Goal: Task Accomplishment & Management: Manage account settings

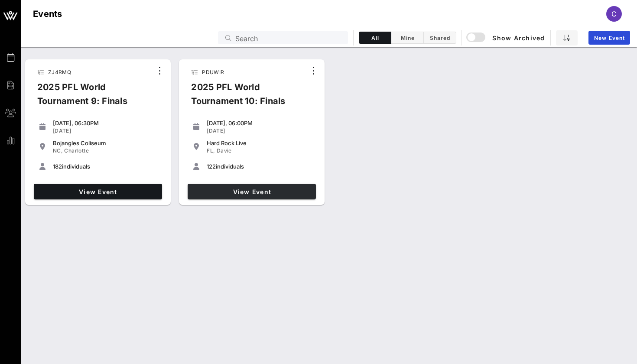
click at [276, 191] on span "View Event" at bounding box center [251, 191] width 121 height 7
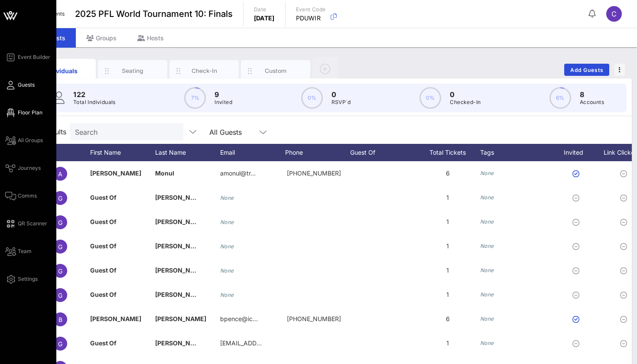
click at [15, 109] on link "Floor Plan" at bounding box center [23, 113] width 37 height 10
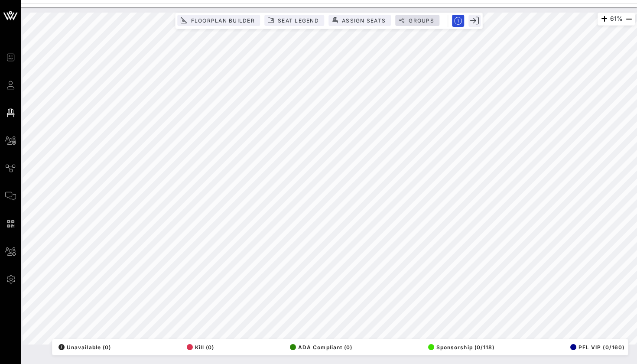
click at [406, 20] on span "Groups" at bounding box center [418, 20] width 34 height 7
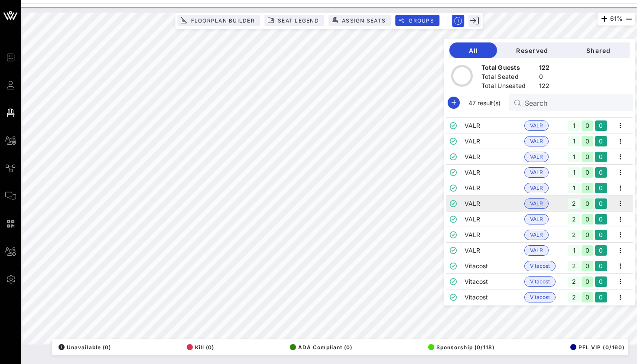
scroll to position [559, 0]
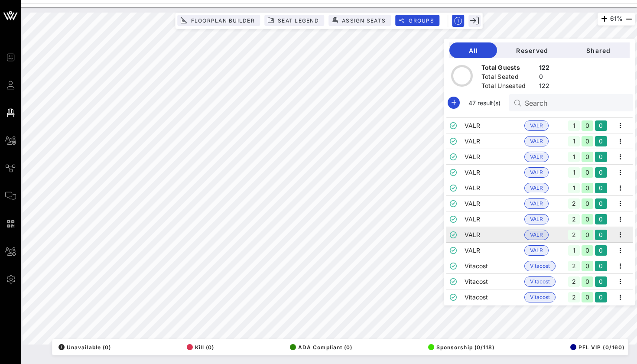
click at [479, 237] on td "VALR" at bounding box center [495, 235] width 60 height 16
click at [542, 67] on div "122" at bounding box center [544, 68] width 11 height 11
click at [593, 47] on span "Shared" at bounding box center [599, 50] width 49 height 7
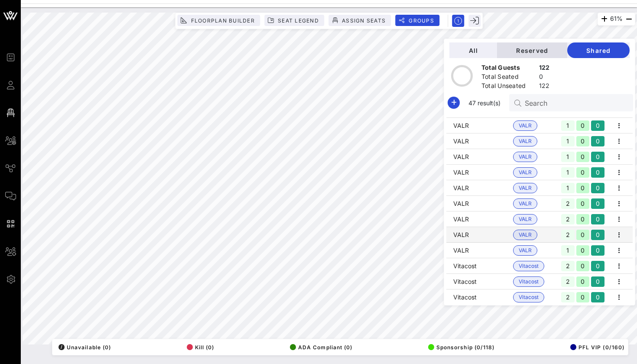
click at [561, 49] on span "Reserved" at bounding box center [532, 50] width 56 height 7
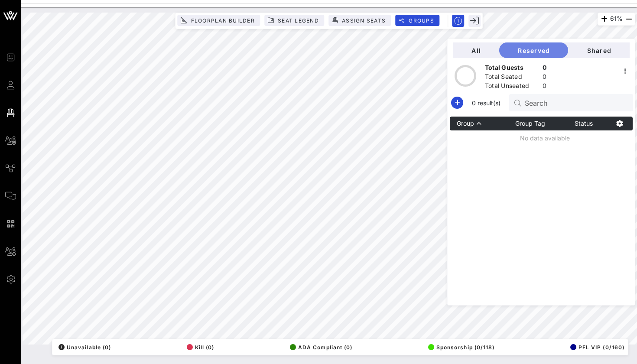
scroll to position [0, 0]
click at [502, 46] on div "All Reserved Shared" at bounding box center [541, 50] width 177 height 16
click at [486, 41] on div "All Reserved Shared Total Guests 0 Total Seated 0 Total Unseated 0 0 result(s) …" at bounding box center [542, 172] width 188 height 267
click at [486, 49] on span "All" at bounding box center [476, 50] width 33 height 7
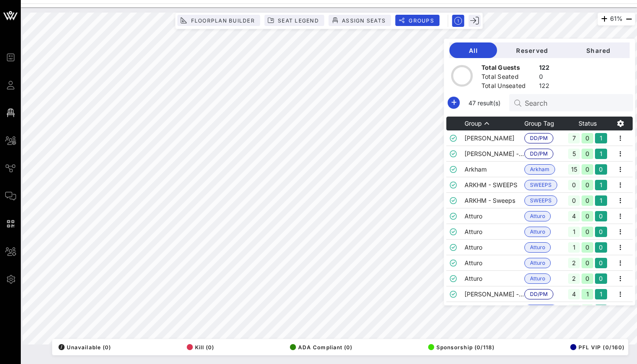
click at [528, 111] on div "Search" at bounding box center [575, 102] width 101 height 17
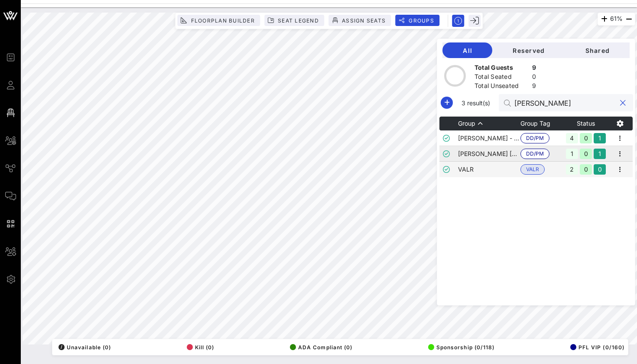
type input "[PERSON_NAME]"
click at [490, 161] on td "[PERSON_NAME] [PERSON_NAME]" at bounding box center [489, 154] width 62 height 16
click at [489, 169] on td "VALR" at bounding box center [489, 170] width 62 height 16
click at [620, 167] on icon "button" at bounding box center [620, 169] width 10 height 10
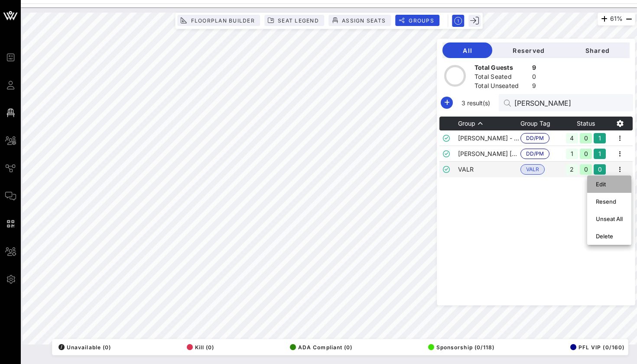
click at [611, 181] on div "Edit" at bounding box center [609, 184] width 27 height 7
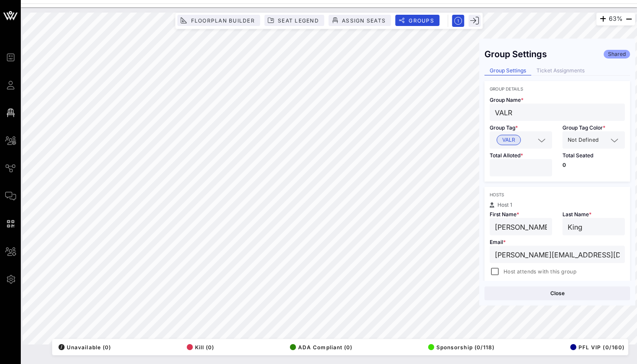
click at [368, 364] on div "63% Floorplan Builder Seat Legend Assign Seats Groups Exit Group Settings Share…" at bounding box center [329, 185] width 617 height 357
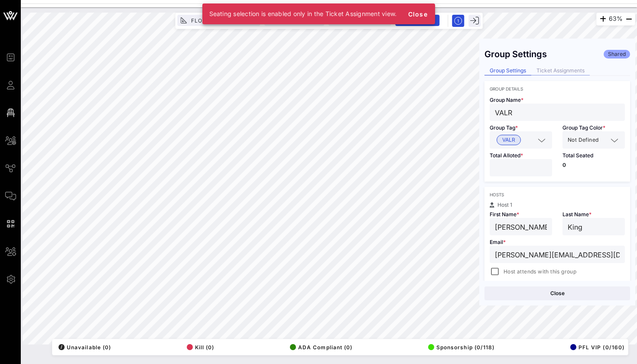
click at [542, 73] on div "Ticket Assignments" at bounding box center [561, 70] width 59 height 9
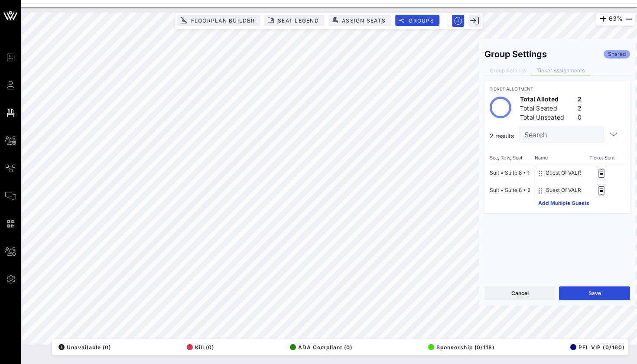
click at [571, 284] on div "Cancel Save" at bounding box center [558, 293] width 156 height 25
click at [569, 286] on div "Cancel Save" at bounding box center [558, 293] width 156 height 25
click at [567, 291] on button "Save" at bounding box center [594, 294] width 71 height 14
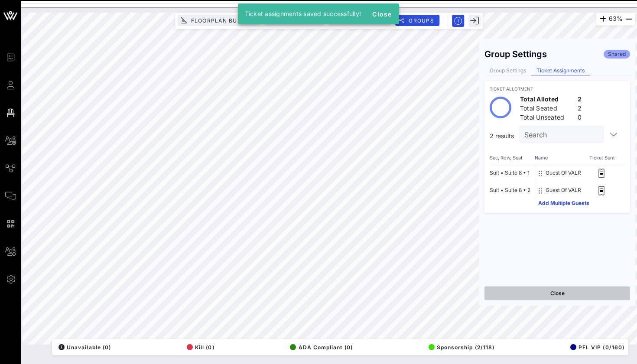
click at [529, 293] on button "Close" at bounding box center [558, 294] width 146 height 14
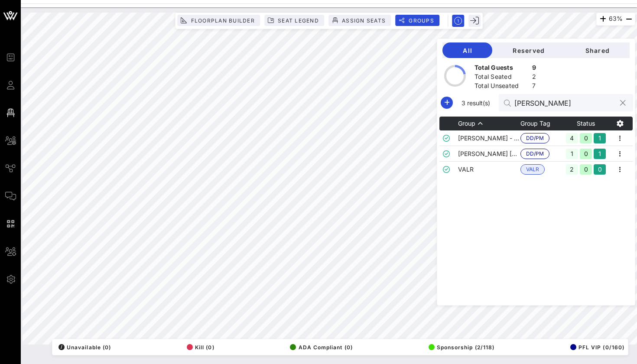
click at [526, 99] on input "[PERSON_NAME]" at bounding box center [565, 102] width 101 height 11
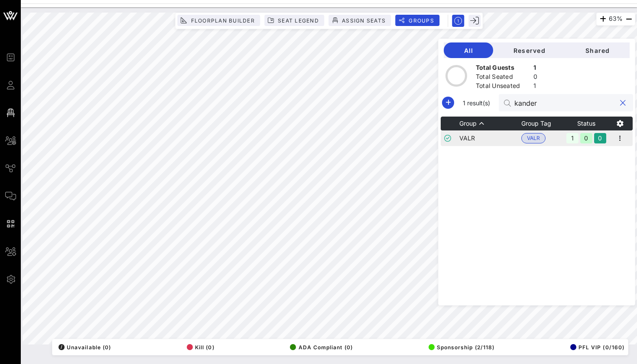
type input "kander"
click at [470, 141] on td "VALR" at bounding box center [491, 139] width 62 height 16
click at [621, 140] on icon "button" at bounding box center [620, 138] width 10 height 10
click at [615, 151] on div "Edit" at bounding box center [609, 153] width 27 height 7
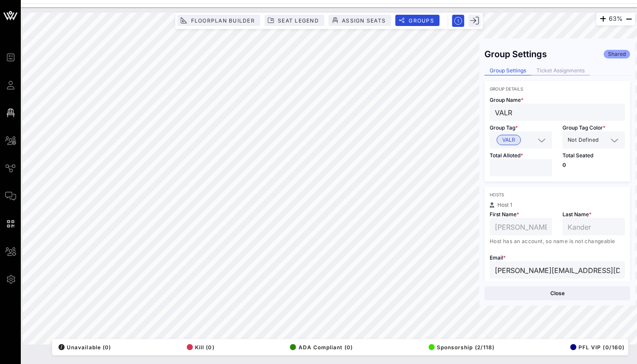
click at [552, 74] on div "Ticket Assignments" at bounding box center [561, 70] width 59 height 9
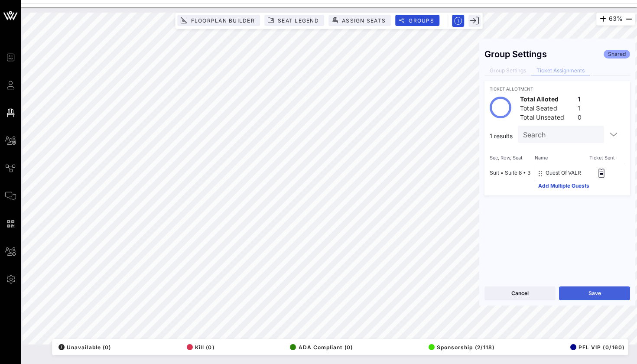
click at [581, 291] on button "Save" at bounding box center [594, 294] width 71 height 14
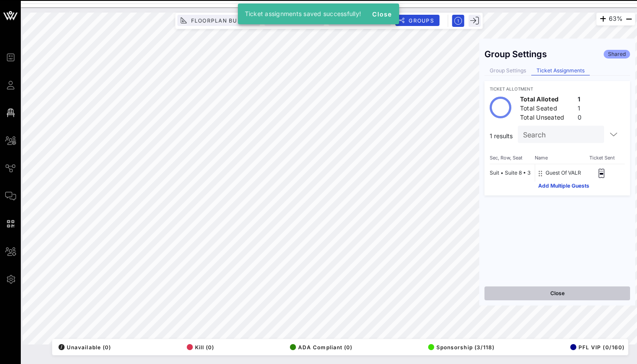
click at [540, 298] on button "Close" at bounding box center [558, 294] width 146 height 14
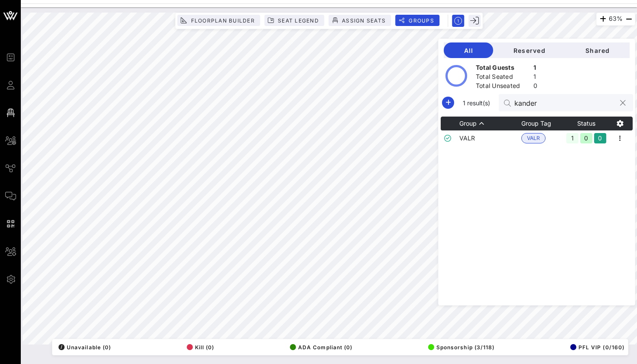
click at [528, 104] on input "kander" at bounding box center [565, 102] width 101 height 11
type input "[PERSON_NAME]"
click at [486, 137] on td "VALR" at bounding box center [491, 139] width 62 height 16
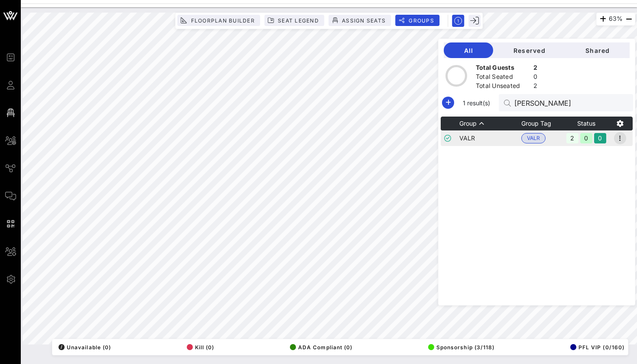
click at [618, 139] on icon "button" at bounding box center [620, 138] width 10 height 10
click at [617, 148] on div "Edit" at bounding box center [609, 153] width 27 height 14
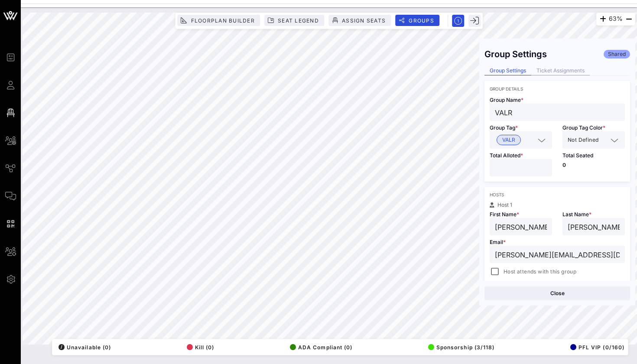
click at [574, 70] on div "Ticket Assignments" at bounding box center [561, 70] width 59 height 9
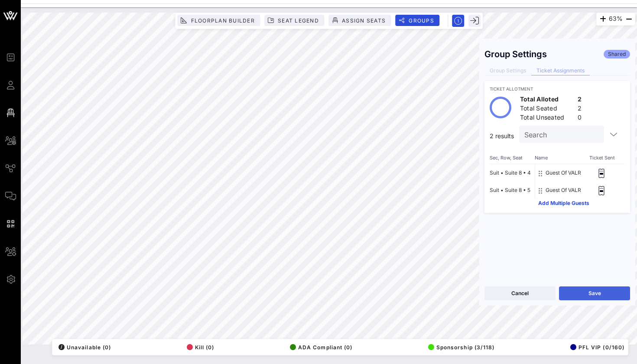
click at [589, 289] on button "Save" at bounding box center [594, 294] width 71 height 14
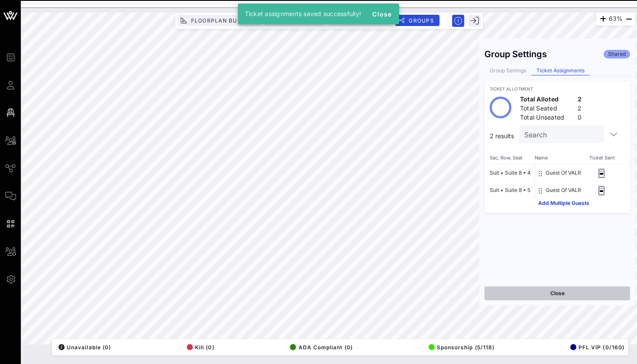
click at [533, 297] on button "Close" at bounding box center [558, 294] width 146 height 14
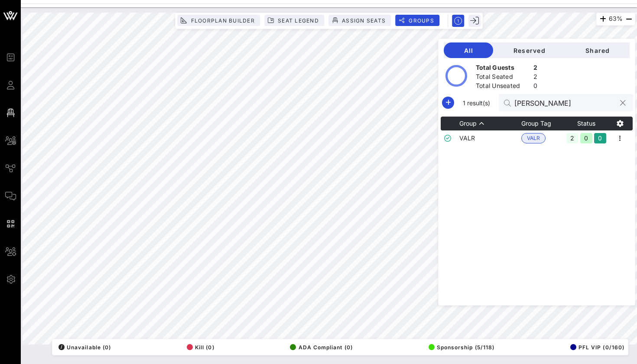
click at [530, 109] on div "[PERSON_NAME]" at bounding box center [565, 102] width 101 height 17
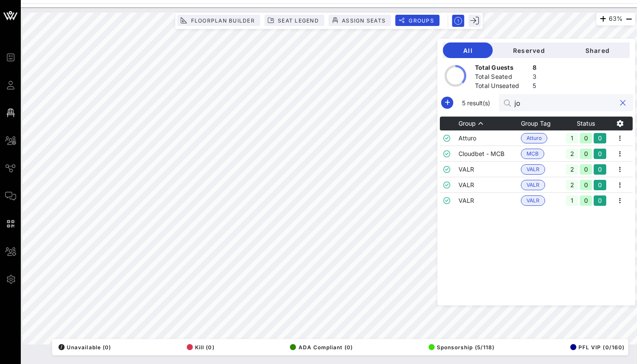
type input "j"
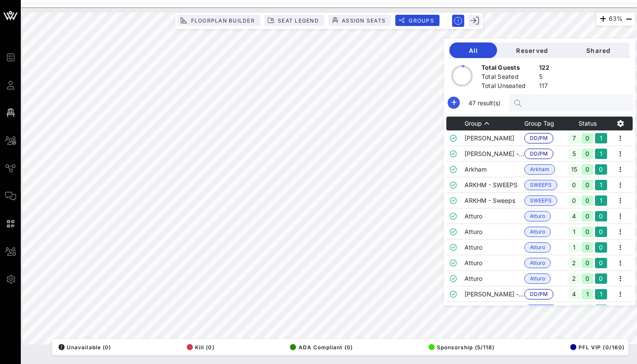
click at [448, 98] on span "button" at bounding box center [454, 103] width 12 height 10
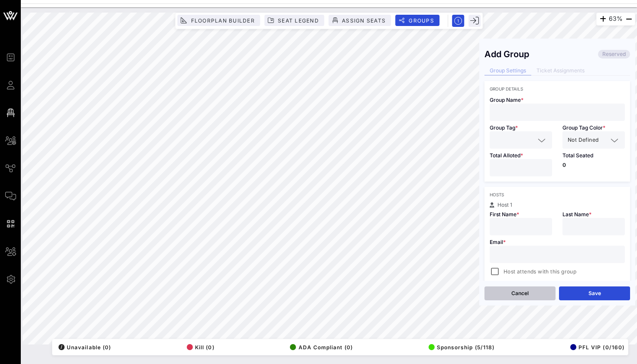
click at [522, 289] on button "Cancel" at bounding box center [520, 294] width 71 height 14
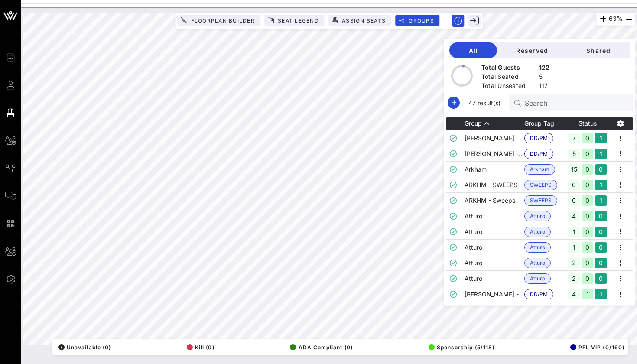
click at [539, 108] on input "Search" at bounding box center [575, 102] width 101 height 11
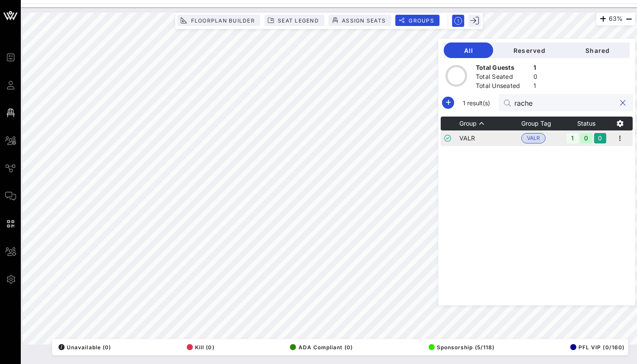
type input "rache"
click at [484, 135] on td "VALR" at bounding box center [491, 139] width 62 height 16
click at [621, 139] on icon "button" at bounding box center [620, 138] width 10 height 10
click at [609, 152] on div "Edit" at bounding box center [609, 153] width 27 height 7
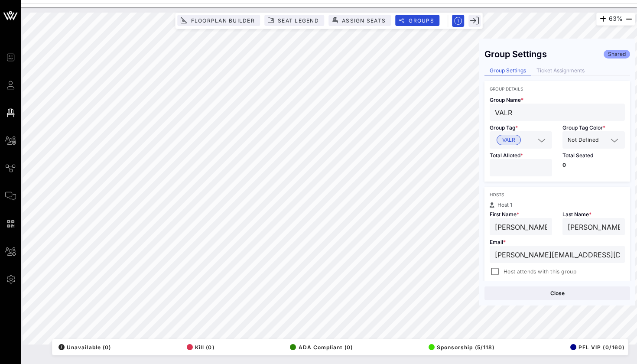
click at [560, 66] on div "Group Settings Shared Group Settings Ticket Assignments Group Details Group Nam…" at bounding box center [558, 162] width 156 height 237
click at [549, 74] on div "Ticket Assignments" at bounding box center [561, 70] width 59 height 9
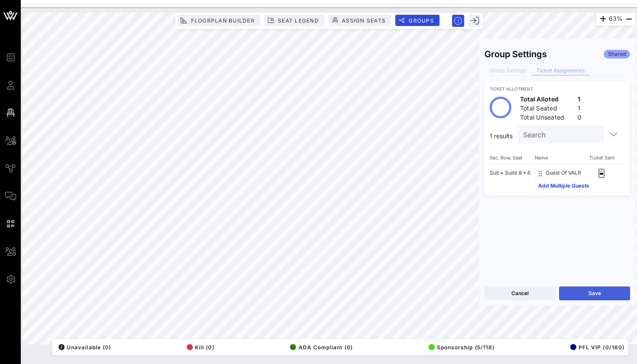
click at [569, 293] on button "Save" at bounding box center [594, 294] width 71 height 14
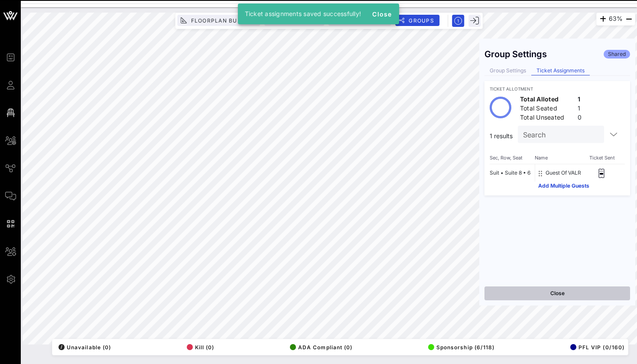
click at [543, 295] on button "Close" at bounding box center [558, 294] width 146 height 14
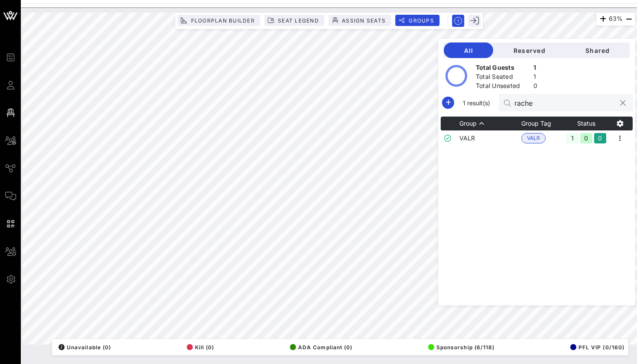
click at [526, 108] on input "rache" at bounding box center [565, 102] width 101 height 11
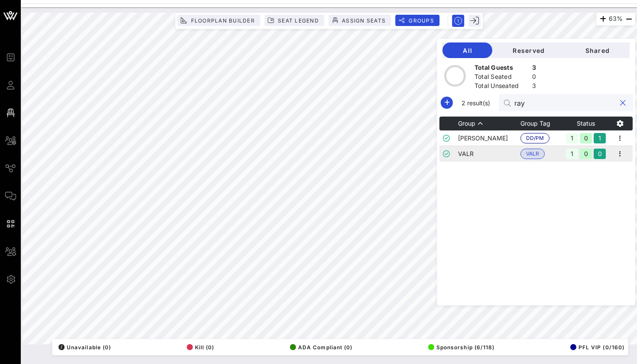
type input "ray"
click at [480, 155] on td "VALR" at bounding box center [489, 154] width 62 height 16
click at [618, 155] on icon "button" at bounding box center [620, 154] width 10 height 10
click at [611, 167] on div "Edit" at bounding box center [609, 168] width 27 height 7
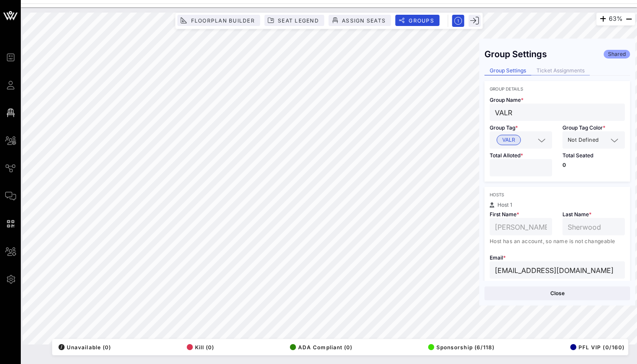
click at [558, 72] on div "Ticket Assignments" at bounding box center [561, 70] width 59 height 9
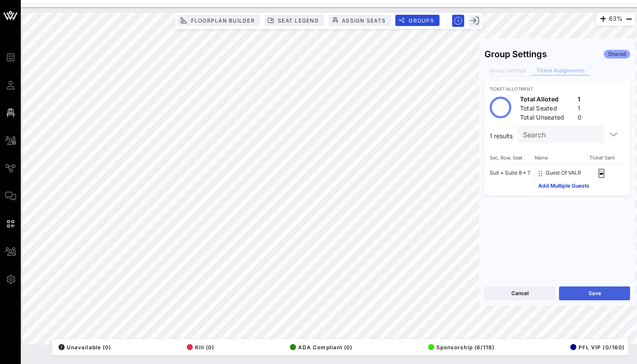
click at [566, 289] on button "Save" at bounding box center [594, 294] width 71 height 14
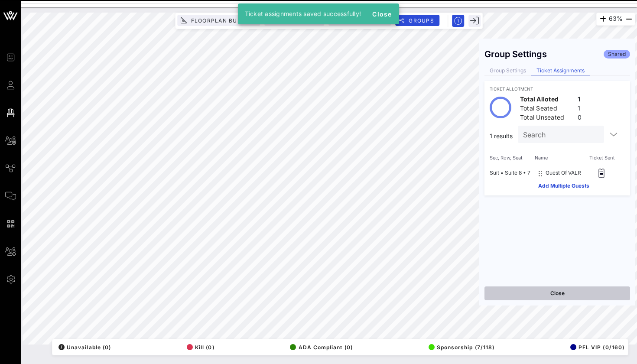
click at [527, 296] on button "Close" at bounding box center [558, 294] width 146 height 14
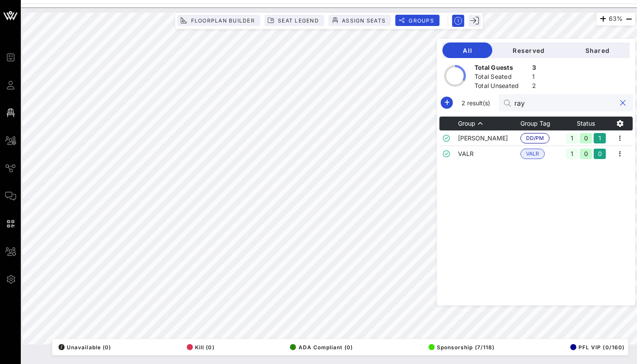
click at [533, 99] on input "ray" at bounding box center [565, 102] width 101 height 11
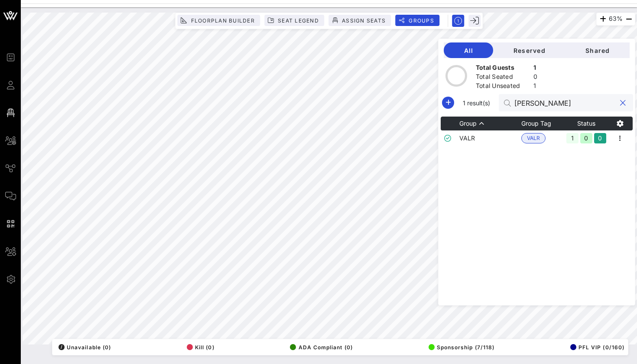
type input "[PERSON_NAME]"
drag, startPoint x: 527, startPoint y: 121, endPoint x: 499, endPoint y: 137, distance: 32.6
click at [499, 137] on td "VALR" at bounding box center [491, 139] width 62 height 16
click at [618, 138] on icon "button" at bounding box center [620, 138] width 10 height 10
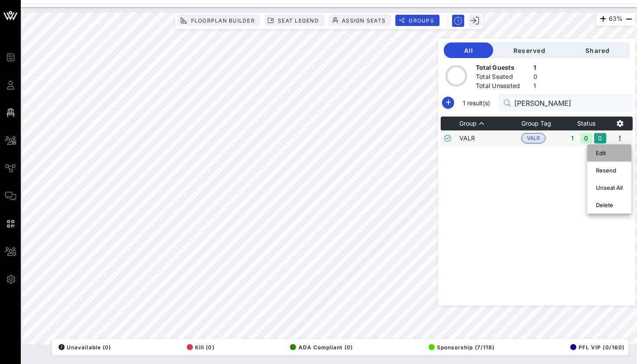
click at [615, 151] on div "Edit" at bounding box center [609, 153] width 27 height 7
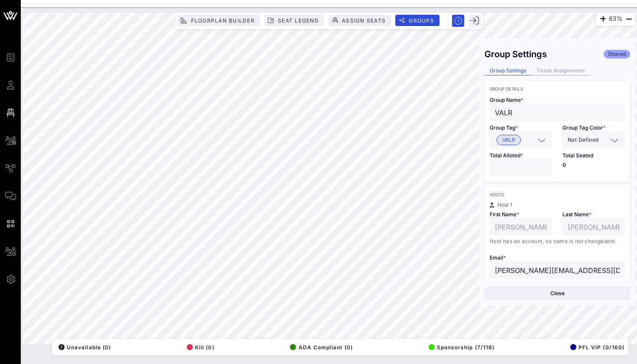
click at [559, 69] on div "Ticket Assignments" at bounding box center [561, 70] width 59 height 9
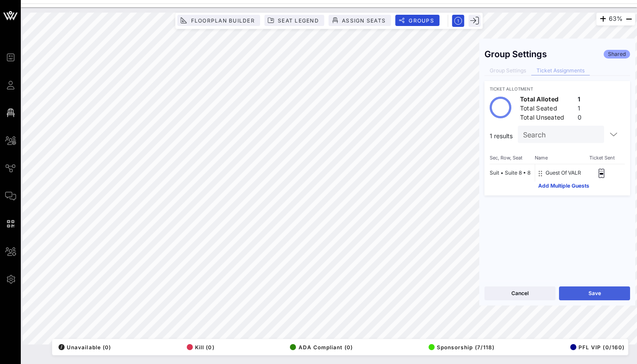
click at [580, 295] on button "Save" at bounding box center [594, 294] width 71 height 14
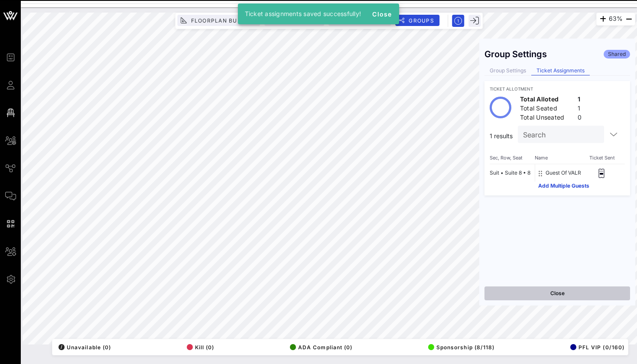
click at [531, 294] on button "Close" at bounding box center [558, 294] width 146 height 14
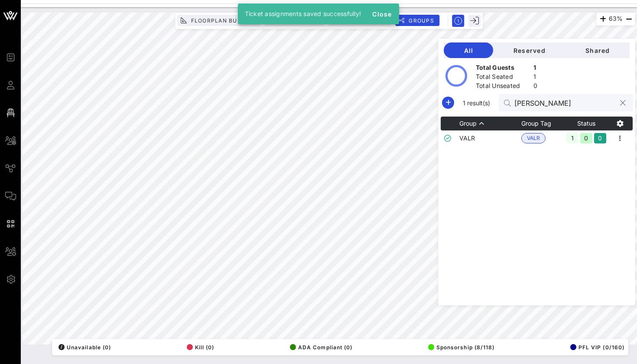
click at [536, 96] on div "[PERSON_NAME]" at bounding box center [565, 102] width 101 height 17
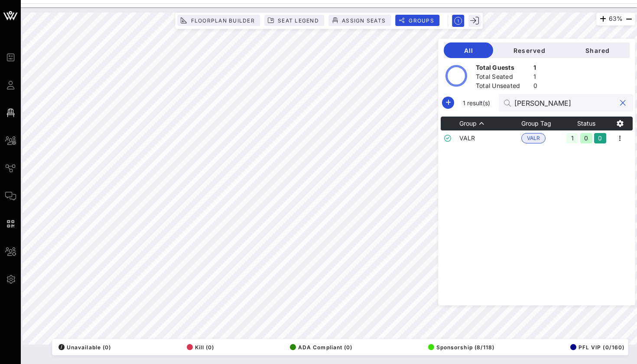
click at [536, 96] on div "[PERSON_NAME]" at bounding box center [565, 102] width 101 height 17
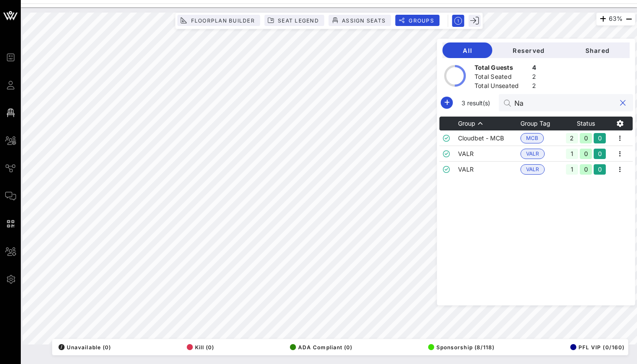
type input "N"
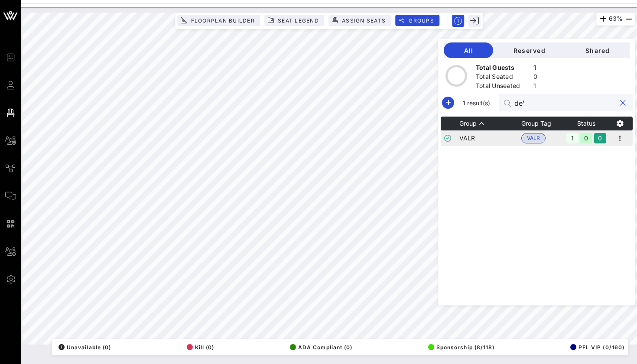
type input "de'"
click at [473, 142] on td "VALR" at bounding box center [491, 139] width 62 height 16
click at [622, 138] on icon "button" at bounding box center [620, 138] width 10 height 10
click at [610, 157] on div "Edit" at bounding box center [609, 153] width 27 height 14
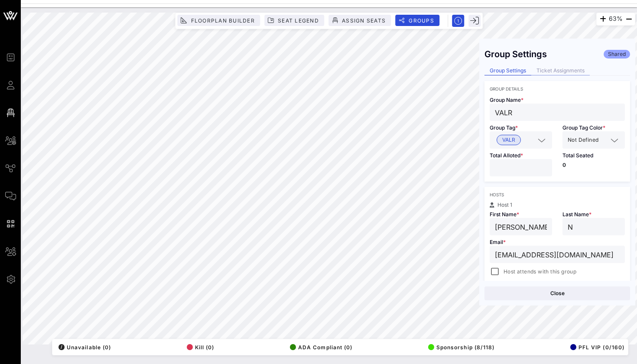
click at [570, 72] on div "Ticket Assignments" at bounding box center [561, 70] width 59 height 9
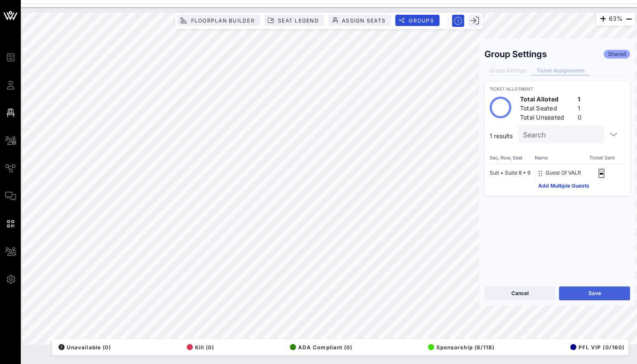
click at [579, 298] on button "Save" at bounding box center [594, 294] width 71 height 14
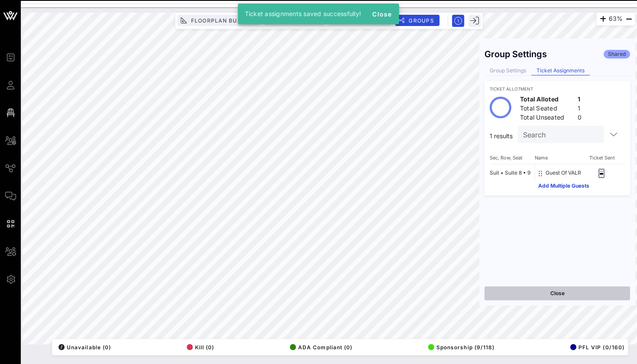
click at [533, 294] on button "Close" at bounding box center [558, 294] width 146 height 14
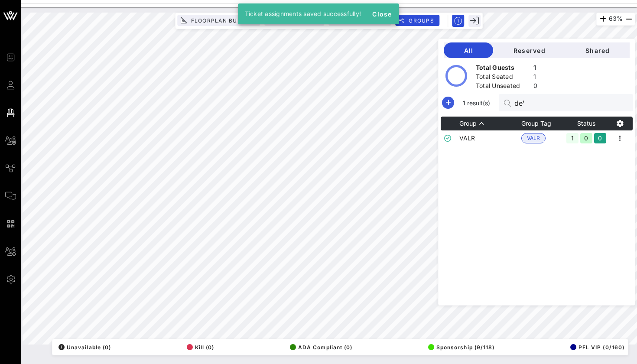
click at [450, 107] on icon "button" at bounding box center [448, 103] width 10 height 10
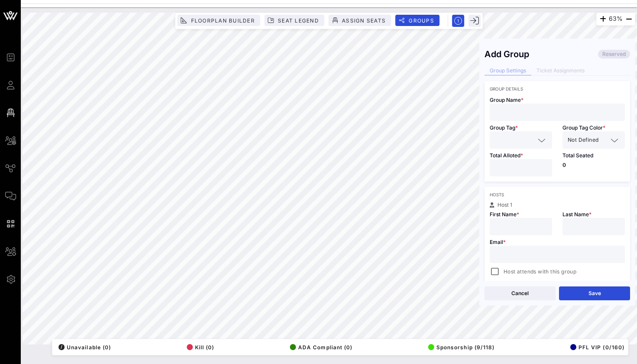
click at [510, 121] on div at bounding box center [557, 112] width 125 height 17
click at [520, 295] on button "Cancel" at bounding box center [520, 294] width 71 height 14
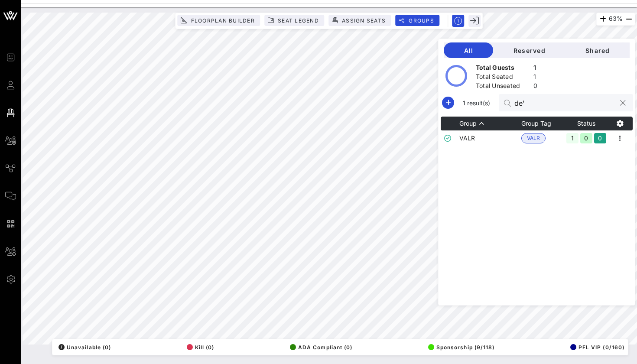
click at [526, 99] on input "de'" at bounding box center [565, 102] width 101 height 11
type input "[PERSON_NAME]"
click at [487, 136] on td "VALR" at bounding box center [491, 139] width 62 height 16
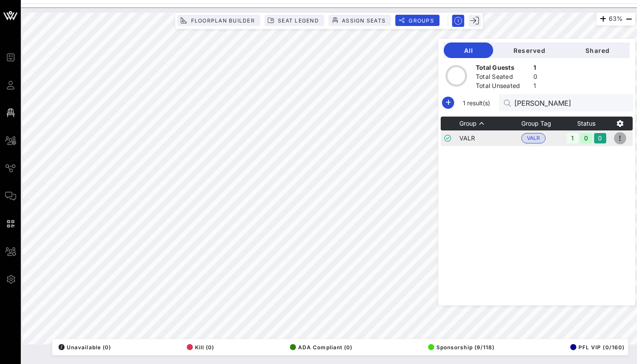
click at [626, 139] on span "button" at bounding box center [620, 138] width 12 height 10
click at [612, 148] on div "Edit" at bounding box center [609, 153] width 27 height 14
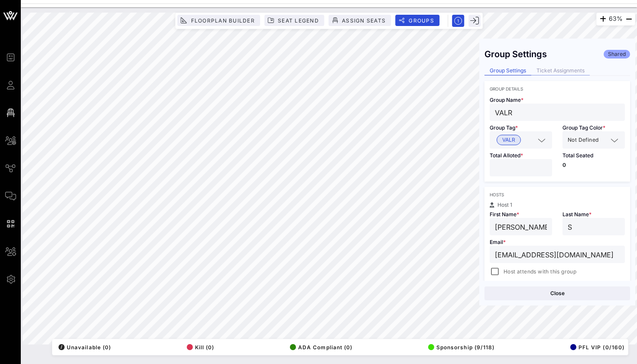
click at [562, 75] on div "Ticket Assignments" at bounding box center [561, 70] width 59 height 9
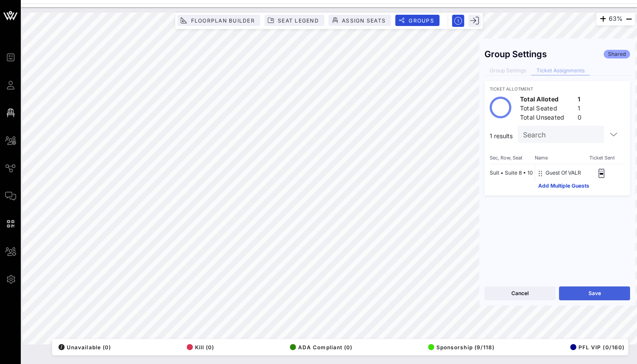
click at [573, 289] on button "Save" at bounding box center [594, 294] width 71 height 14
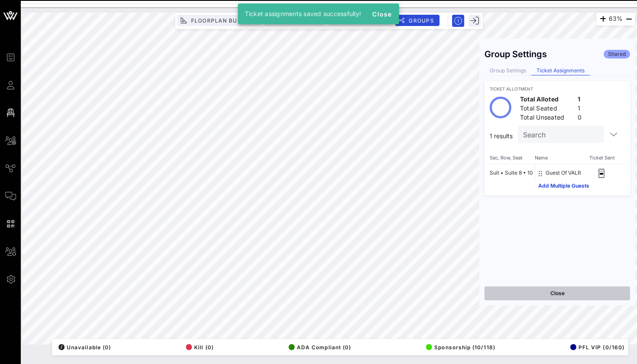
click at [523, 295] on button "Close" at bounding box center [558, 294] width 146 height 14
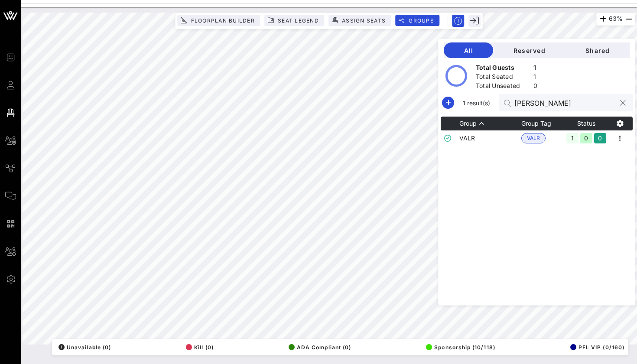
click at [527, 105] on input "[PERSON_NAME]" at bounding box center [565, 102] width 101 height 11
type input "[PERSON_NAME]"
click at [520, 140] on td "VALR" at bounding box center [491, 139] width 62 height 16
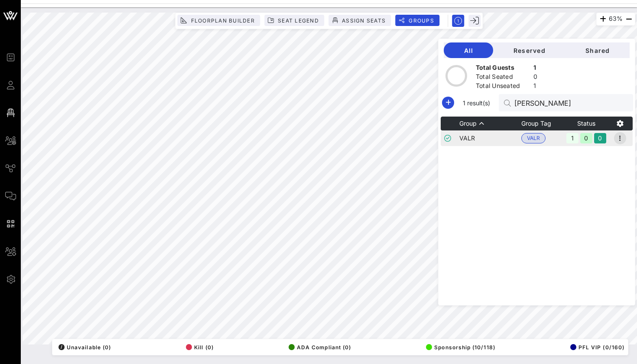
click at [619, 137] on icon "button" at bounding box center [620, 138] width 10 height 10
click at [614, 150] on div "Edit" at bounding box center [609, 153] width 27 height 7
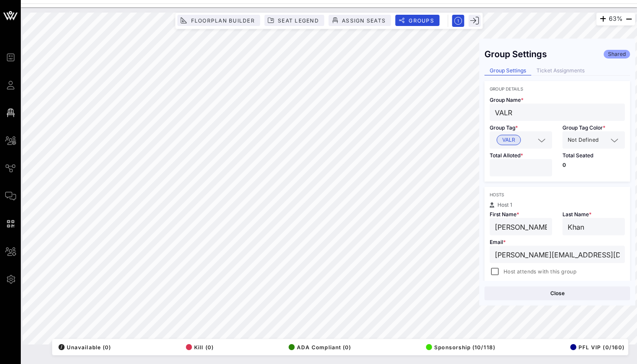
click at [578, 65] on div "Group Settings Shared Group Settings Ticket Assignments Group Details Group Nam…" at bounding box center [558, 162] width 156 height 237
click at [574, 72] on div "Ticket Assignments" at bounding box center [561, 70] width 59 height 9
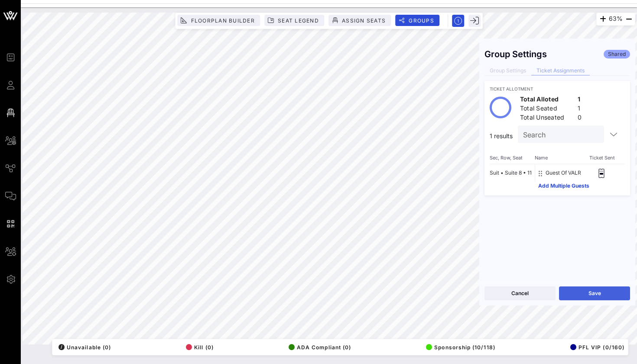
click at [568, 293] on button "Save" at bounding box center [594, 294] width 71 height 14
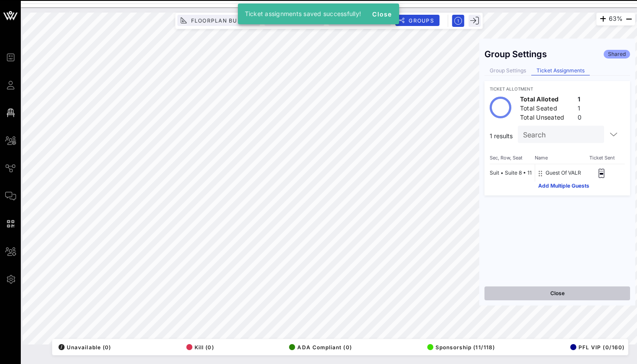
click at [542, 293] on button "Close" at bounding box center [558, 294] width 146 height 14
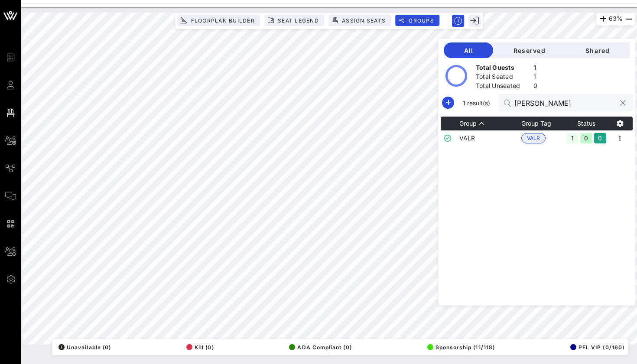
click at [530, 105] on input "[PERSON_NAME]" at bounding box center [565, 102] width 101 height 11
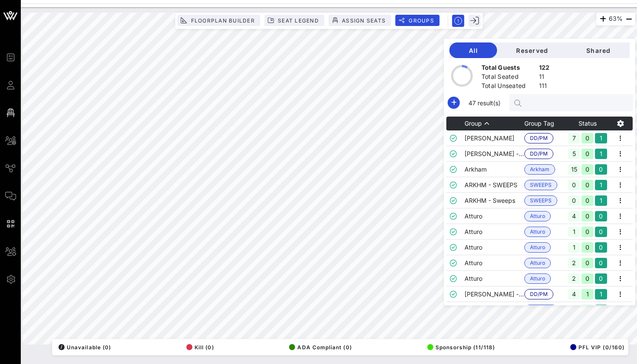
click at [432, 10] on div "63% Floorplan Builder Seat Legend Assign Seats Groups Exit All Reserved Shared …" at bounding box center [329, 178] width 624 height 343
click at [453, 102] on icon "button" at bounding box center [454, 103] width 10 height 10
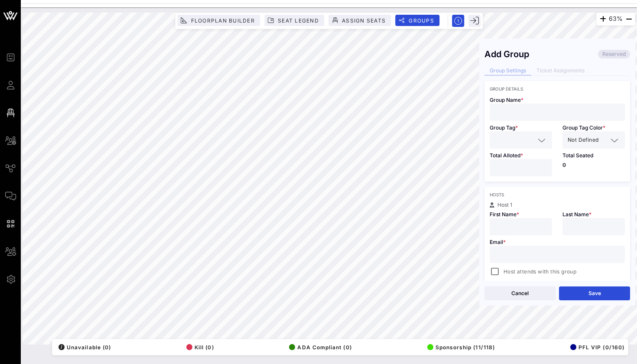
click at [500, 301] on div "Cancel Save" at bounding box center [558, 293] width 156 height 25
click at [500, 296] on button "Cancel" at bounding box center [520, 294] width 71 height 14
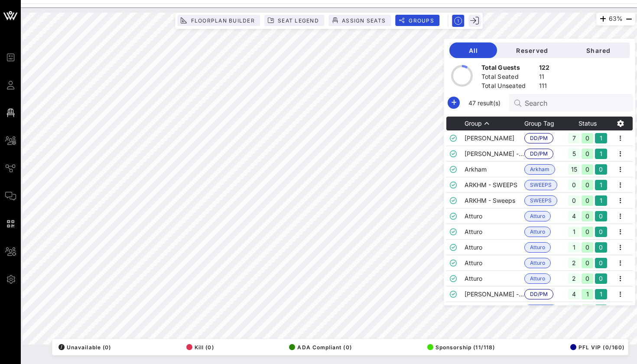
click at [560, 108] on div "Search" at bounding box center [575, 102] width 101 height 17
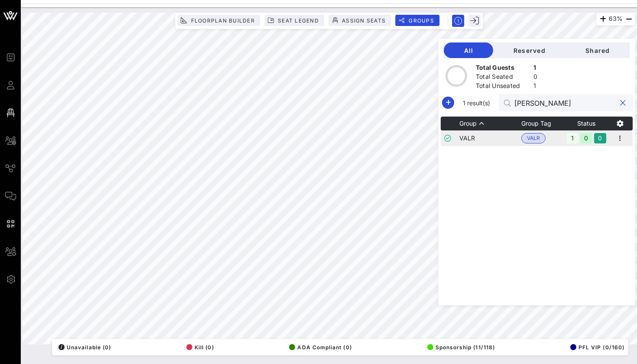
type input "[PERSON_NAME]"
drag, startPoint x: 605, startPoint y: 132, endPoint x: 623, endPoint y: 139, distance: 18.8
click at [623, 139] on icon "button" at bounding box center [620, 138] width 10 height 10
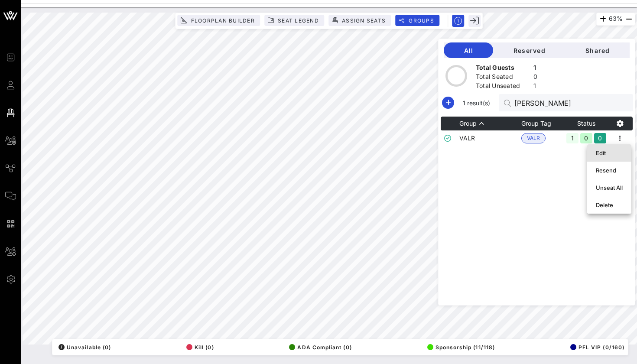
click at [613, 149] on div "Edit" at bounding box center [609, 153] width 27 height 14
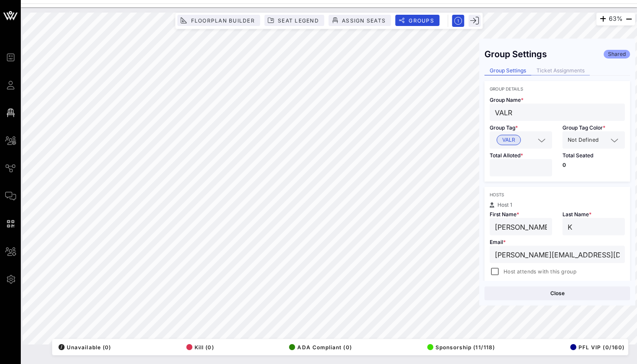
click at [567, 72] on div "Ticket Assignments" at bounding box center [561, 70] width 59 height 9
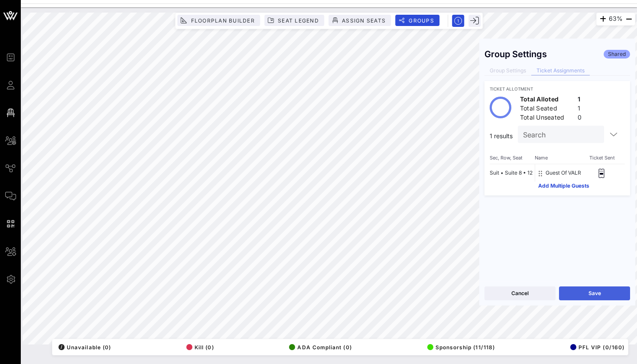
click at [572, 294] on button "Save" at bounding box center [594, 294] width 71 height 14
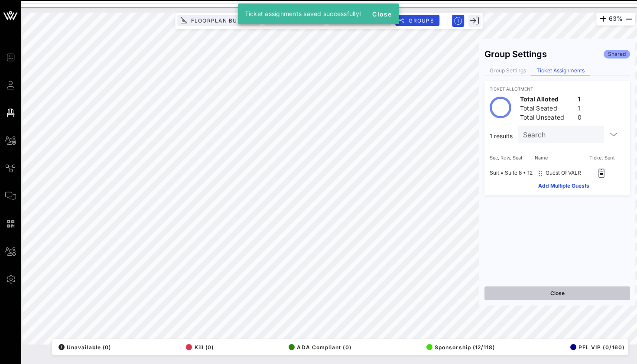
click at [530, 300] on button "Close" at bounding box center [558, 294] width 146 height 14
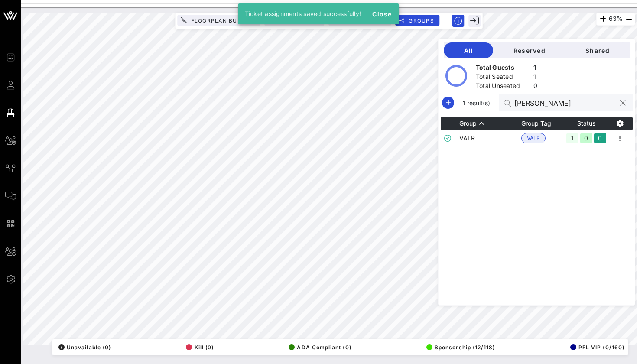
click at [549, 107] on input "[PERSON_NAME]" at bounding box center [565, 102] width 101 height 11
type input "[PERSON_NAME]"
drag, startPoint x: 503, startPoint y: 124, endPoint x: 490, endPoint y: 137, distance: 17.8
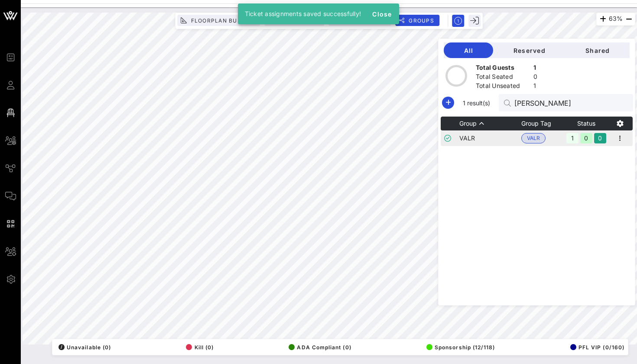
click at [490, 137] on td "VALR" at bounding box center [491, 139] width 62 height 16
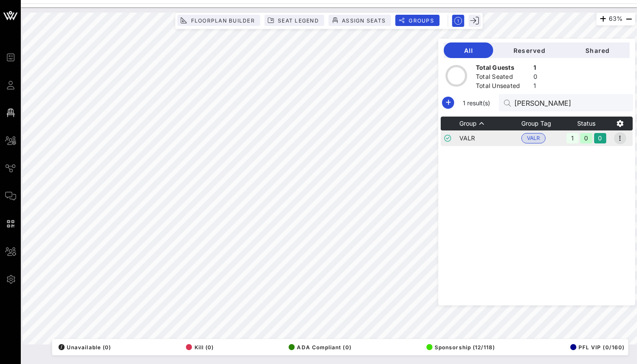
click at [620, 138] on icon "button" at bounding box center [620, 138] width 10 height 10
click at [619, 148] on div "Edit" at bounding box center [609, 153] width 27 height 14
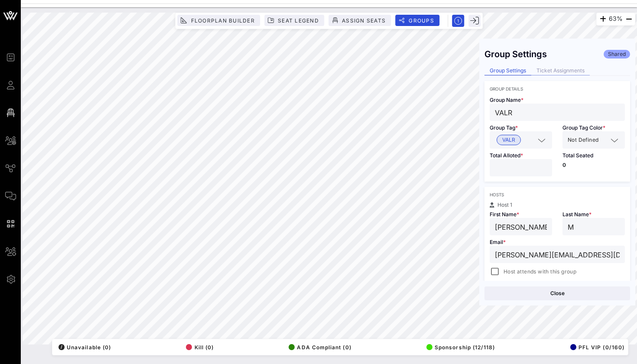
click at [567, 72] on div "Ticket Assignments" at bounding box center [561, 70] width 59 height 9
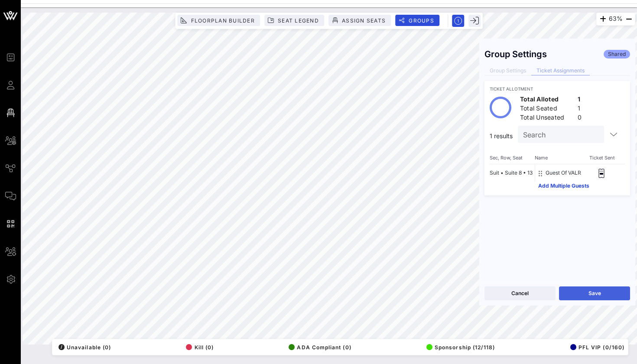
click at [588, 298] on button "Save" at bounding box center [594, 294] width 71 height 14
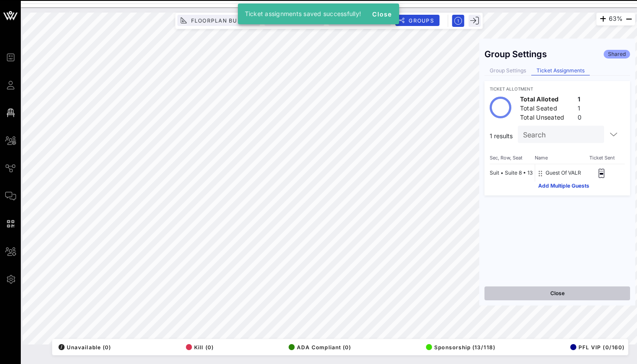
click at [542, 295] on button "Close" at bounding box center [558, 294] width 146 height 14
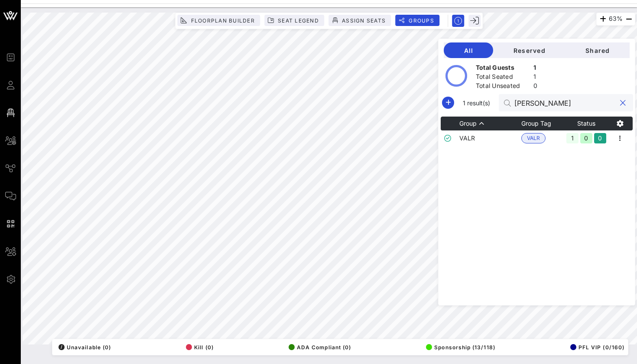
click at [537, 102] on input "[PERSON_NAME]" at bounding box center [565, 102] width 101 height 11
type input "[PERSON_NAME]"
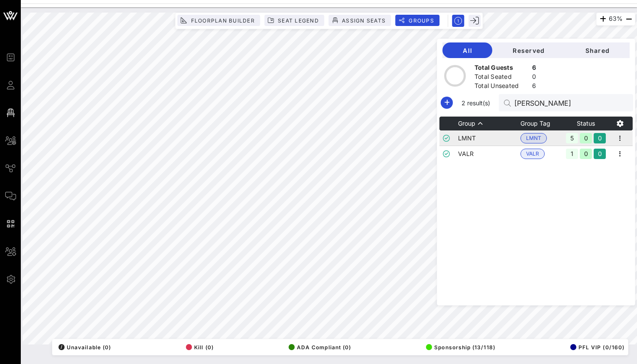
drag, startPoint x: 521, startPoint y: 127, endPoint x: 593, endPoint y: 136, distance: 72.1
click at [593, 136] on div "5 0 0" at bounding box center [587, 138] width 44 height 15
click at [618, 140] on icon "button" at bounding box center [620, 138] width 10 height 10
click at [617, 154] on div "Edit" at bounding box center [609, 153] width 27 height 7
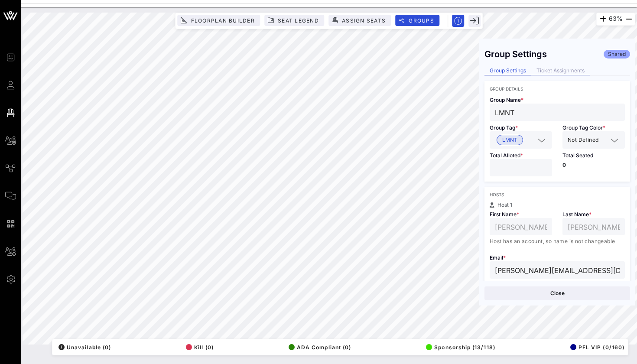
click at [564, 67] on div "Ticket Assignments" at bounding box center [561, 70] width 59 height 9
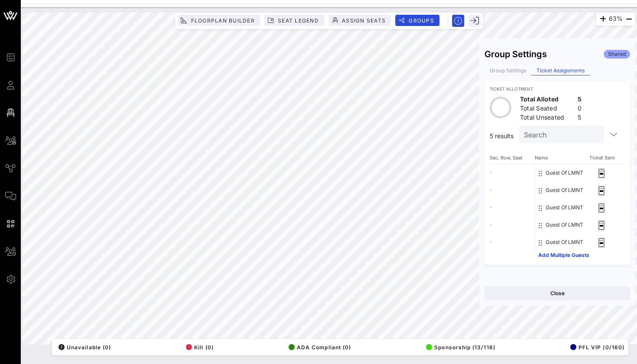
click at [529, 0] on html "Event Builder Guests Floor Plan All Groups Journeys Comms QR Scanner Team Setti…" at bounding box center [318, 182] width 637 height 364
click at [474, 0] on html "Event Builder Guests Floor Plan All Groups Journeys Comms QR Scanner Team Setti…" at bounding box center [318, 182] width 637 height 364
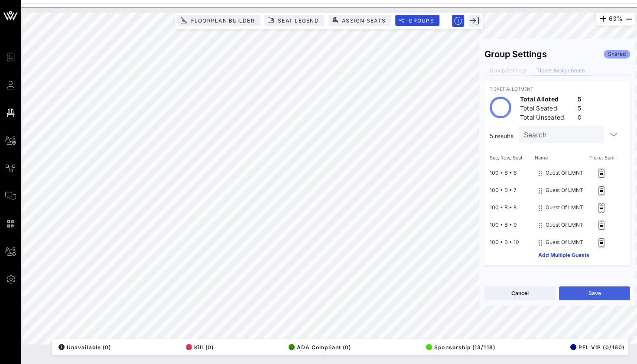
click at [603, 290] on button "Save" at bounding box center [594, 294] width 71 height 14
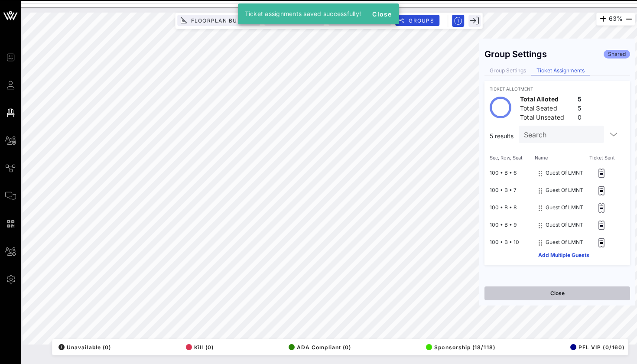
click at [534, 297] on button "Close" at bounding box center [558, 294] width 146 height 14
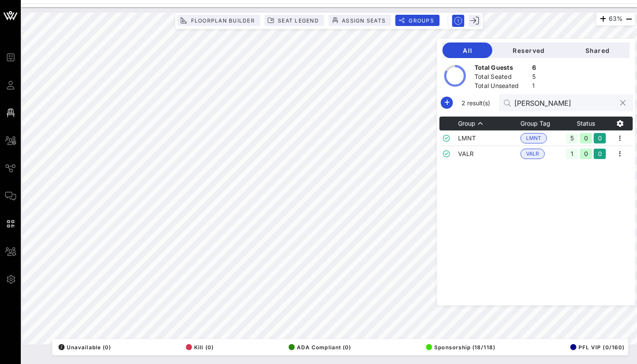
click at [532, 105] on input "[PERSON_NAME]" at bounding box center [565, 102] width 101 height 11
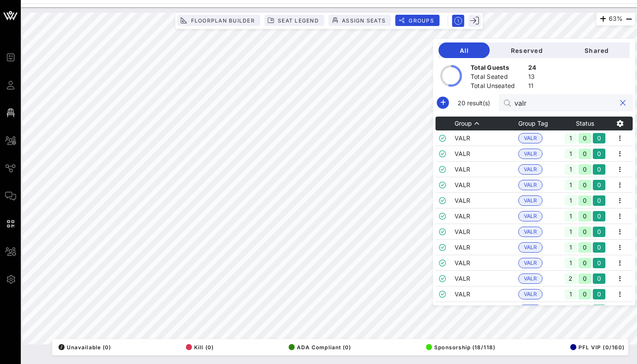
type input "val"
drag, startPoint x: 490, startPoint y: 127, endPoint x: 472, endPoint y: 138, distance: 20.6
click at [472, 138] on td "VALR" at bounding box center [487, 139] width 64 height 16
click at [553, 95] on div "val" at bounding box center [565, 102] width 101 height 17
drag, startPoint x: 553, startPoint y: 95, endPoint x: 530, endPoint y: 75, distance: 30.8
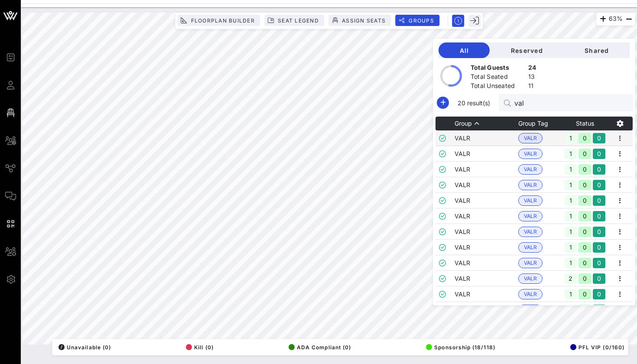
click at [530, 75] on div "13" at bounding box center [533, 77] width 8 height 11
click at [540, 97] on input "val" at bounding box center [565, 102] width 101 height 11
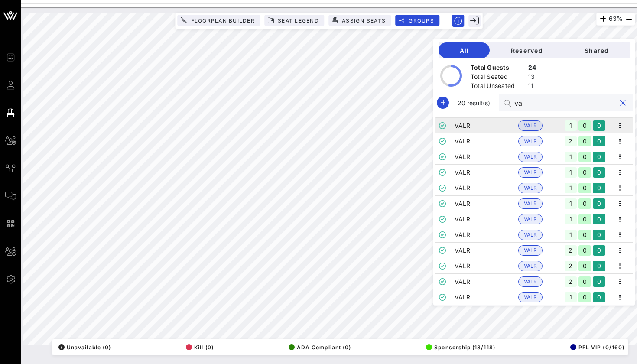
scroll to position [137, 0]
click at [623, 103] on button "clear icon" at bounding box center [624, 103] width 6 height 9
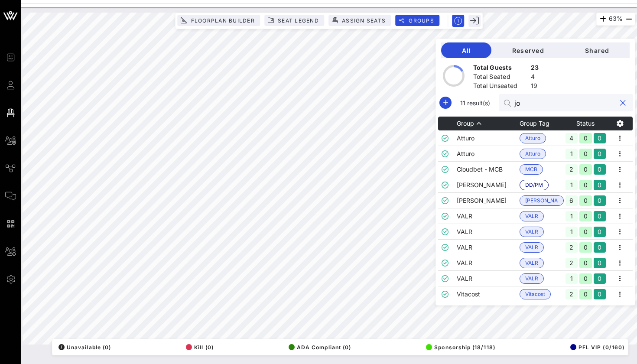
scroll to position [0, 0]
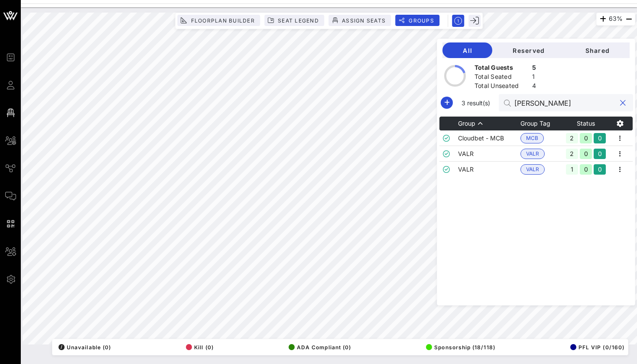
type input "[PERSON_NAME]"
drag, startPoint x: 526, startPoint y: 130, endPoint x: 493, endPoint y: 153, distance: 40.4
click at [493, 153] on td "VALR" at bounding box center [489, 154] width 62 height 16
click at [618, 151] on icon "button" at bounding box center [620, 154] width 10 height 10
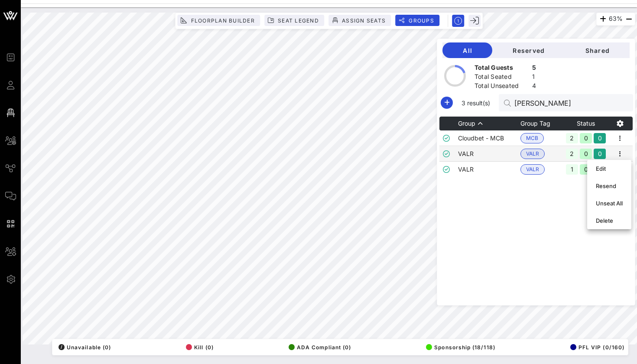
click at [568, 182] on div "Group Group Tag Status Cloudbet - MCB MCB 2 0 0 VALR VALR 2 0 0 VALR VALR 1 0 0" at bounding box center [536, 211] width 193 height 189
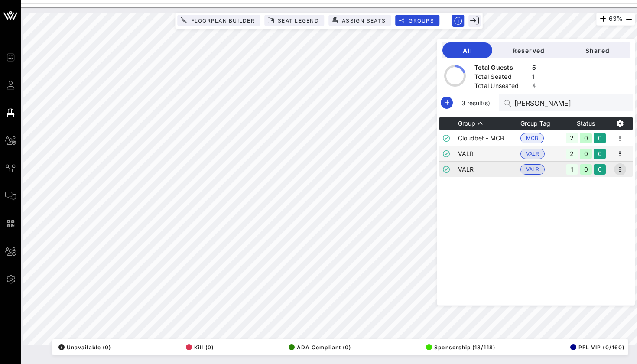
click at [623, 168] on icon "button" at bounding box center [620, 169] width 10 height 10
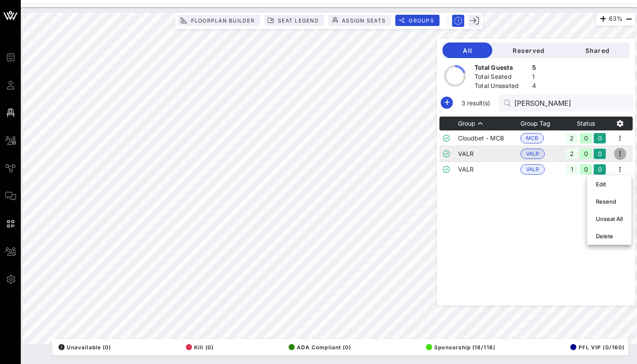
click at [624, 152] on icon "button" at bounding box center [620, 154] width 10 height 10
click at [620, 160] on div "Edit" at bounding box center [610, 168] width 44 height 17
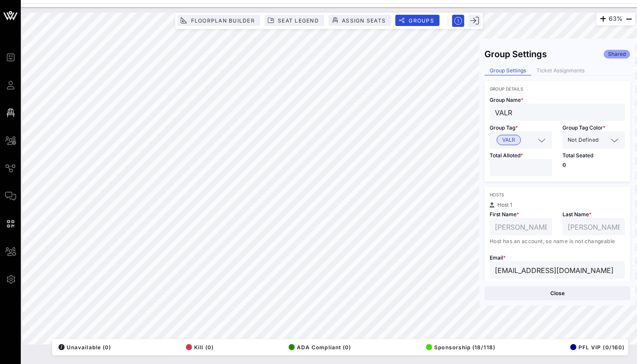
click at [570, 66] on div "Group Settings Shared Group Settings Ticket Assignments Group Details Group Nam…" at bounding box center [558, 162] width 156 height 237
click at [570, 67] on div "Ticket Assignments" at bounding box center [561, 70] width 59 height 9
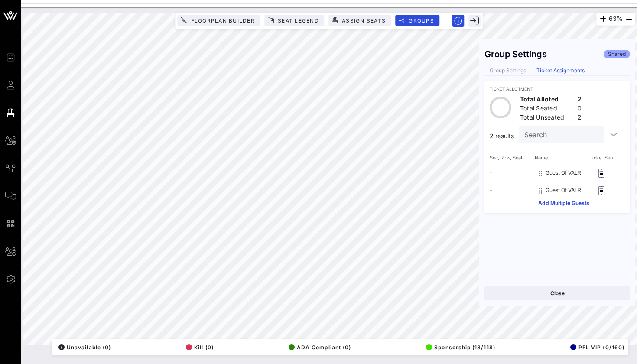
click at [513, 73] on div "Group Settings" at bounding box center [508, 70] width 47 height 9
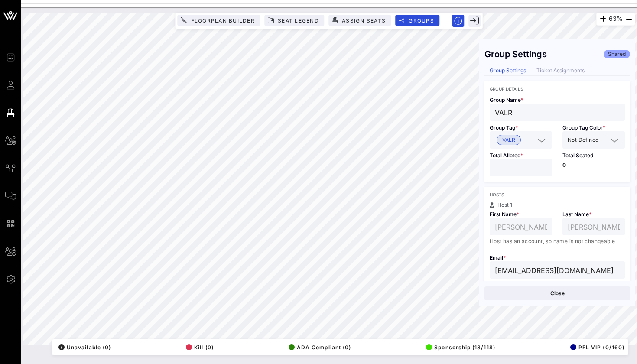
click at [560, 65] on div "Group Settings Shared Group Settings Ticket Assignments Group Details Group Nam…" at bounding box center [558, 162] width 156 height 237
click at [561, 67] on div "Ticket Assignments" at bounding box center [561, 70] width 59 height 9
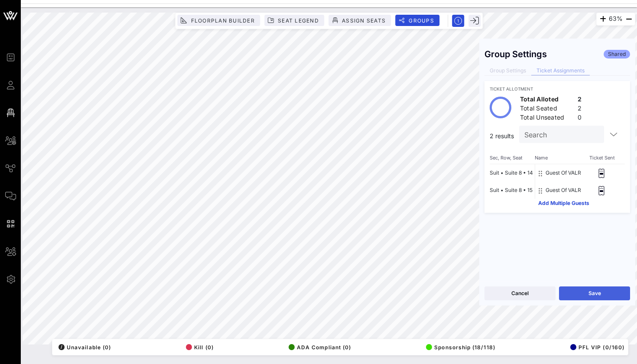
click at [595, 294] on button "Save" at bounding box center [594, 294] width 71 height 14
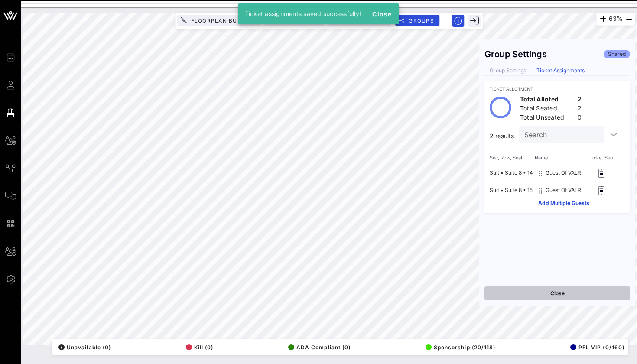
click at [521, 290] on button "Close" at bounding box center [558, 294] width 146 height 14
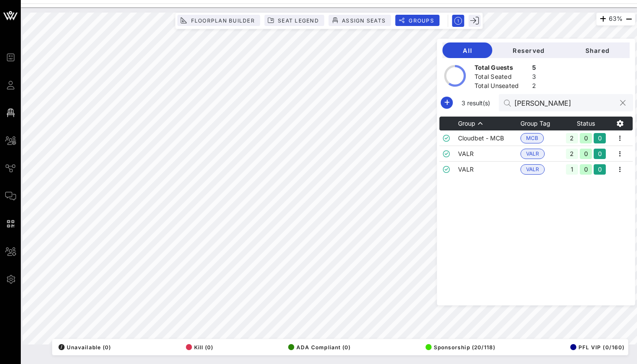
click at [522, 106] on input "[PERSON_NAME]" at bounding box center [565, 102] width 101 height 11
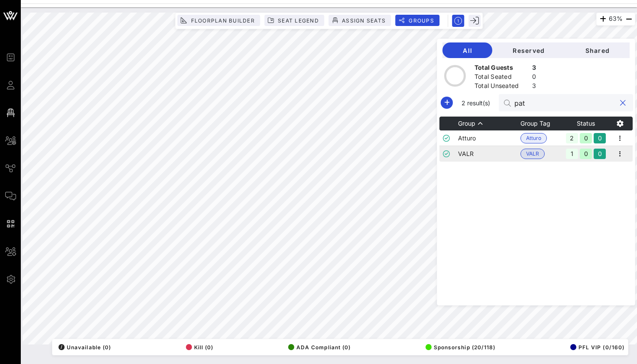
type input "pat"
click at [499, 150] on td "VALR" at bounding box center [489, 154] width 62 height 16
click at [622, 154] on icon "button" at bounding box center [620, 154] width 10 height 10
click at [611, 173] on div "Edit" at bounding box center [609, 169] width 27 height 14
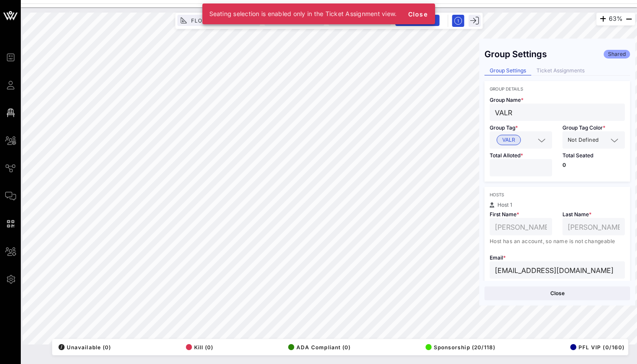
click at [561, 76] on div "Group Settings Shared Group Settings Ticket Assignments Group Details Group Nam…" at bounding box center [558, 162] width 156 height 237
click at [560, 65] on div "Group Settings Shared Group Settings Ticket Assignments Group Details Group Nam…" at bounding box center [558, 162] width 156 height 237
click at [560, 68] on div "Ticket Assignments" at bounding box center [561, 70] width 59 height 9
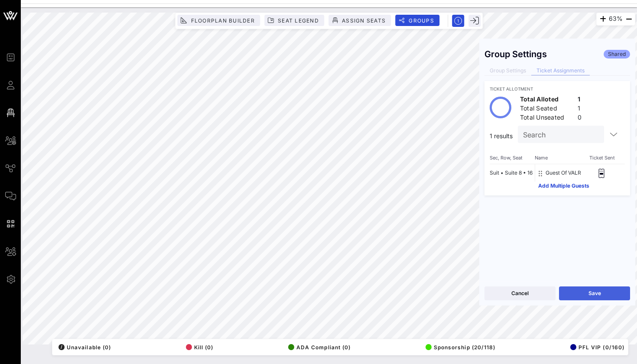
click at [594, 287] on button "Save" at bounding box center [594, 294] width 71 height 14
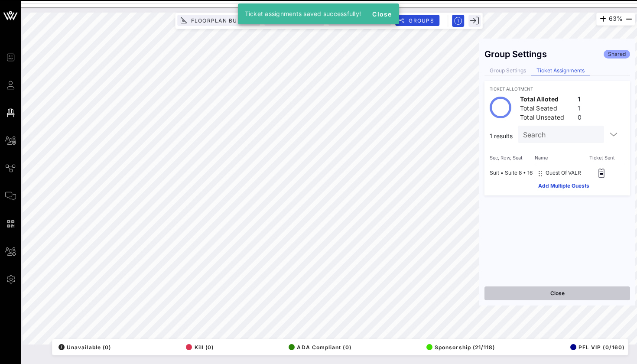
click at [523, 294] on button "Close" at bounding box center [558, 294] width 146 height 14
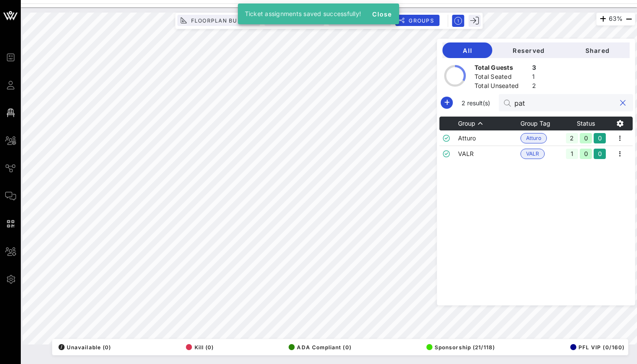
click at [531, 99] on input "pat" at bounding box center [565, 102] width 101 height 11
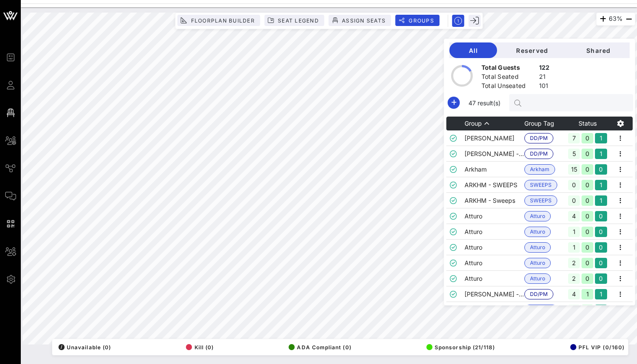
click at [421, 6] on div at bounding box center [329, 5] width 617 height 4
click at [534, 108] on input "text" at bounding box center [575, 102] width 101 height 11
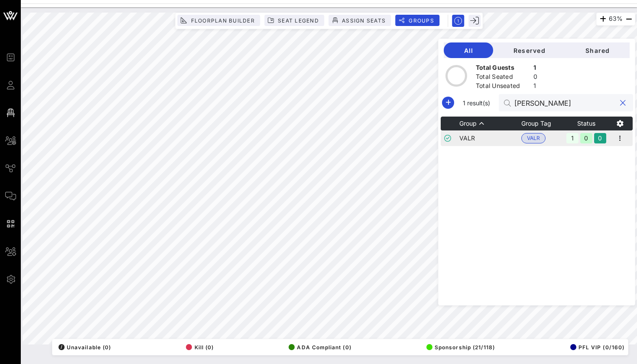
type input "[PERSON_NAME]"
click at [480, 137] on td "VALR" at bounding box center [491, 139] width 62 height 16
click at [617, 136] on icon "button" at bounding box center [620, 138] width 10 height 10
click at [616, 150] on div "Edit" at bounding box center [609, 153] width 27 height 7
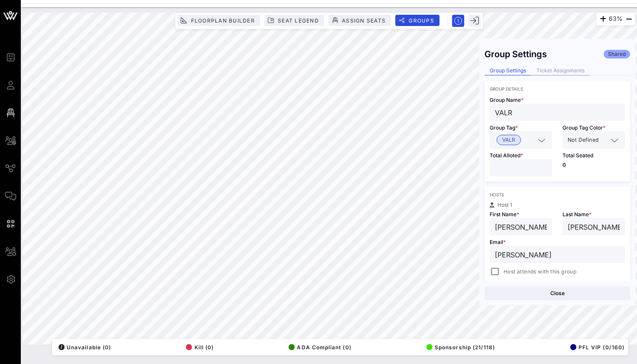
click at [563, 72] on div "Ticket Assignments" at bounding box center [561, 70] width 59 height 9
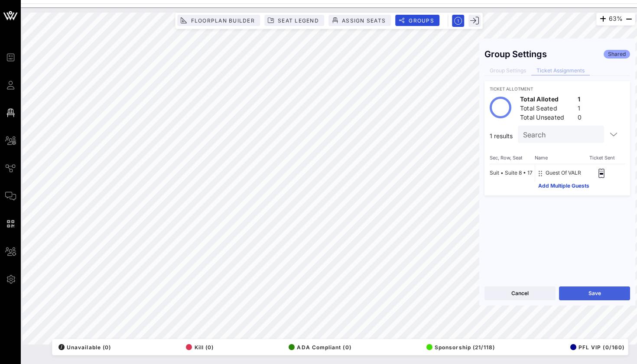
click at [572, 291] on button "Save" at bounding box center [594, 294] width 71 height 14
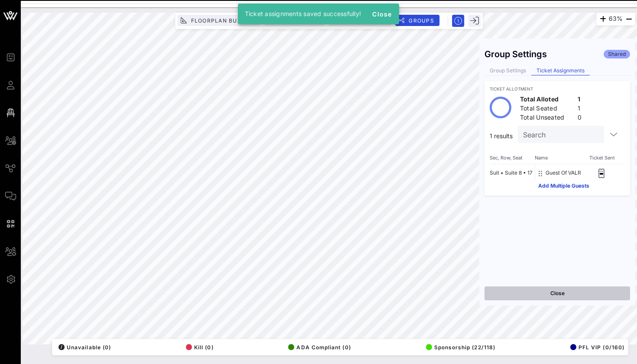
click at [524, 291] on button "Close" at bounding box center [558, 294] width 146 height 14
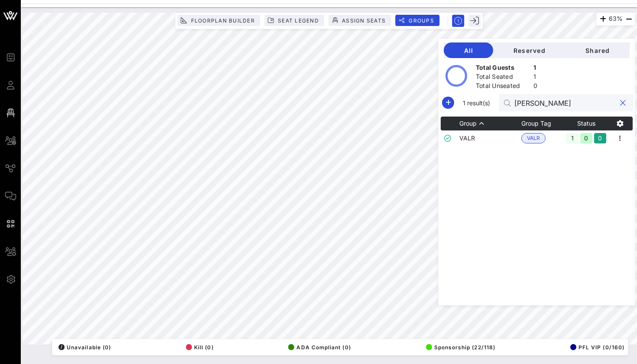
click at [529, 106] on input "[PERSON_NAME]" at bounding box center [565, 102] width 101 height 11
type input "[PERSON_NAME]"
drag, startPoint x: 598, startPoint y: 129, endPoint x: 626, endPoint y: 137, distance: 28.7
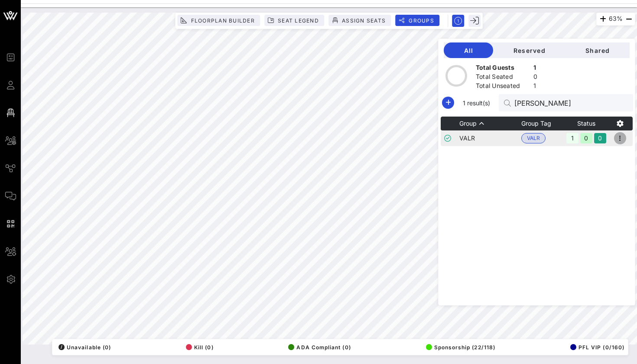
click at [626, 137] on icon "button" at bounding box center [620, 138] width 10 height 10
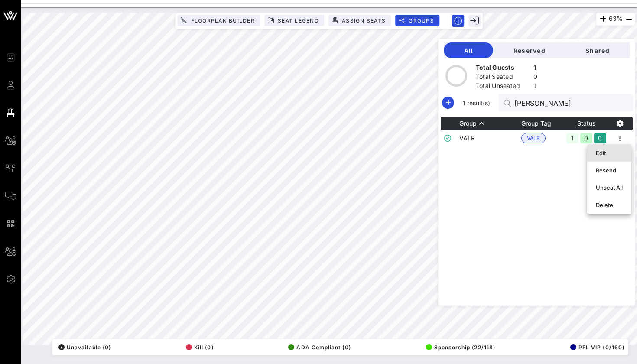
click at [610, 156] on div "Edit" at bounding box center [609, 153] width 27 height 7
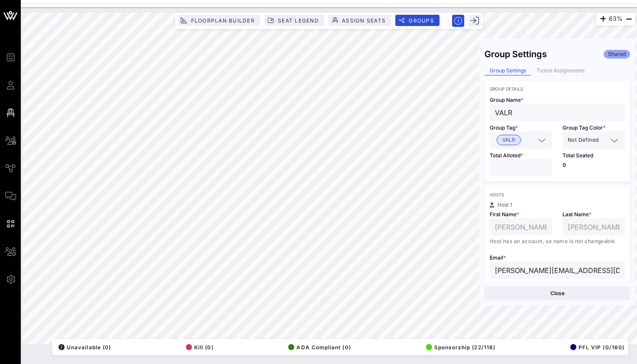
click at [554, 75] on div "Group Settings Ticket Assignments" at bounding box center [558, 71] width 146 height 10
click at [552, 72] on div "Ticket Assignments" at bounding box center [561, 70] width 59 height 9
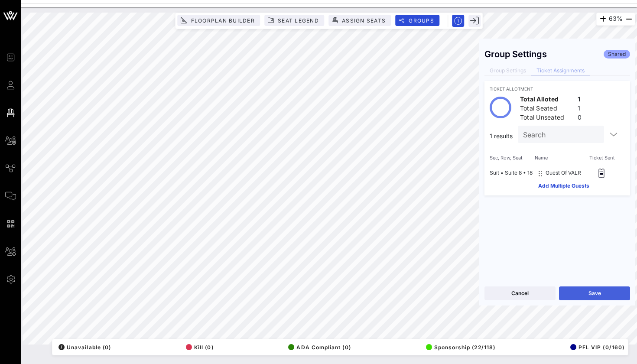
click at [561, 288] on button "Save" at bounding box center [594, 294] width 71 height 14
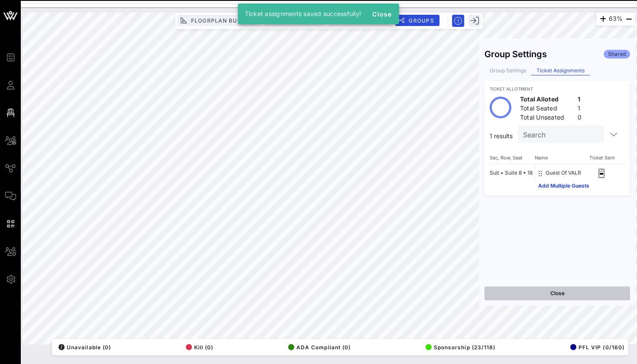
click at [537, 296] on button "Close" at bounding box center [558, 294] width 146 height 14
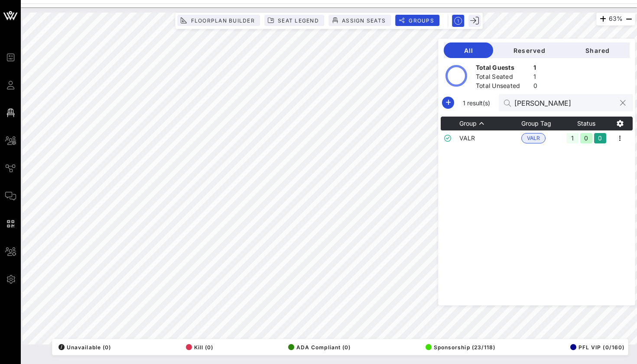
click at [518, 108] on input "[PERSON_NAME]" at bounding box center [565, 102] width 101 height 11
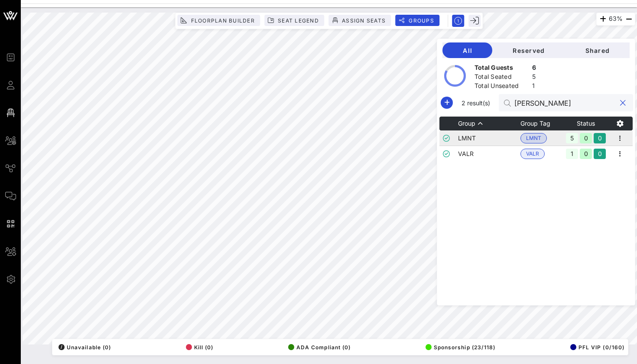
type input "[PERSON_NAME]"
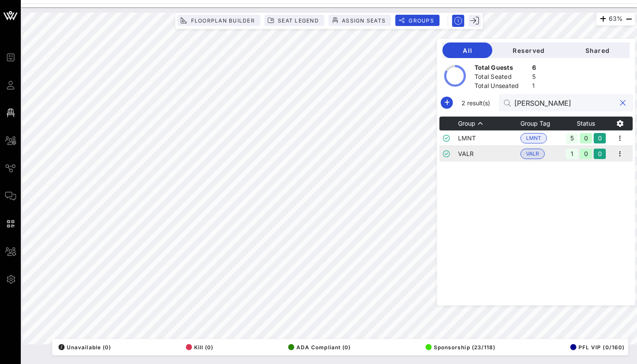
drag, startPoint x: 533, startPoint y: 143, endPoint x: 567, endPoint y: 158, distance: 36.9
click at [567, 158] on div "1" at bounding box center [572, 154] width 12 height 10
click at [618, 160] on td at bounding box center [620, 154] width 25 height 16
click at [619, 155] on icon "button" at bounding box center [620, 154] width 10 height 10
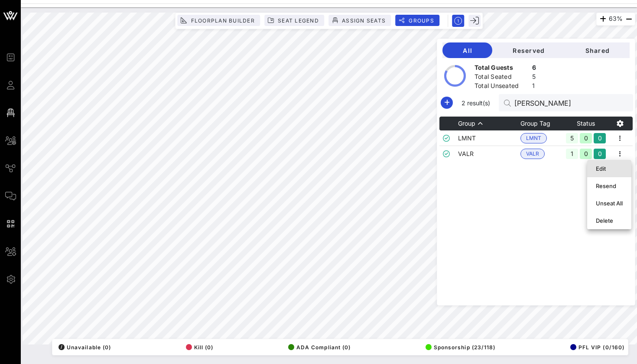
click at [614, 168] on div "Edit" at bounding box center [609, 168] width 27 height 7
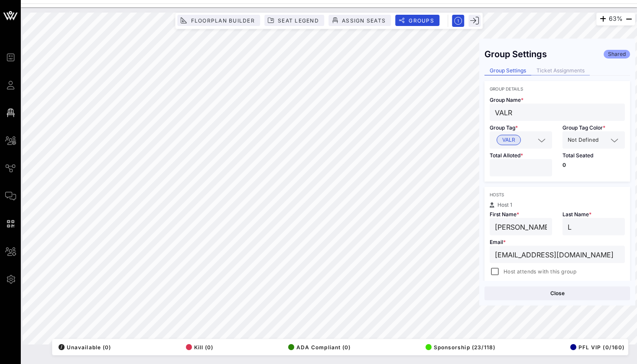
click at [552, 69] on div "Ticket Assignments" at bounding box center [561, 70] width 59 height 9
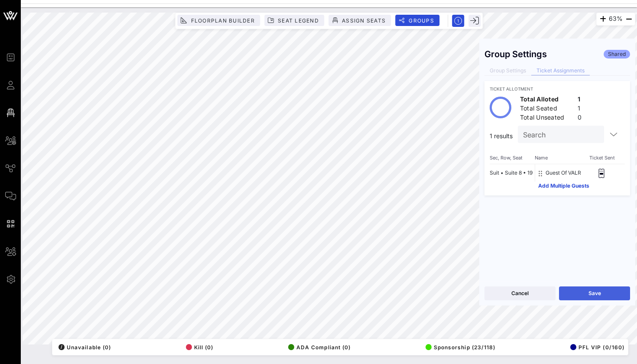
click at [574, 289] on button "Save" at bounding box center [594, 294] width 71 height 14
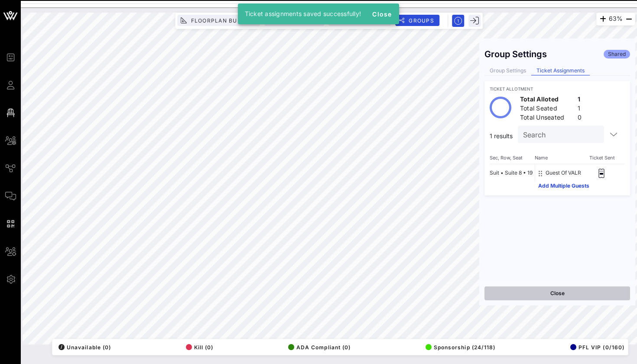
click at [533, 294] on button "Close" at bounding box center [558, 294] width 146 height 14
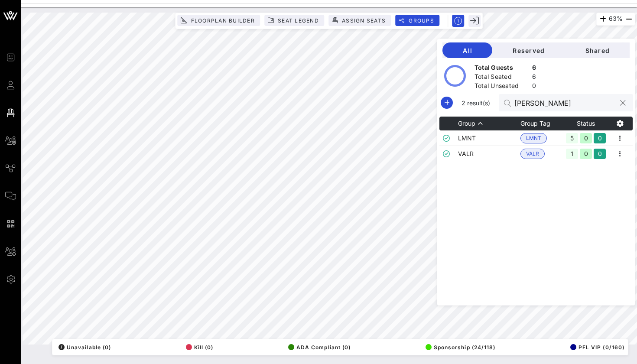
click at [528, 105] on input "[PERSON_NAME]" at bounding box center [565, 102] width 101 height 11
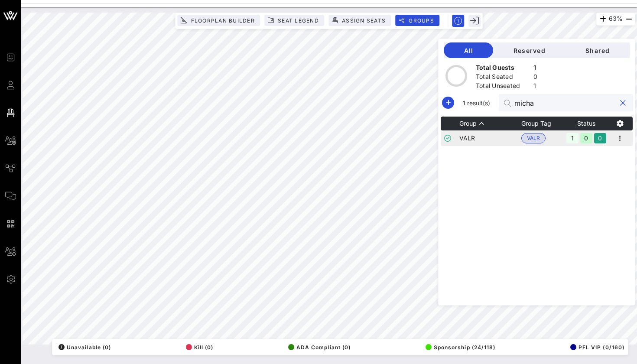
type input "micha"
click at [555, 141] on td "VALR" at bounding box center [543, 139] width 43 height 16
click at [617, 135] on icon "button" at bounding box center [620, 138] width 10 height 10
click at [611, 157] on div "Edit" at bounding box center [609, 153] width 27 height 14
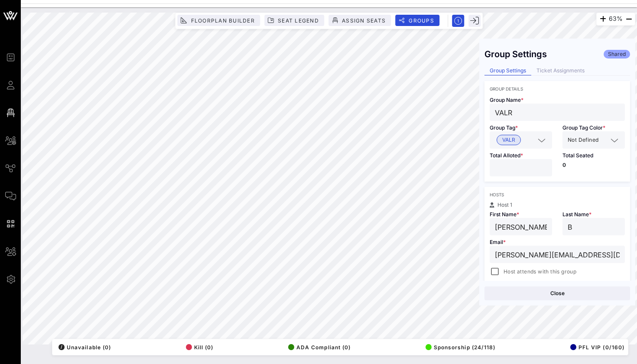
click at [565, 77] on div "Group Settings Shared Group Settings Ticket Assignments Group Details Group Nam…" at bounding box center [558, 162] width 156 height 237
click at [565, 66] on div "Group Settings Shared Group Settings Ticket Assignments Group Details Group Nam…" at bounding box center [558, 162] width 156 height 237
click at [565, 70] on div "Ticket Assignments" at bounding box center [561, 70] width 59 height 9
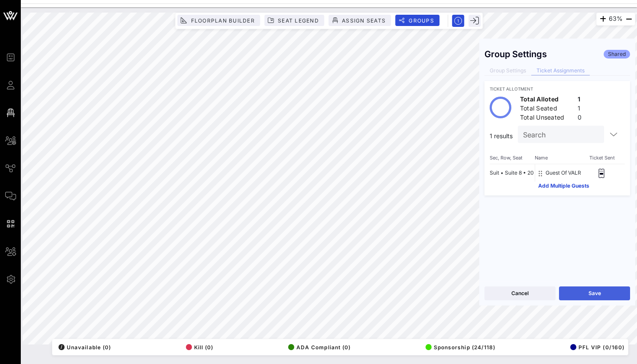
click at [583, 297] on button "Save" at bounding box center [594, 294] width 71 height 14
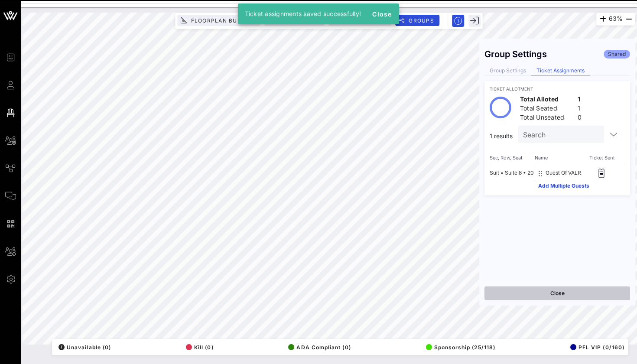
click at [537, 294] on button "Close" at bounding box center [558, 294] width 146 height 14
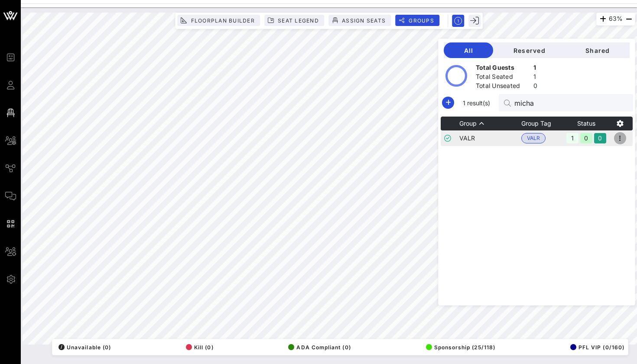
click at [621, 136] on icon "button" at bounding box center [620, 138] width 10 height 10
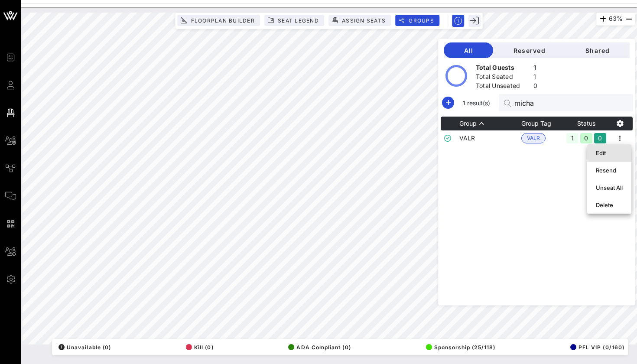
click at [604, 145] on div "Edit" at bounding box center [610, 152] width 44 height 17
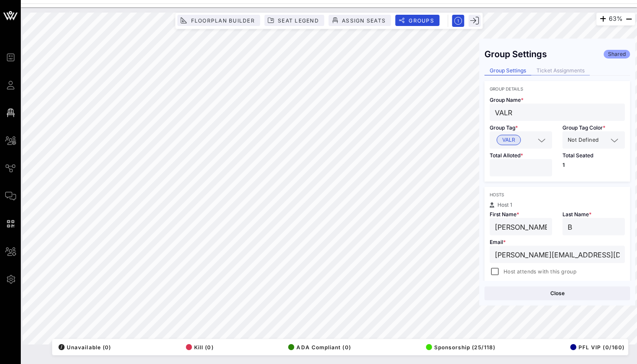
click at [560, 68] on div "Ticket Assignments" at bounding box center [561, 70] width 59 height 9
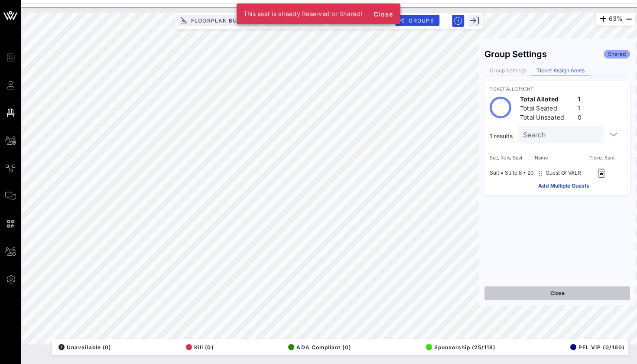
click at [497, 292] on button "Close" at bounding box center [558, 294] width 146 height 14
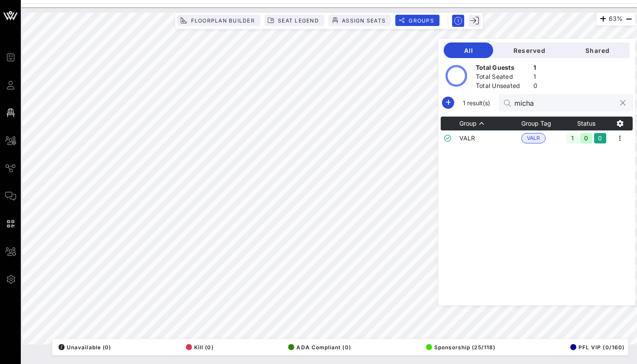
click at [540, 104] on input "micha" at bounding box center [565, 102] width 101 height 11
type input "luc"
click at [621, 138] on icon "button" at bounding box center [620, 138] width 10 height 10
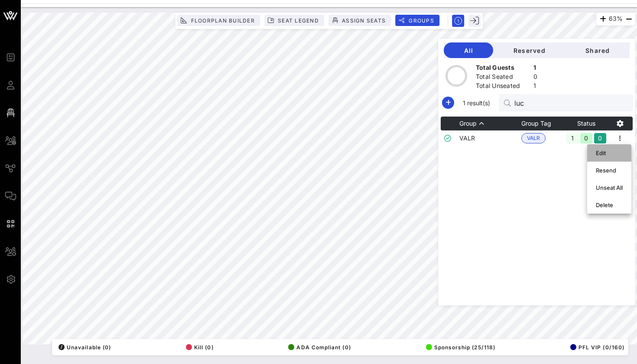
click at [619, 148] on div "Edit" at bounding box center [609, 153] width 27 height 14
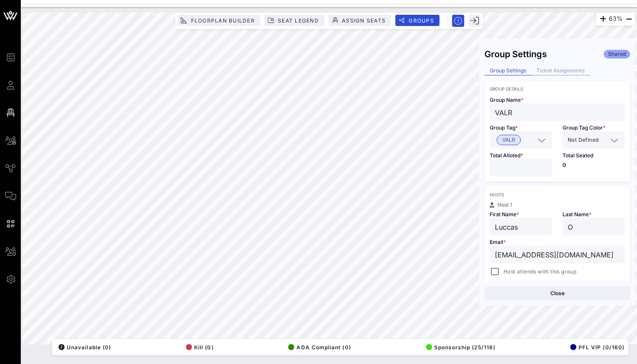
click at [568, 71] on div "Ticket Assignments" at bounding box center [561, 70] width 59 height 9
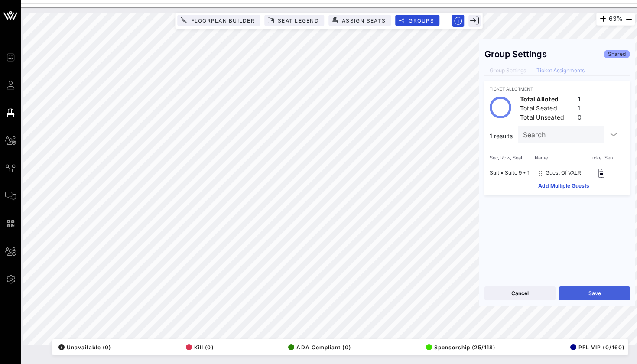
click at [594, 300] on button "Save" at bounding box center [594, 294] width 71 height 14
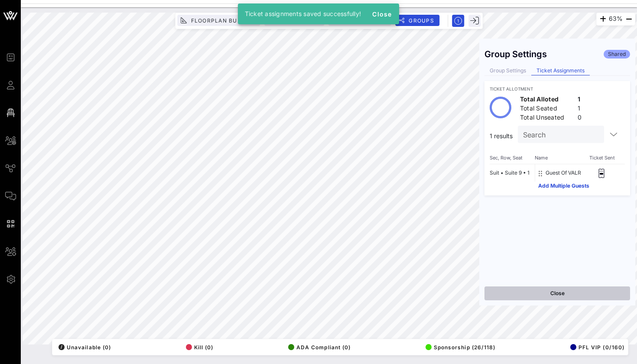
click at [542, 298] on button "Close" at bounding box center [558, 294] width 146 height 14
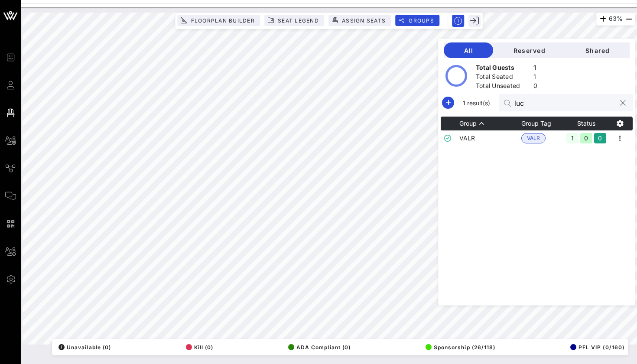
click at [519, 106] on input "luc" at bounding box center [565, 102] width 101 height 11
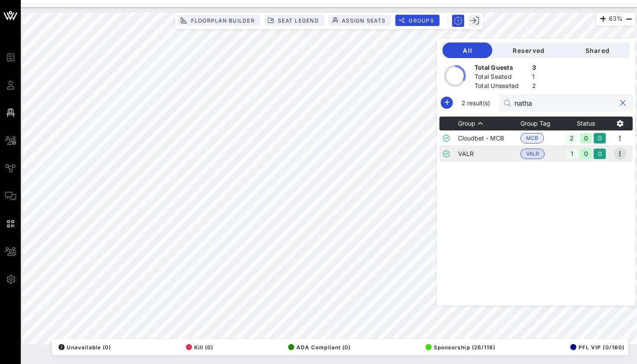
type input "natha"
click at [615, 150] on span "button" at bounding box center [620, 154] width 12 height 10
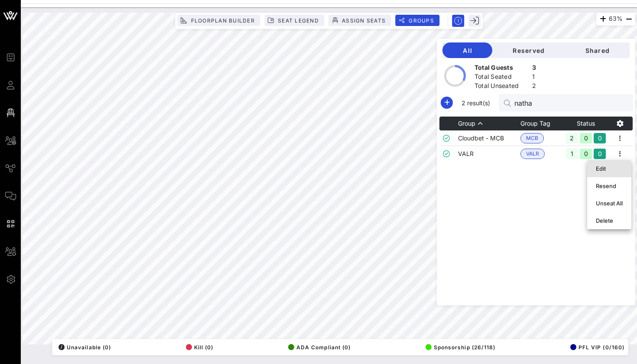
click at [615, 165] on div "Edit" at bounding box center [609, 168] width 27 height 7
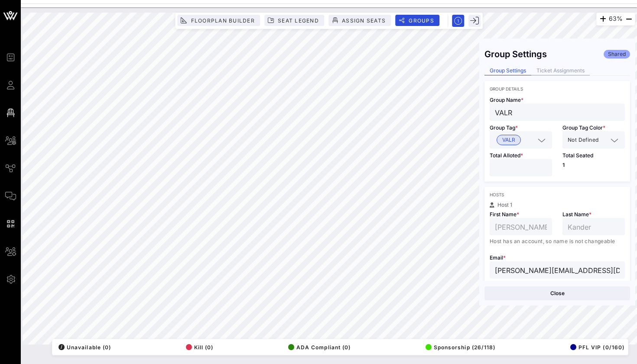
click at [546, 68] on div "Ticket Assignments" at bounding box center [561, 70] width 59 height 9
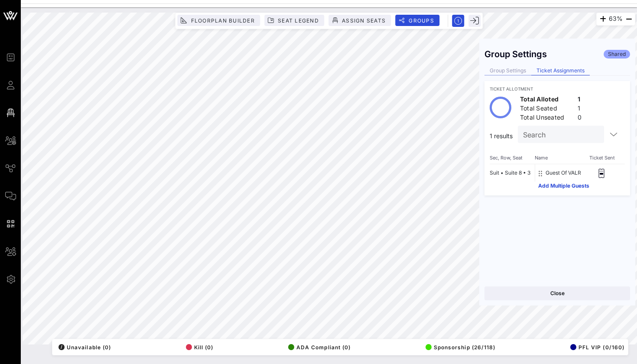
click at [512, 75] on div "Group Settings" at bounding box center [508, 70] width 47 height 9
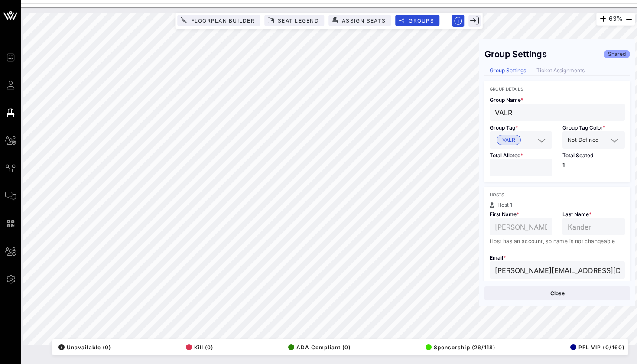
click at [532, 286] on div "Close" at bounding box center [558, 293] width 156 height 25
click at [532, 300] on button "Close" at bounding box center [558, 294] width 146 height 14
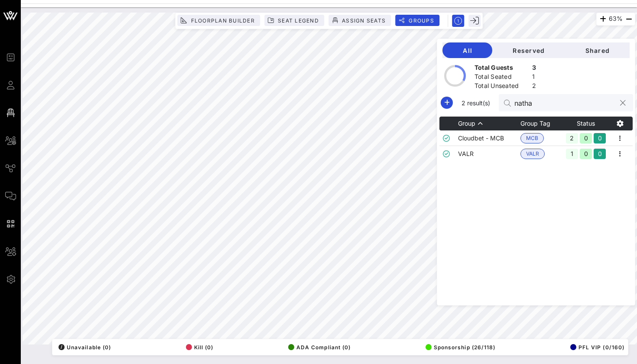
click at [536, 103] on input "natha" at bounding box center [565, 102] width 101 height 11
click at [544, 104] on input "[PERSON_NAME]" at bounding box center [565, 102] width 101 height 11
type input "hay"
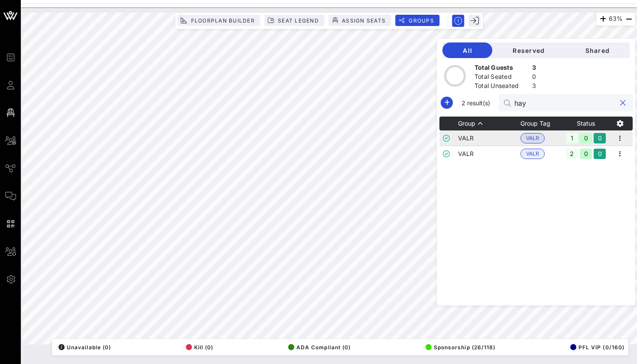
click at [627, 139] on td at bounding box center [620, 139] width 25 height 16
click at [619, 140] on icon "button" at bounding box center [620, 138] width 10 height 10
click at [619, 149] on div "Edit" at bounding box center [609, 153] width 27 height 14
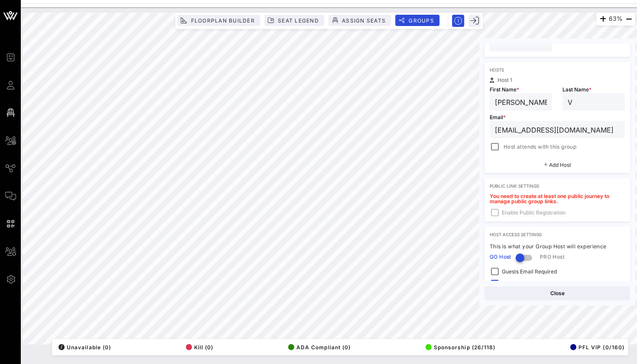
scroll to position [136, 0]
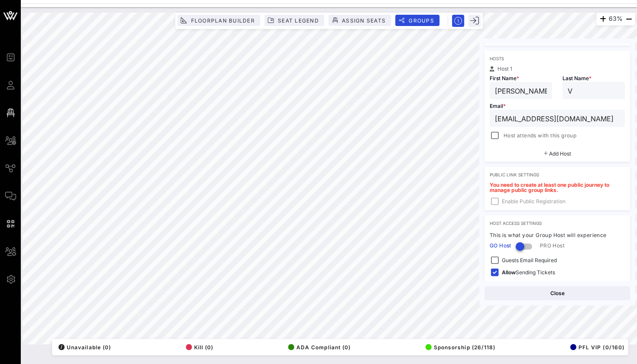
click at [569, 118] on input "[EMAIL_ADDRESS][DOMAIN_NAME]" at bounding box center [557, 118] width 125 height 11
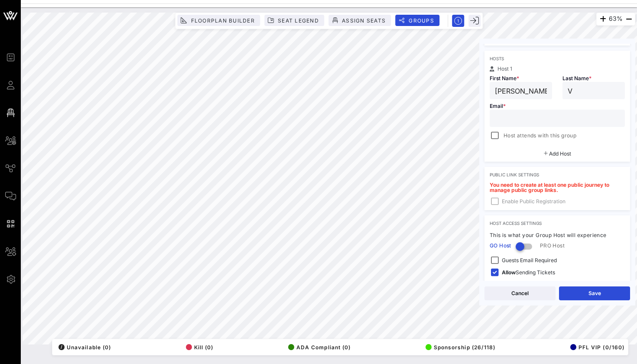
paste input "mailto:[PERSON_NAME][EMAIL_ADDRESS][DOMAIN_NAME]"
click at [444, 117] on div "63% Floorplan Builder Seat Legend Assign Seats Groups Exit Group Settings Share…" at bounding box center [329, 179] width 613 height 332
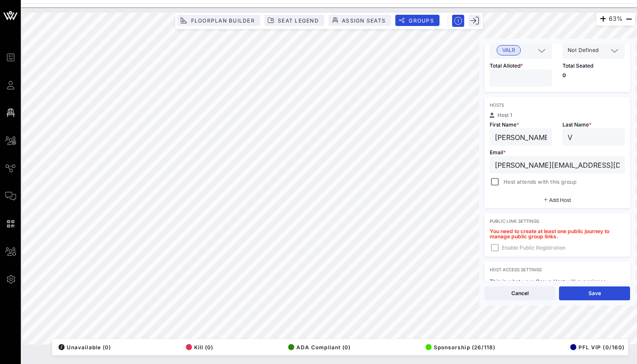
scroll to position [85, 0]
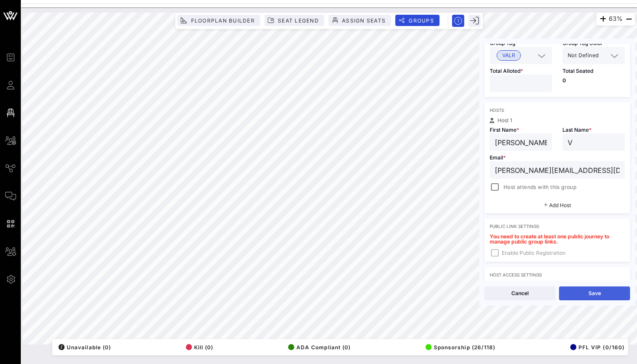
click at [582, 297] on button "Save" at bounding box center [594, 294] width 71 height 14
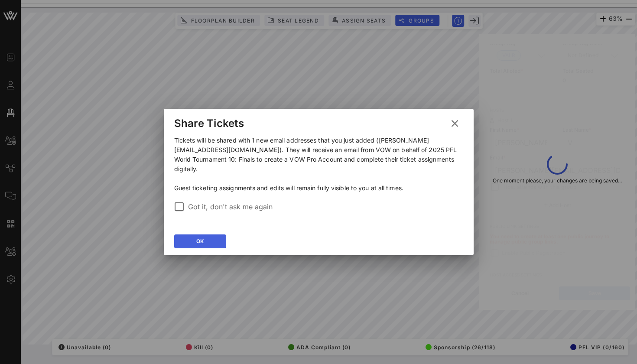
click at [218, 237] on button "OK" at bounding box center [200, 242] width 52 height 14
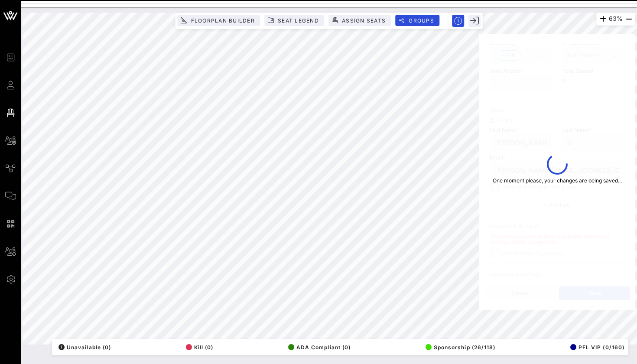
type input "[PERSON_NAME][EMAIL_ADDRESS][DOMAIN_NAME]"
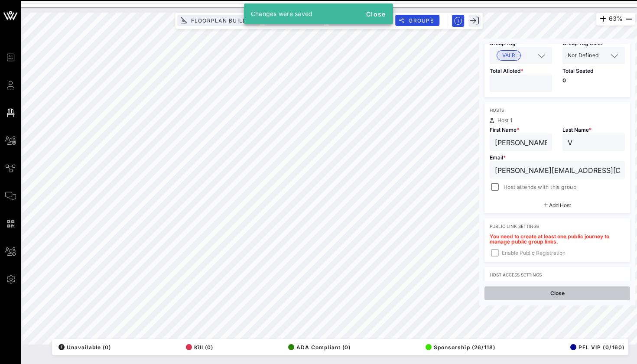
click at [552, 297] on button "Close" at bounding box center [558, 294] width 146 height 14
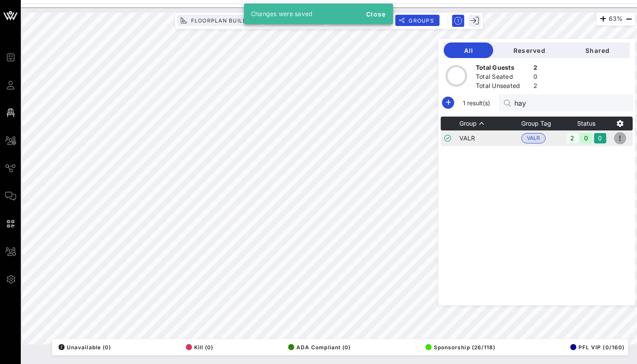
click at [620, 135] on icon "button" at bounding box center [620, 138] width 10 height 10
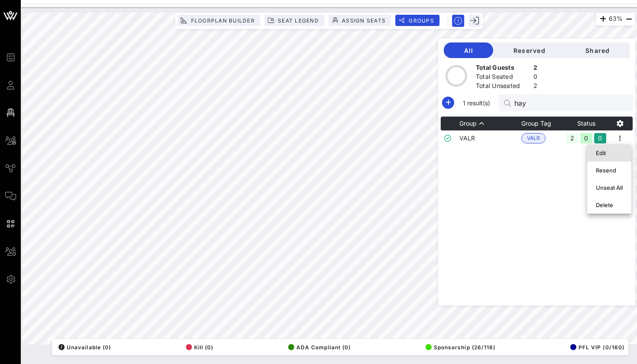
click at [609, 154] on div "Edit" at bounding box center [609, 153] width 27 height 7
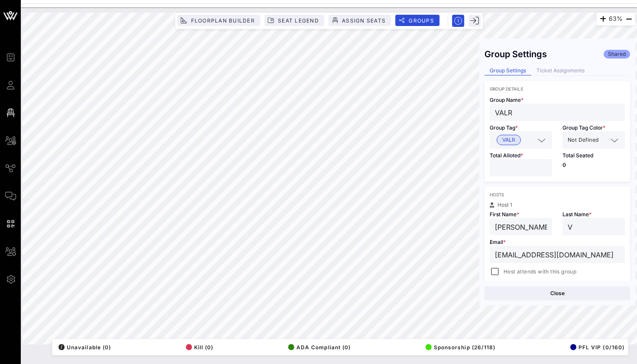
scroll to position [0, 0]
click at [519, 260] on input "[EMAIL_ADDRESS][DOMAIN_NAME]" at bounding box center [557, 254] width 125 height 11
click at [519, 230] on input "[PERSON_NAME]" at bounding box center [521, 226] width 52 height 11
type input "[PERSON_NAME]"
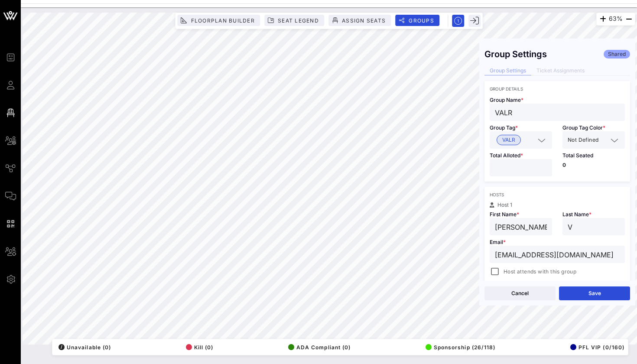
click at [598, 222] on input "V" at bounding box center [594, 226] width 52 height 11
type input "H"
click at [599, 299] on button "Save" at bounding box center [594, 294] width 71 height 14
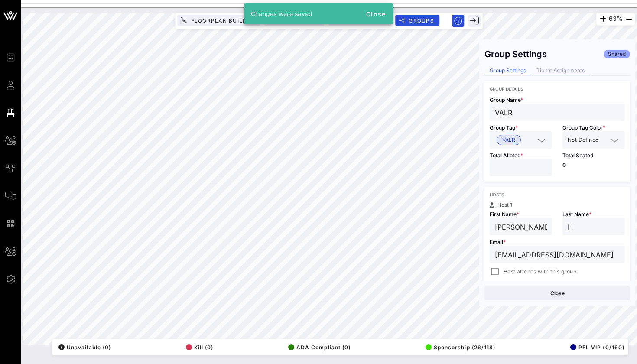
click at [560, 71] on div "Ticket Assignments" at bounding box center [561, 70] width 59 height 9
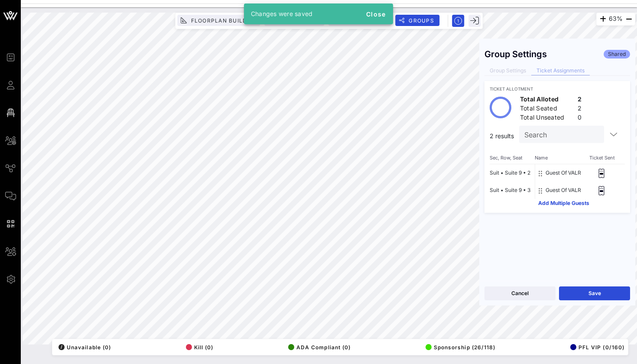
click at [603, 286] on div "Cancel Save" at bounding box center [558, 293] width 156 height 25
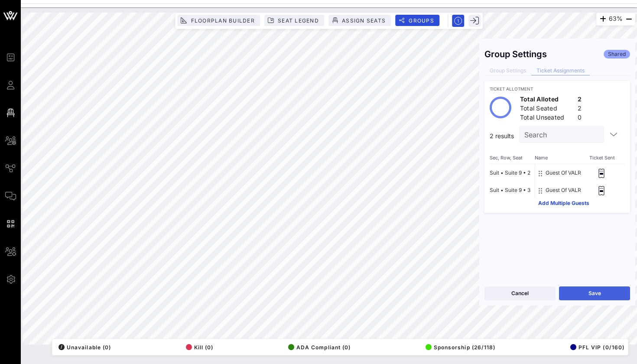
click at [596, 291] on button "Save" at bounding box center [594, 294] width 71 height 14
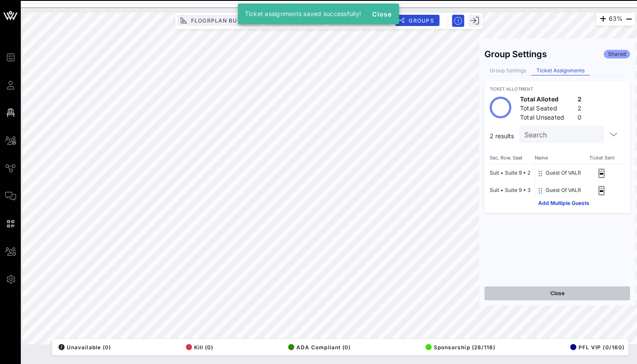
click at [546, 292] on button "Close" at bounding box center [558, 294] width 146 height 14
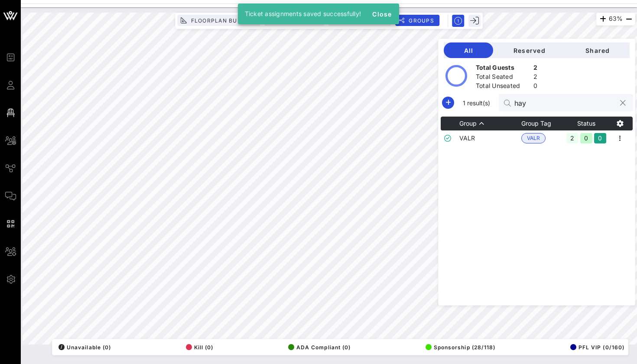
click at [572, 95] on div "hay" at bounding box center [565, 102] width 101 height 17
type input "h"
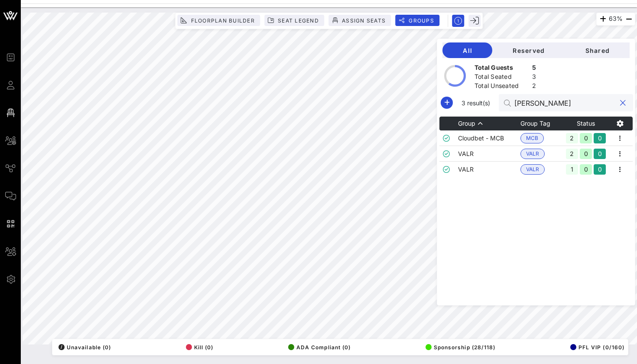
type input "[PERSON_NAME]"
drag, startPoint x: 572, startPoint y: 95, endPoint x: 615, endPoint y: 158, distance: 76.0
click at [615, 158] on span "button" at bounding box center [620, 154] width 12 height 10
click at [609, 171] on div "Edit" at bounding box center [609, 168] width 27 height 7
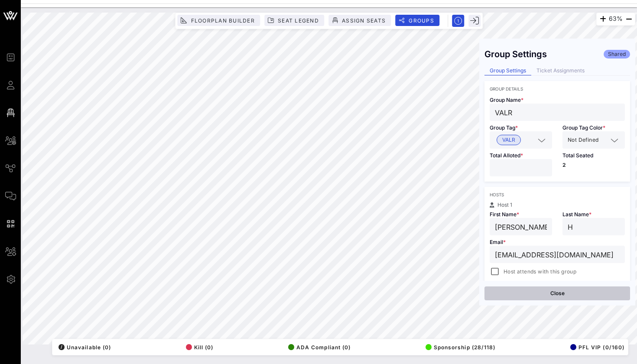
click at [523, 290] on button "Close" at bounding box center [558, 294] width 146 height 14
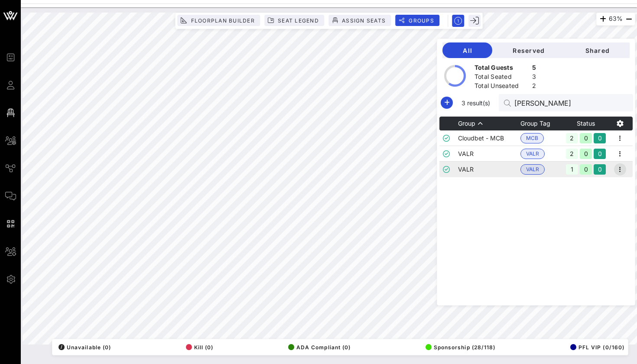
click at [618, 170] on icon "button" at bounding box center [620, 169] width 10 height 10
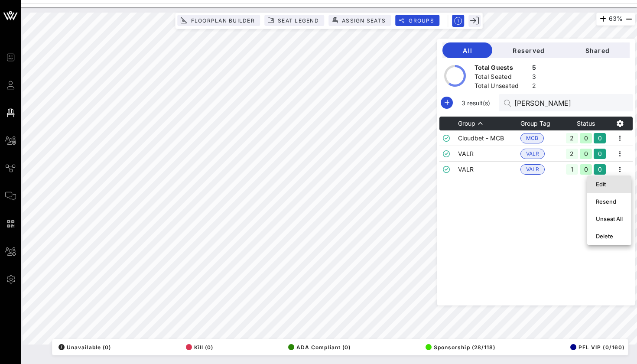
click at [617, 181] on div "Edit" at bounding box center [609, 184] width 27 height 7
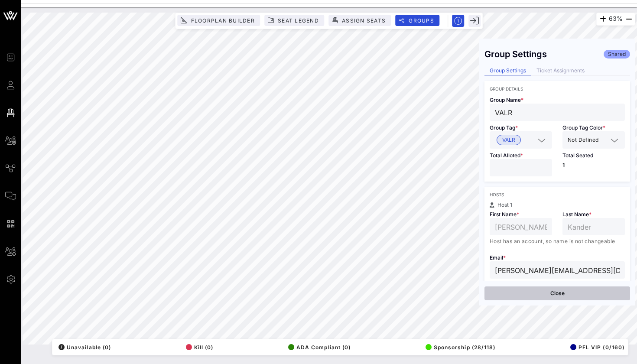
click at [557, 297] on button "Close" at bounding box center [558, 294] width 146 height 14
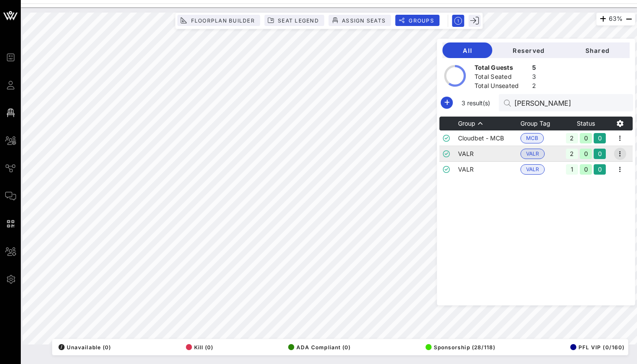
click at [617, 154] on icon "button" at bounding box center [620, 154] width 10 height 10
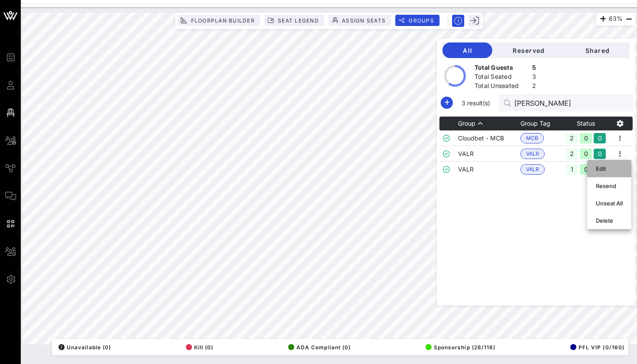
click at [616, 162] on div "Edit" at bounding box center [609, 169] width 27 height 14
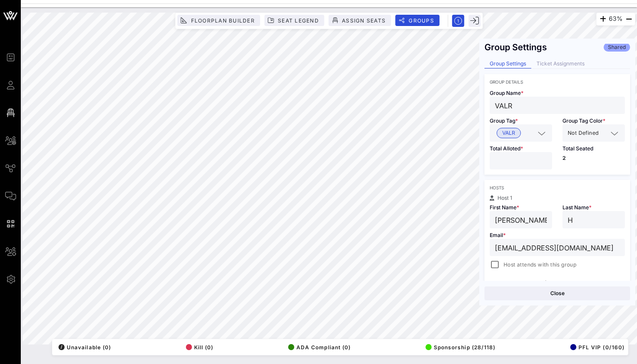
scroll to position [10, 0]
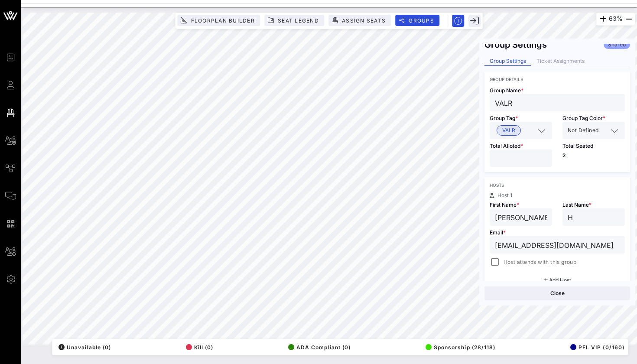
click at [527, 216] on input "[PERSON_NAME]" at bounding box center [521, 217] width 52 height 11
click at [465, 3] on div at bounding box center [329, 5] width 617 height 4
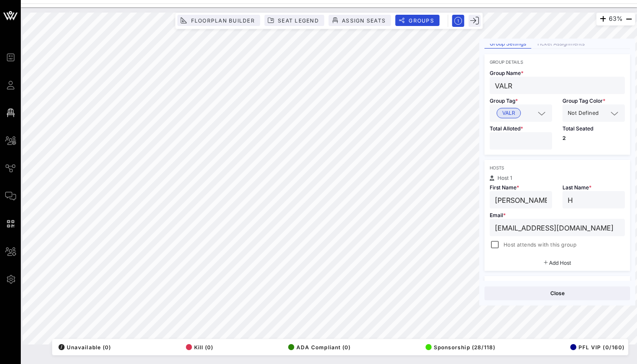
scroll to position [29, 0]
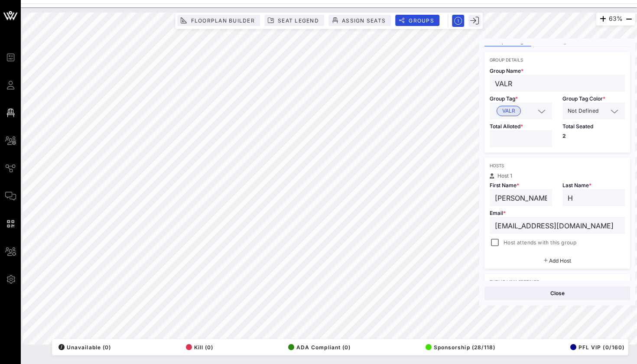
click at [520, 147] on div "*" at bounding box center [521, 138] width 52 height 17
type input "*"
click at [575, 291] on button "Save" at bounding box center [594, 294] width 71 height 14
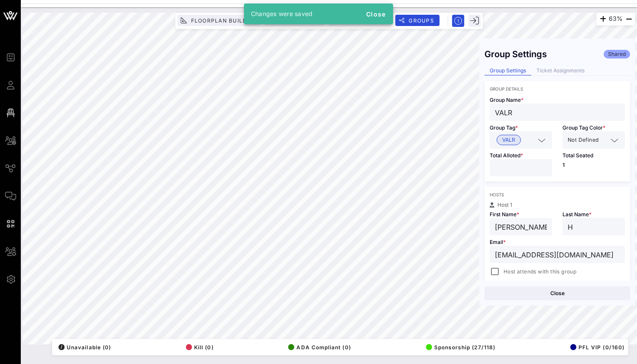
scroll to position [0, 0]
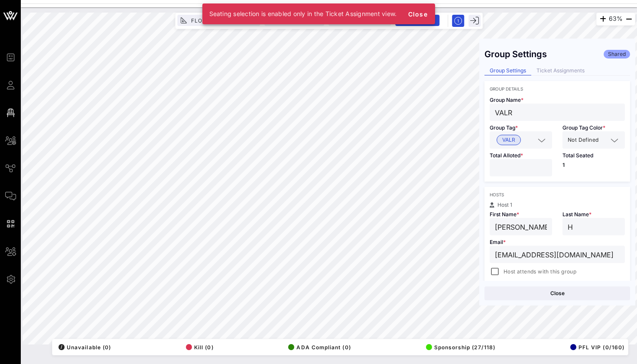
click at [551, 75] on div "Group Settings Ticket Assignments" at bounding box center [558, 71] width 146 height 10
click at [552, 70] on div "Ticket Assignments" at bounding box center [561, 70] width 59 height 9
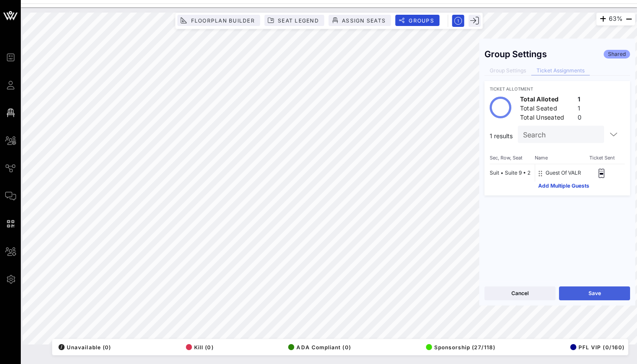
click at [575, 290] on button "Save" at bounding box center [594, 294] width 71 height 14
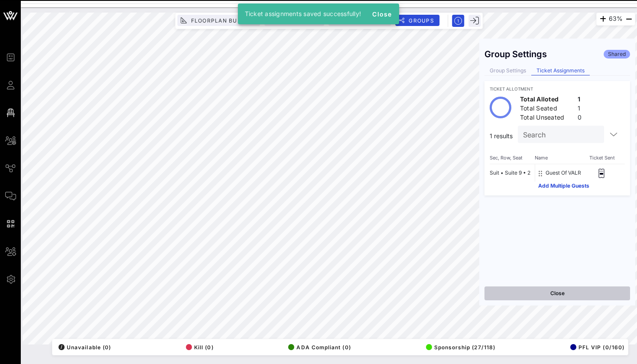
click at [538, 294] on button "Close" at bounding box center [558, 294] width 146 height 14
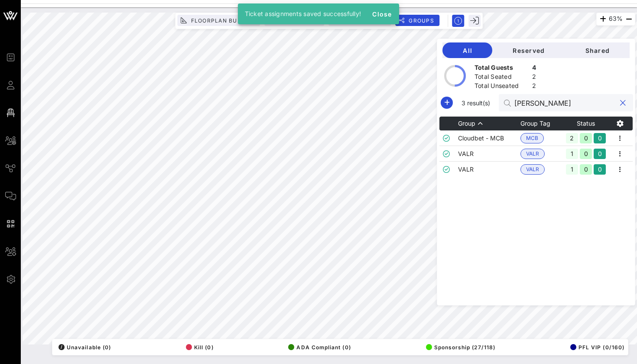
click at [543, 100] on input "[PERSON_NAME]" at bounding box center [565, 102] width 101 height 11
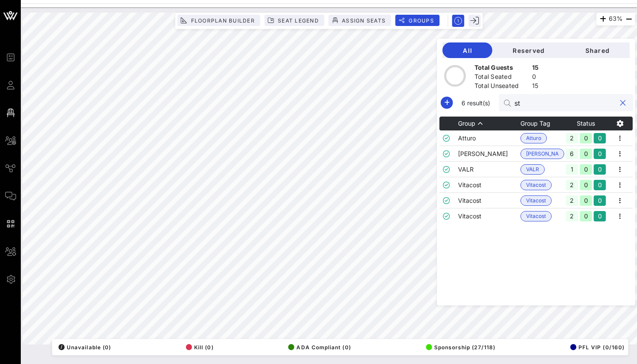
type input "s"
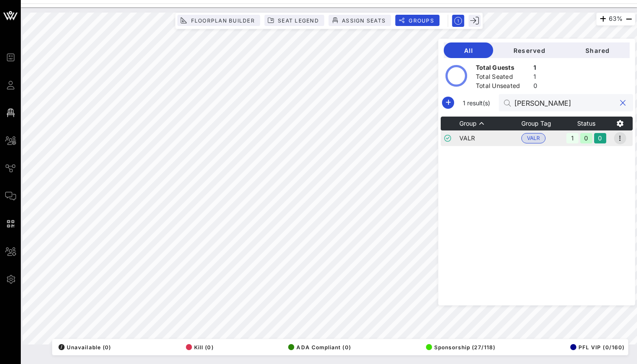
type input "[PERSON_NAME]"
click at [623, 135] on icon "button" at bounding box center [620, 138] width 10 height 10
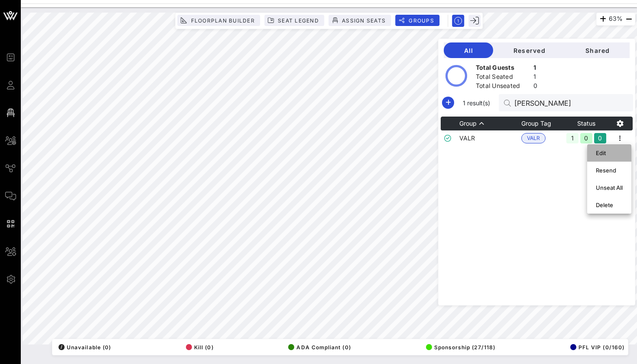
click at [614, 149] on div "Edit" at bounding box center [609, 153] width 27 height 14
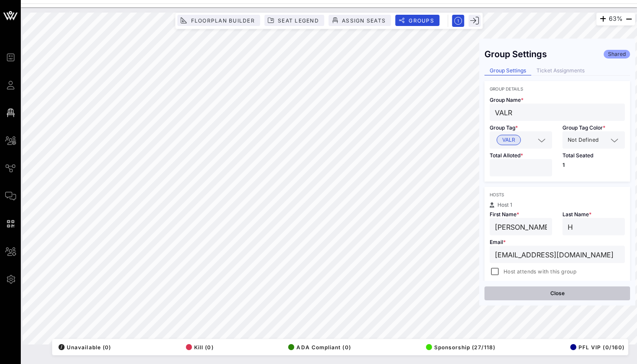
click at [526, 294] on button "Close" at bounding box center [558, 294] width 146 height 14
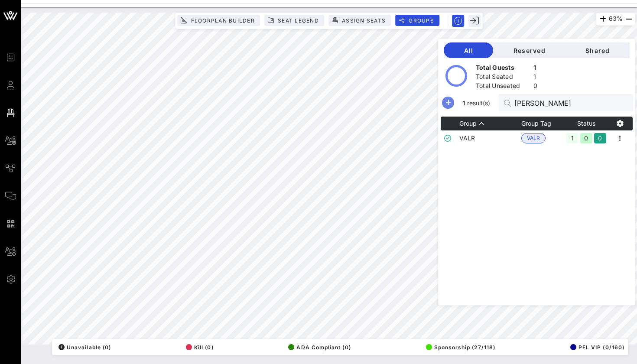
click at [452, 101] on icon "button" at bounding box center [448, 103] width 10 height 10
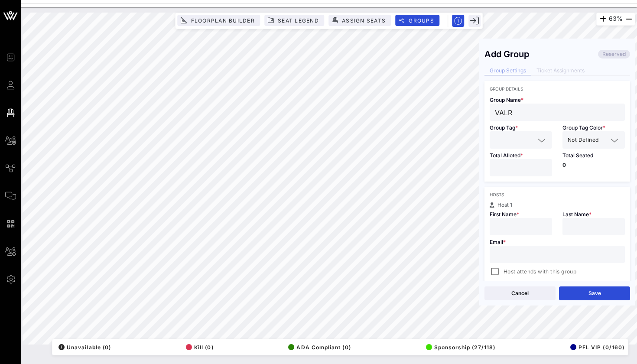
type input "VALR"
click at [520, 143] on input "text" at bounding box center [515, 139] width 40 height 11
type input "VALR"
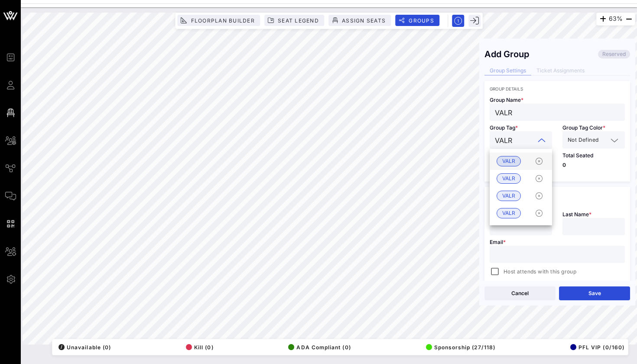
click at [513, 161] on span "VALR" at bounding box center [509, 162] width 13 height 10
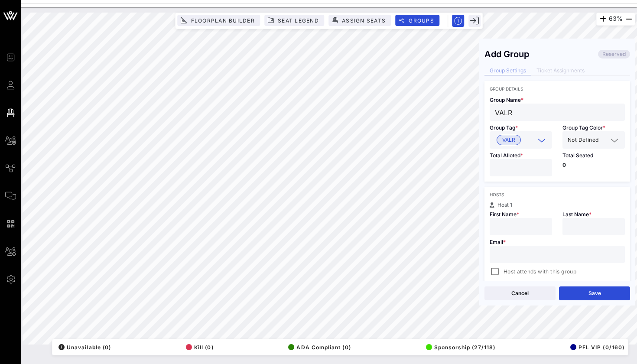
click at [512, 173] on input "number" at bounding box center [521, 167] width 52 height 11
type input "*"
type input "[PERSON_NAME]"
type input "V"
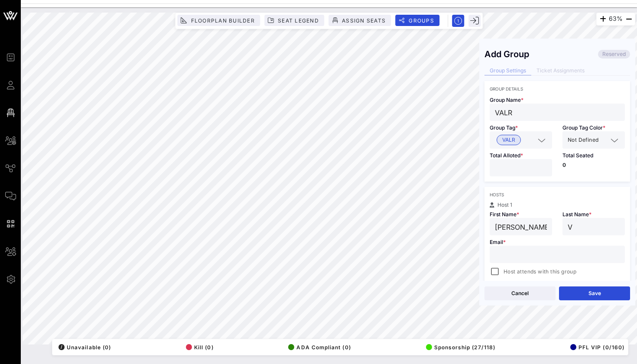
click at [516, 269] on span "Host attends with this group" at bounding box center [540, 272] width 73 height 9
paste input "mailto:[PERSON_NAME][EMAIL_ADDRESS][DOMAIN_NAME]"
click at [494, 266] on div at bounding box center [495, 272] width 12 height 12
click at [447, 255] on div "63% Floorplan Builder Seat Legend Assign Seats Groups Exit Add Group Reserved G…" at bounding box center [329, 179] width 613 height 332
click at [573, 288] on button "Save" at bounding box center [594, 294] width 71 height 14
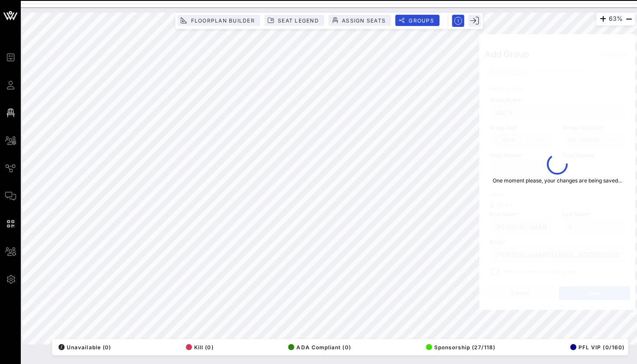
type input "[PERSON_NAME][EMAIL_ADDRESS][DOMAIN_NAME]"
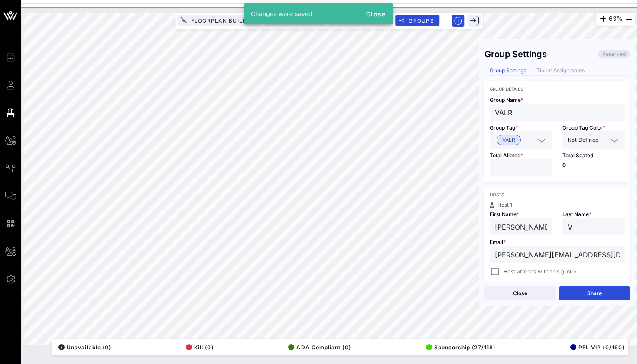
click at [549, 73] on div "Ticket Assignments" at bounding box center [561, 70] width 59 height 9
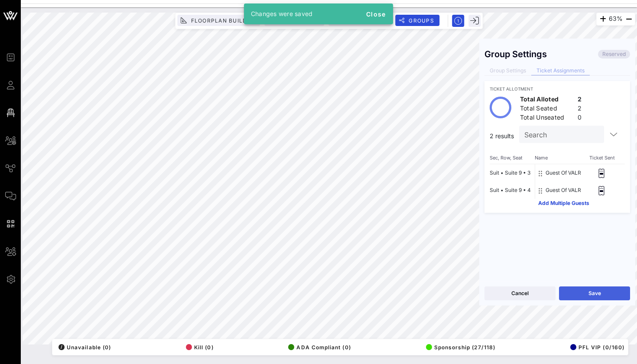
click at [603, 291] on button "Save" at bounding box center [594, 294] width 71 height 14
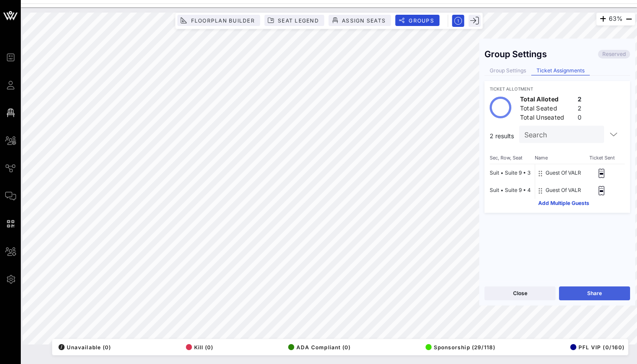
click at [583, 290] on button "Share" at bounding box center [594, 294] width 71 height 14
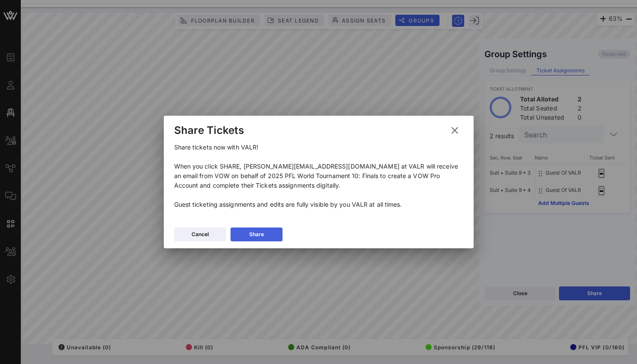
click at [272, 236] on button "Share" at bounding box center [257, 235] width 52 height 14
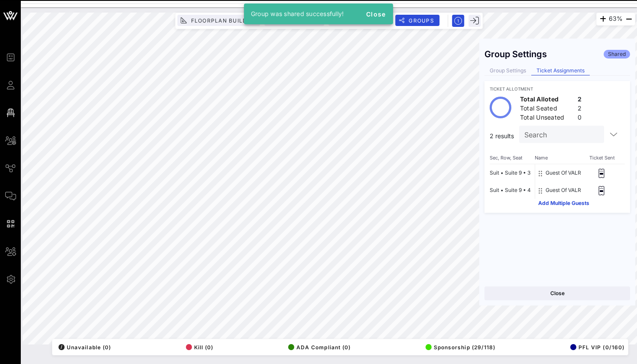
click at [501, 285] on div "Close" at bounding box center [558, 293] width 156 height 25
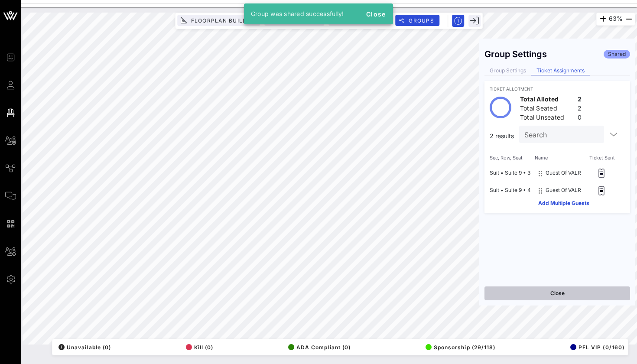
click at [500, 291] on button "Close" at bounding box center [558, 294] width 146 height 14
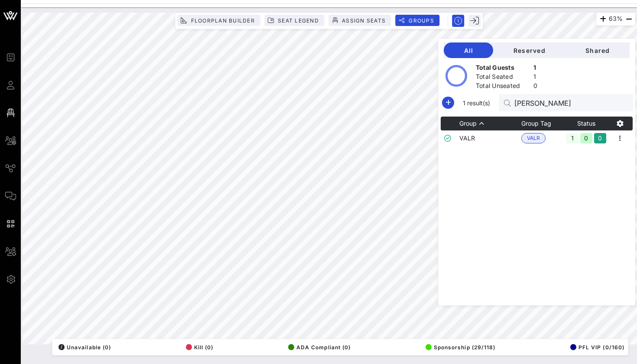
click at [352, 0] on html "Event Builder Guests Floor Plan All Groups Journeys Comms QR Scanner Team Setti…" at bounding box center [318, 182] width 637 height 364
click at [445, 113] on div "All Reserved Shared Total Guests 1 Total Seated 1 Total Unseated 0 1 result(s) …" at bounding box center [536, 172] width 197 height 267
click at [544, 104] on input "[PERSON_NAME]" at bounding box center [565, 102] width 101 height 11
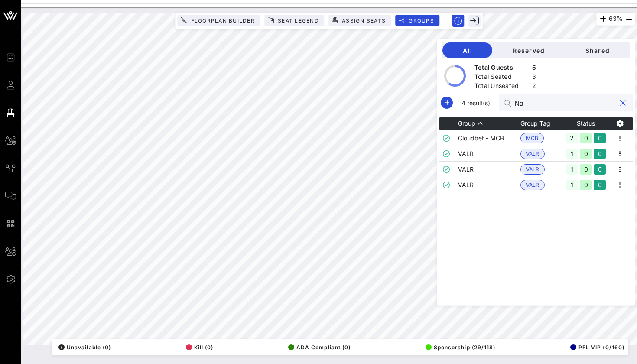
type input "N"
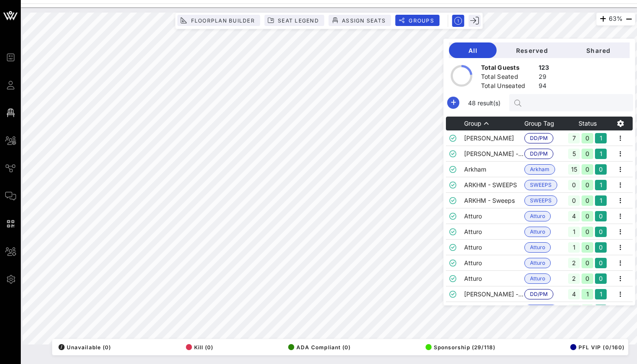
click at [453, 101] on icon "button" at bounding box center [453, 103] width 10 height 10
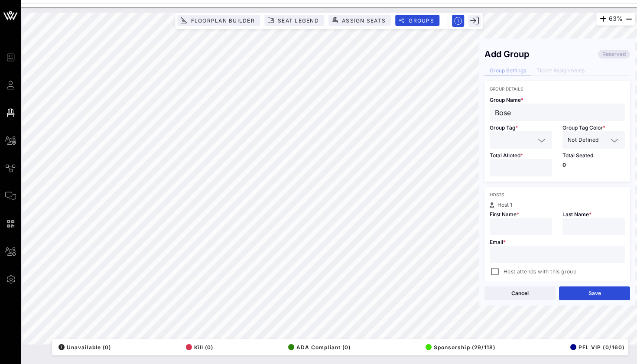
type input "Bose"
click at [516, 156] on span "Total Alloted *" at bounding box center [506, 155] width 33 height 7
click at [516, 146] on div at bounding box center [521, 139] width 52 height 17
type input "Bose"
click at [507, 189] on div "Hosts Host 1 First Name * Last Name * Email * Host attends with this group Add …" at bounding box center [558, 242] width 146 height 111
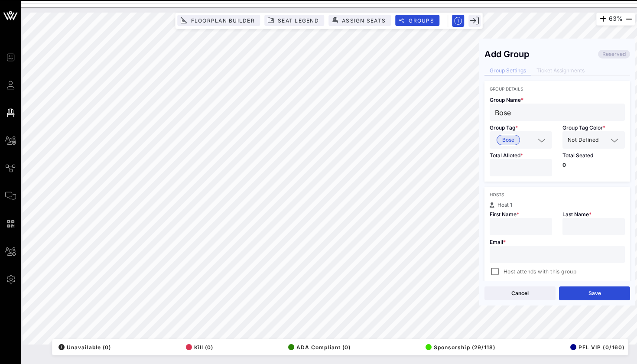
click at [507, 171] on input "number" at bounding box center [521, 167] width 52 height 11
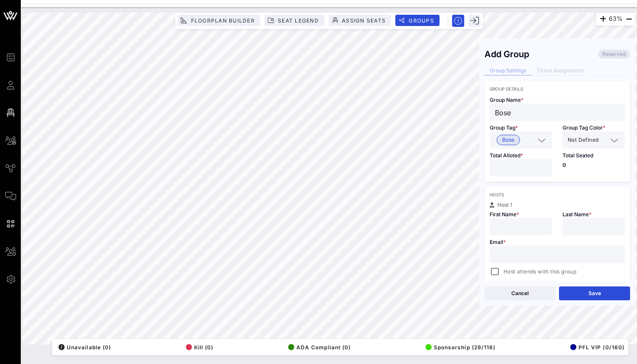
type input "*"
type input "[PERSON_NAME]"
click at [573, 221] on div at bounding box center [594, 226] width 52 height 17
type input "S"
click at [481, 4] on div at bounding box center [329, 5] width 617 height 4
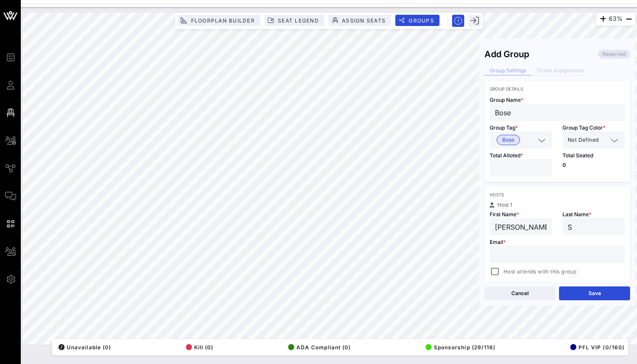
click at [500, 245] on span "Email *" at bounding box center [498, 242] width 16 height 7
paste input "[PERSON_NAME][EMAIL_ADDRESS][DOMAIN_NAME]"
type input "[PERSON_NAME][EMAIL_ADDRESS][DOMAIN_NAME]"
click at [549, 296] on button "Cancel" at bounding box center [520, 294] width 71 height 14
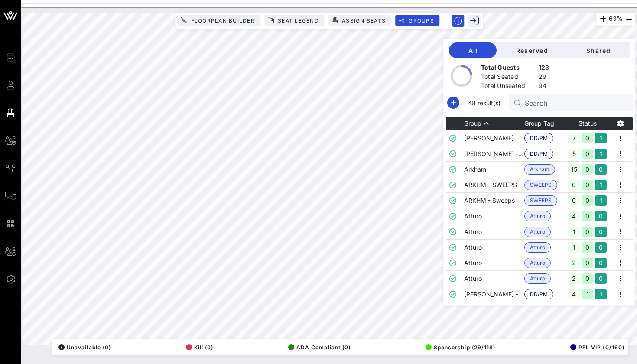
click at [571, 113] on div "All Reserved Shared Total Guests 123 Total Seated 29 Total Unseated 94 48 resul…" at bounding box center [540, 172] width 192 height 267
click at [570, 108] on div "Search" at bounding box center [575, 102] width 101 height 17
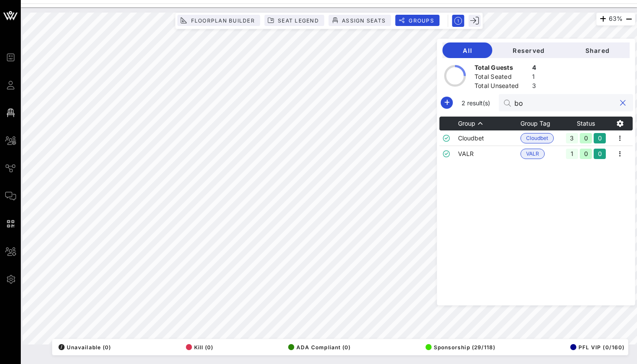
type input "b"
type input "u"
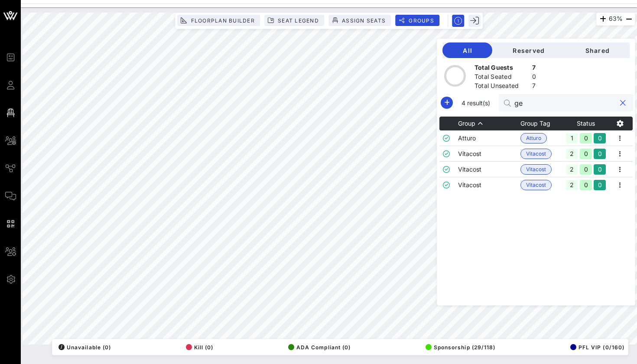
type input "g"
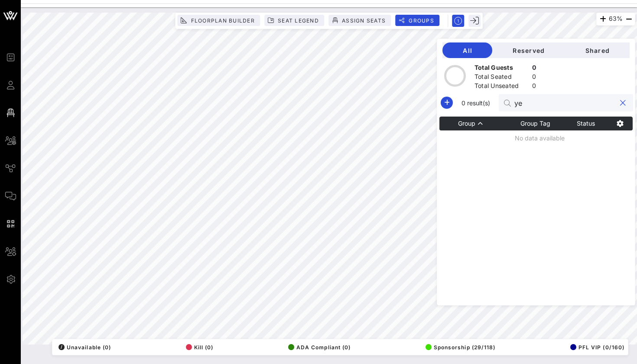
type input "y"
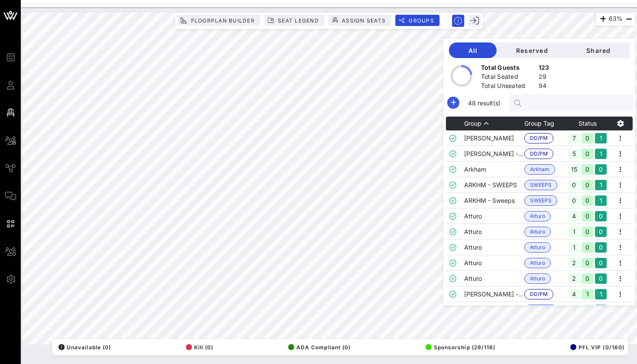
click at [449, 106] on icon "button" at bounding box center [453, 103] width 10 height 10
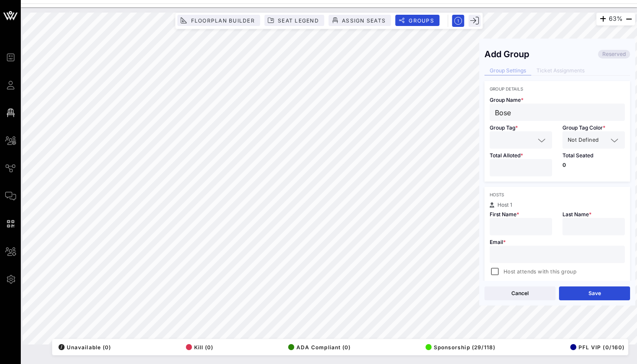
type input "Bose"
click at [515, 141] on input "text" at bounding box center [515, 139] width 40 height 11
type input "Bose"
click at [513, 160] on span "Bose" at bounding box center [509, 162] width 12 height 10
click at [513, 164] on input "number" at bounding box center [521, 167] width 52 height 11
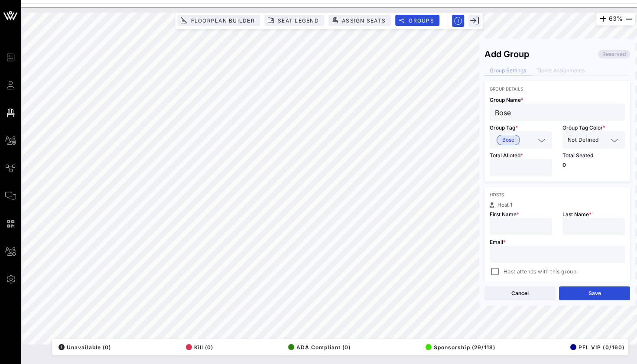
type input "*"
type input "[PERSON_NAME]"
type input "S"
click at [562, 248] on div at bounding box center [557, 254] width 125 height 17
paste input "[PERSON_NAME][EMAIL_ADDRESS][DOMAIN_NAME]"
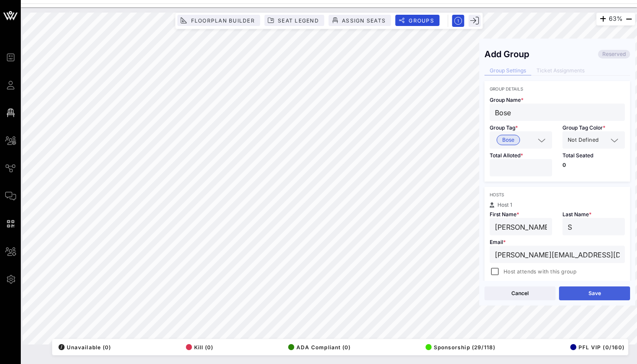
type input "[PERSON_NAME][EMAIL_ADDRESS][DOMAIN_NAME]"
click at [581, 288] on button "Save" at bounding box center [594, 294] width 71 height 14
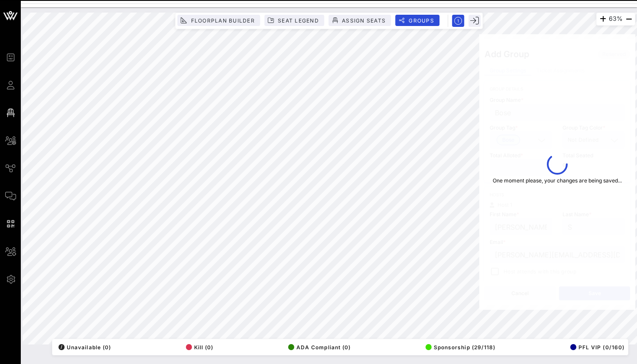
type input "[PERSON_NAME]"
type input "[PERSON_NAME][EMAIL_ADDRESS][DOMAIN_NAME]"
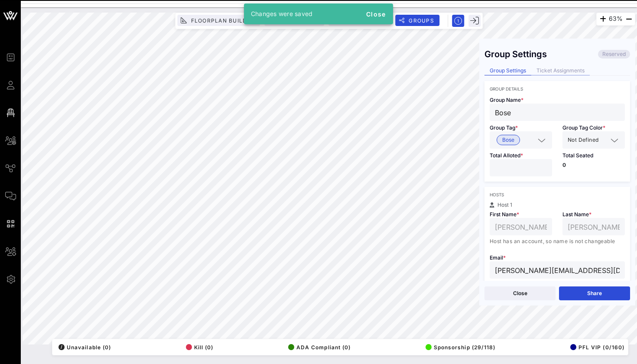
click at [545, 73] on div "Ticket Assignments" at bounding box center [561, 70] width 59 height 9
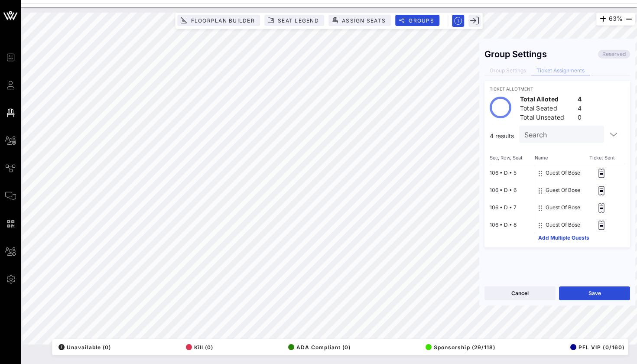
click at [585, 285] on div "Cancel Save" at bounding box center [558, 293] width 156 height 25
click at [585, 289] on button "Save" at bounding box center [594, 294] width 71 height 14
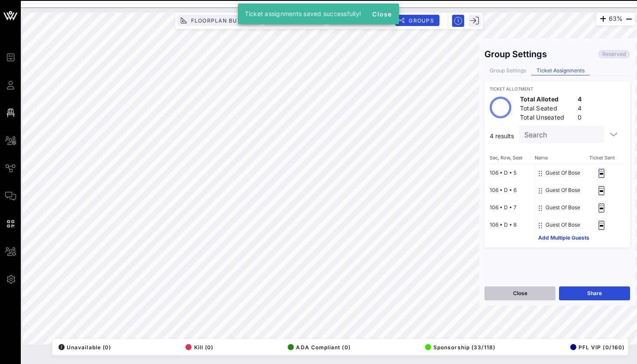
click at [540, 292] on button "Close" at bounding box center [520, 294] width 71 height 14
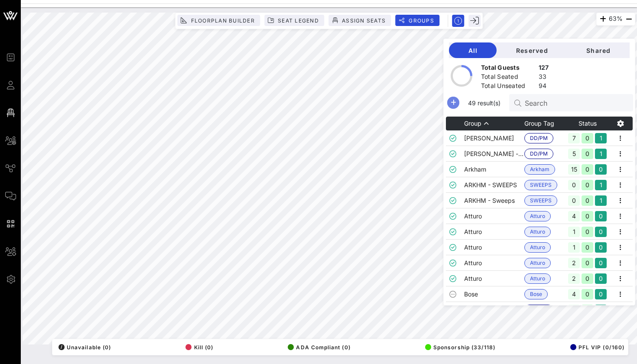
click at [457, 99] on icon "button" at bounding box center [453, 103] width 10 height 10
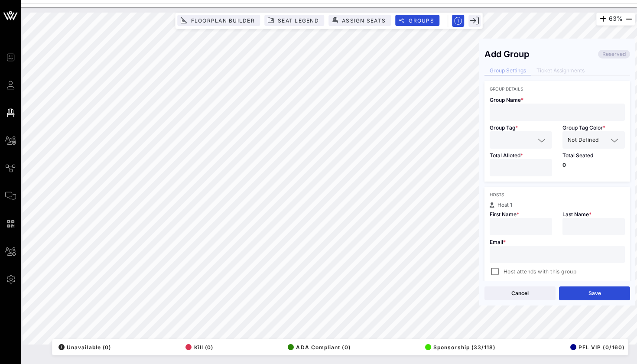
click at [529, 119] on div at bounding box center [557, 112] width 125 height 17
type input "Yeti"
click at [503, 144] on input "text" at bounding box center [515, 139] width 40 height 11
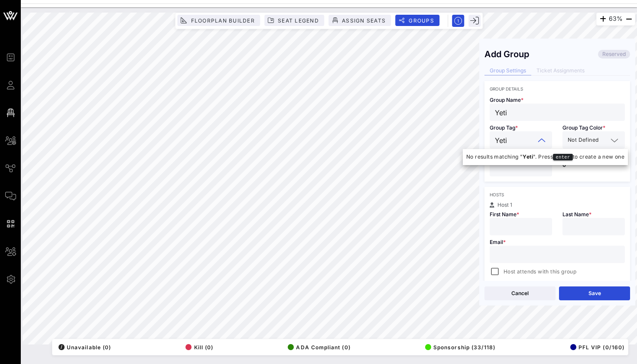
type input "Yeti"
click at [499, 187] on div "Hosts Host 1 First Name * Last Name * Email * Host attends with this group Add …" at bounding box center [558, 242] width 146 height 111
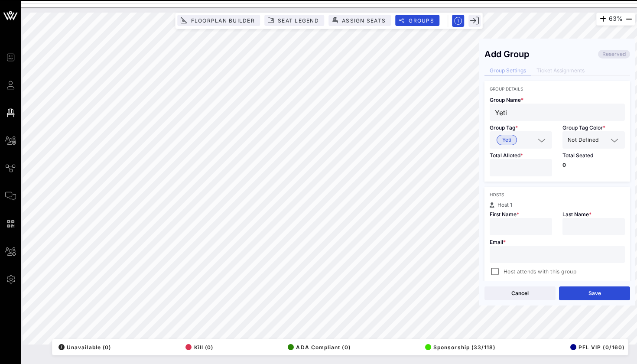
click at [505, 169] on input "number" at bounding box center [521, 167] width 52 height 11
type input "*"
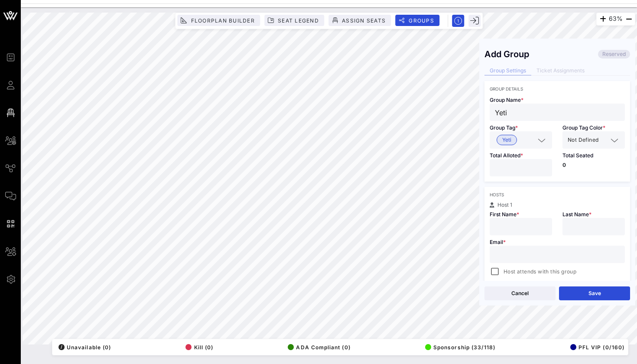
type input "*"
paste input "[PERSON_NAME][EMAIL_ADDRESS][PERSON_NAME][DOMAIN_NAME]"
type input "[PERSON_NAME][EMAIL_ADDRESS][PERSON_NAME][DOMAIN_NAME]"
click at [513, 225] on input "text" at bounding box center [521, 226] width 52 height 11
type input "H"
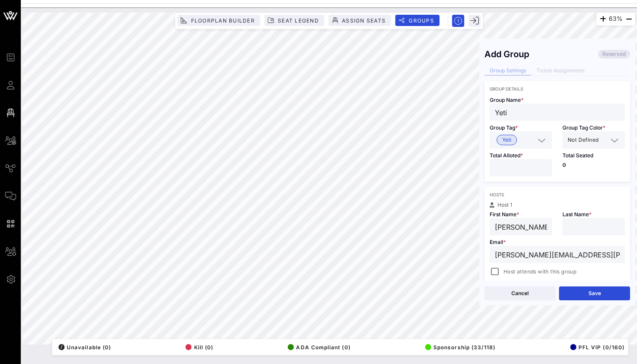
type input "[PERSON_NAME]"
click at [588, 219] on div at bounding box center [594, 226] width 52 height 17
click at [580, 304] on div "Cancel Save" at bounding box center [558, 293] width 156 height 25
click at [580, 300] on button "Save" at bounding box center [594, 294] width 71 height 14
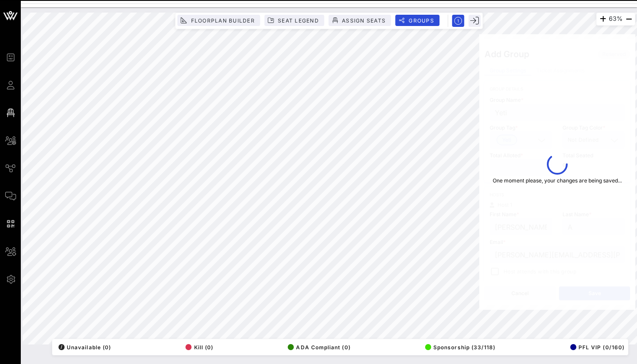
type input "[PERSON_NAME]"
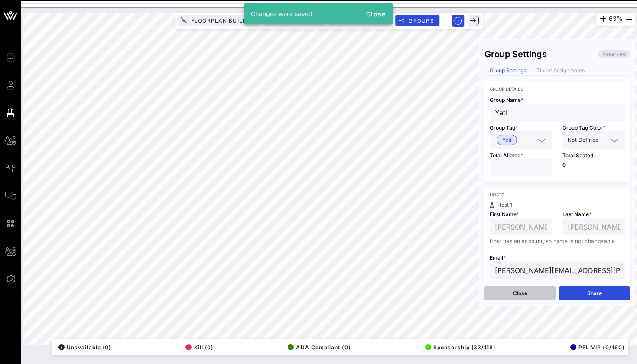
click at [540, 294] on button "Close" at bounding box center [520, 294] width 71 height 14
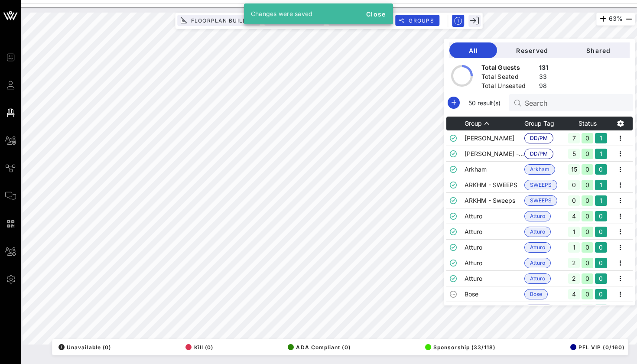
click at [547, 110] on div "Search" at bounding box center [575, 102] width 101 height 17
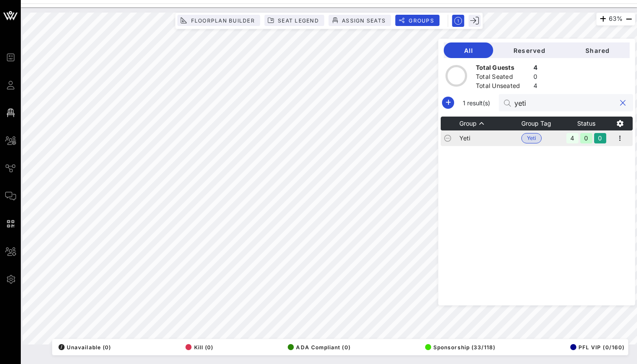
type input "yeti"
click at [482, 139] on td "Yeti" at bounding box center [491, 139] width 62 height 16
click at [617, 139] on icon "button" at bounding box center [620, 138] width 10 height 10
click at [612, 150] on div "Edit" at bounding box center [609, 153] width 27 height 7
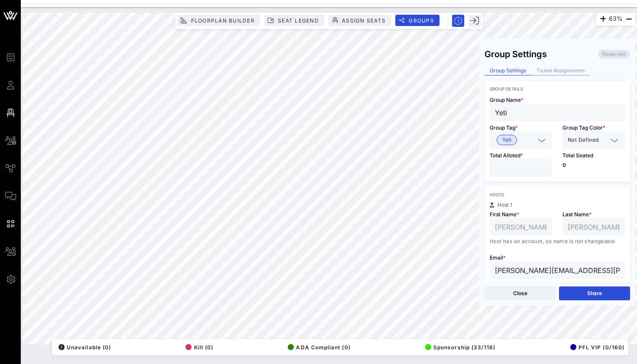
click at [547, 68] on div "Ticket Assignments" at bounding box center [561, 70] width 59 height 9
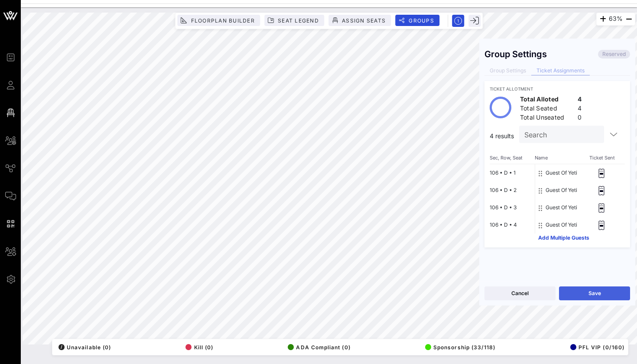
click at [610, 299] on button "Save" at bounding box center [594, 294] width 71 height 14
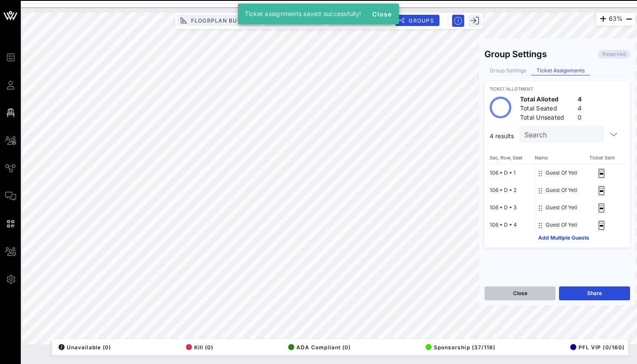
click at [536, 294] on button "Close" at bounding box center [520, 294] width 71 height 14
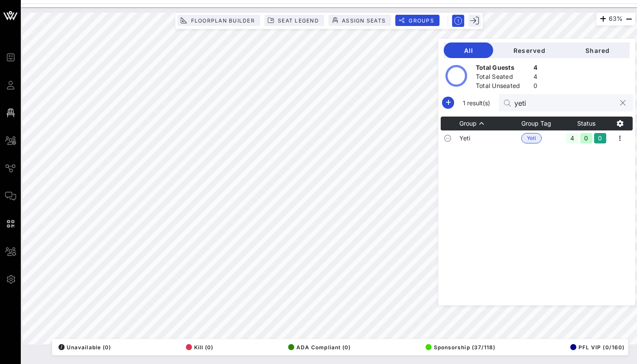
click at [524, 95] on div "yeti" at bounding box center [565, 102] width 101 height 17
click at [524, 103] on input "yeti" at bounding box center [565, 102] width 101 height 11
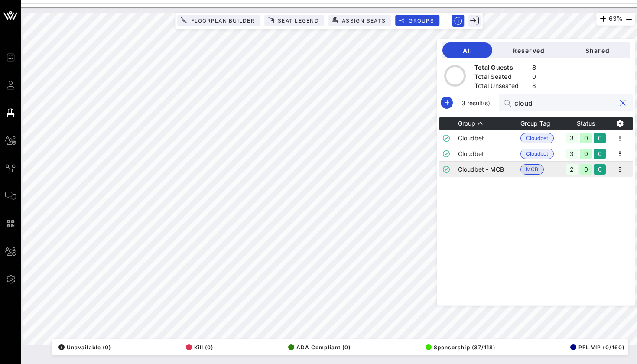
type input "cloud"
click at [572, 173] on div "2" at bounding box center [572, 169] width 12 height 10
click at [615, 169] on icon "button" at bounding box center [620, 169] width 10 height 10
click at [613, 179] on div "Edit" at bounding box center [609, 184] width 27 height 14
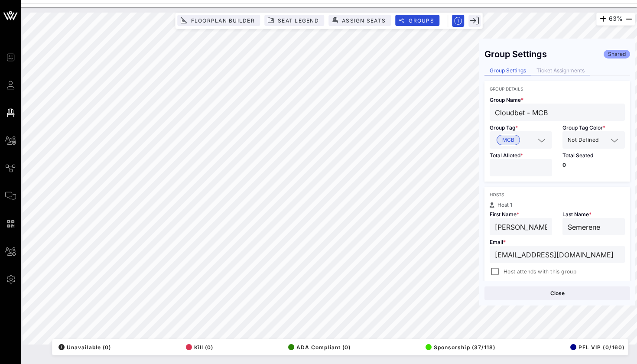
click at [568, 71] on div "Ticket Assignments" at bounding box center [561, 70] width 59 height 9
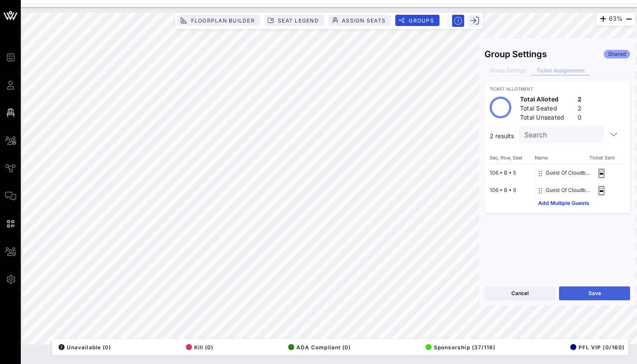
click at [584, 298] on button "Save" at bounding box center [594, 294] width 71 height 14
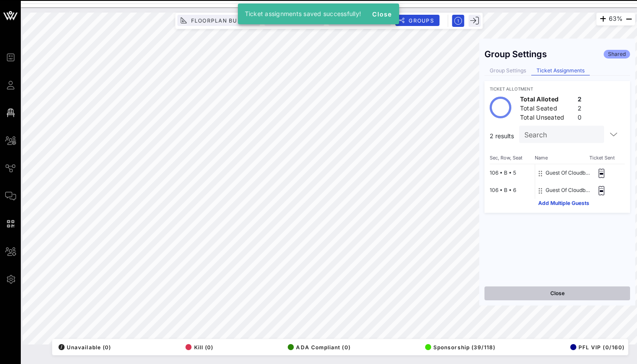
click at [532, 292] on button "Close" at bounding box center [558, 294] width 146 height 14
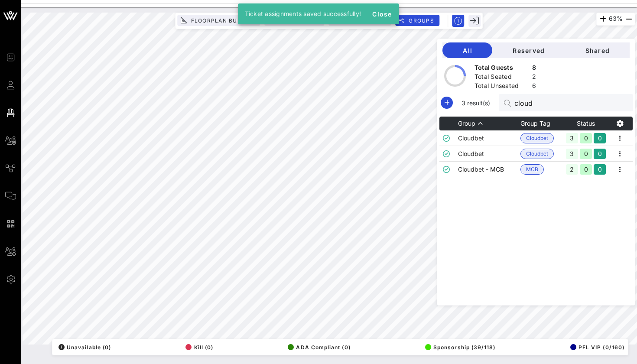
click at [545, 94] on div "All Reserved Shared Total Guests 8 Total Seated 2 Total Unseated 6 3 result(s) …" at bounding box center [536, 172] width 199 height 267
click at [541, 103] on input "cloud" at bounding box center [565, 102] width 101 height 11
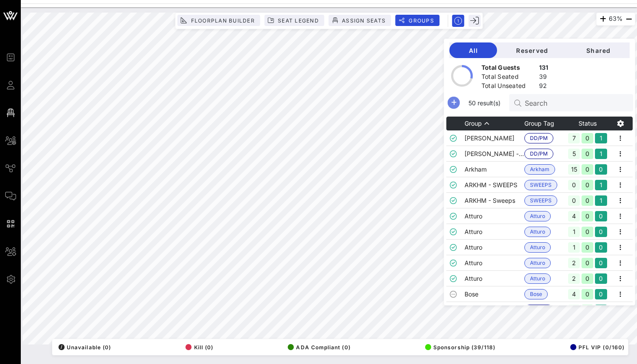
click at [454, 103] on icon "button" at bounding box center [454, 103] width 10 height 10
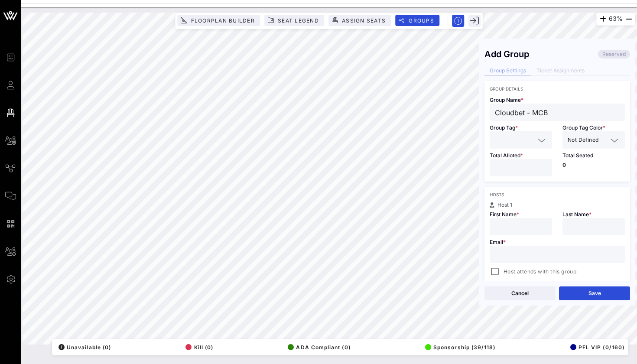
type input "Cloudbet - MCB"
click at [503, 147] on div at bounding box center [521, 139] width 52 height 17
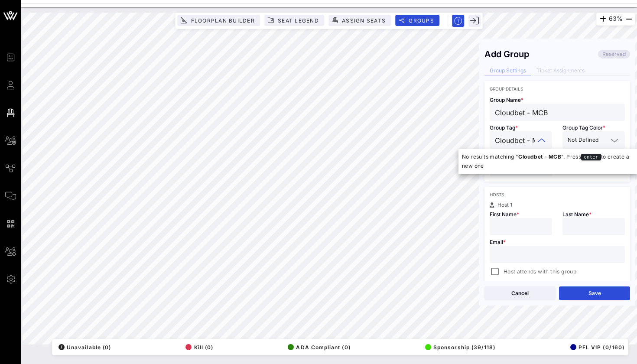
type input "Cloudbet - MCB"
click at [499, 194] on div "Hosts" at bounding box center [557, 194] width 135 height 5
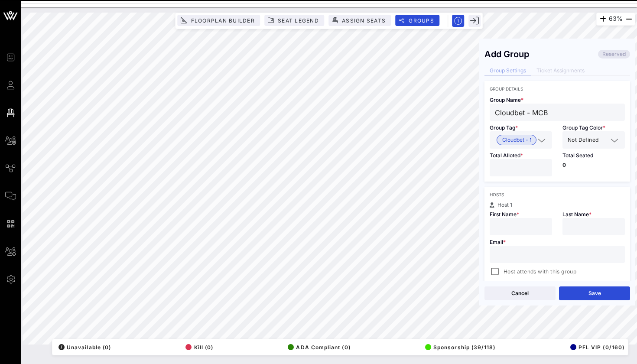
click at [505, 175] on div at bounding box center [521, 167] width 52 height 17
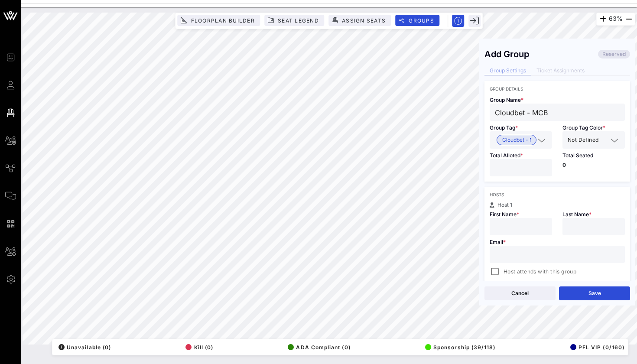
type input "*"
click at [494, 222] on div at bounding box center [521, 226] width 62 height 17
type input "[PERSON_NAME]"
type input "s"
paste input "[EMAIL_ADDRESS][DOMAIN_NAME]"
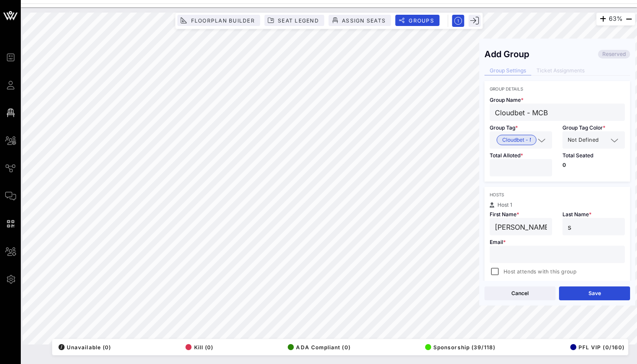
type input "[PERSON_NAME]"
type input "Semerene"
type input "[EMAIL_ADDRESS][DOMAIN_NAME]"
click at [581, 293] on button "Save" at bounding box center [594, 294] width 71 height 14
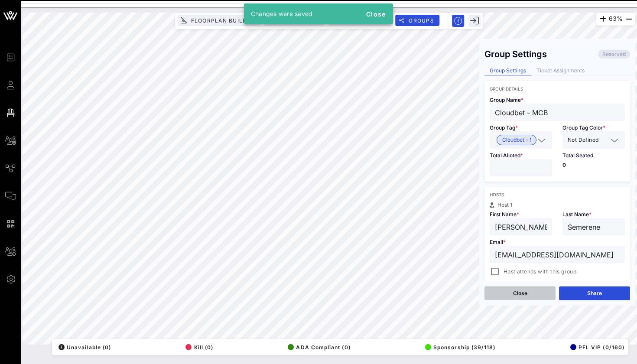
click at [539, 291] on button "Close" at bounding box center [520, 294] width 71 height 14
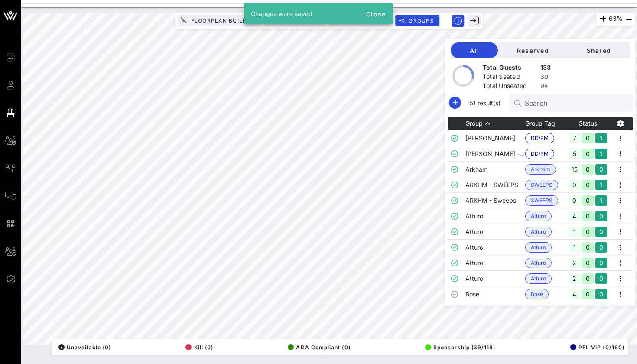
click at [529, 109] on div "Search" at bounding box center [575, 102] width 101 height 17
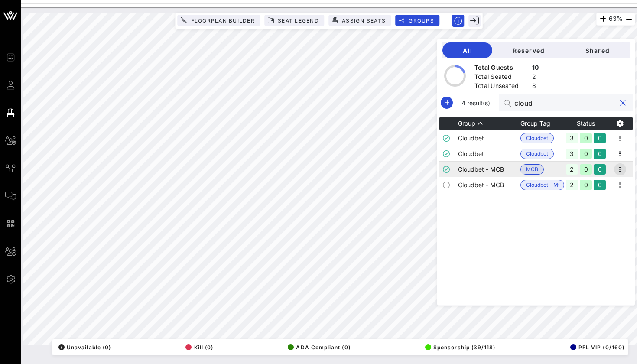
type input "cloud"
click at [622, 166] on icon "button" at bounding box center [620, 169] width 10 height 10
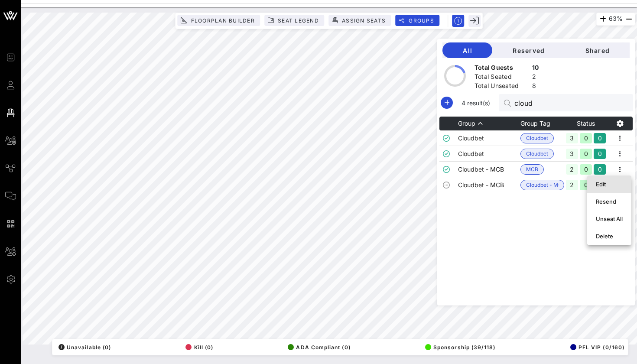
click at [614, 183] on div "Edit" at bounding box center [609, 184] width 27 height 7
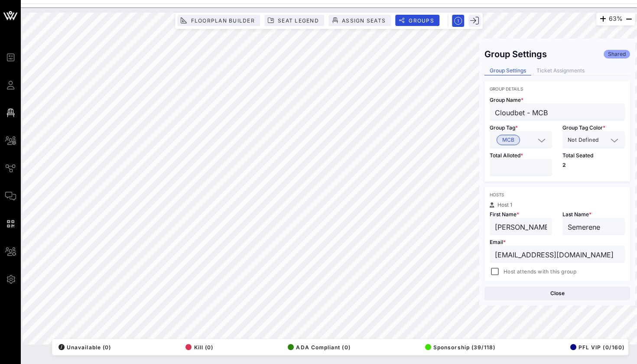
click at [584, 65] on div "Group Settings Shared Group Settings Ticket Assignments Group Details Group Nam…" at bounding box center [558, 162] width 156 height 237
click at [575, 70] on div "Ticket Assignments" at bounding box center [561, 70] width 59 height 9
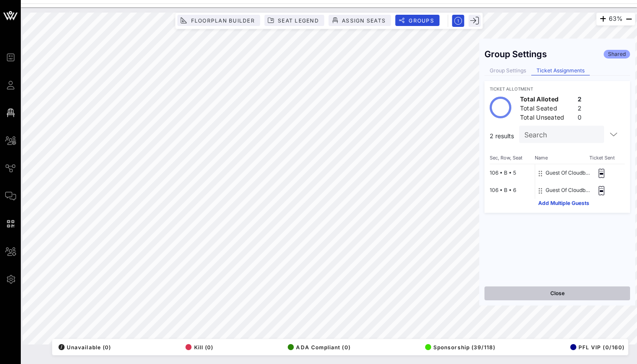
click at [516, 292] on button "Close" at bounding box center [558, 294] width 146 height 14
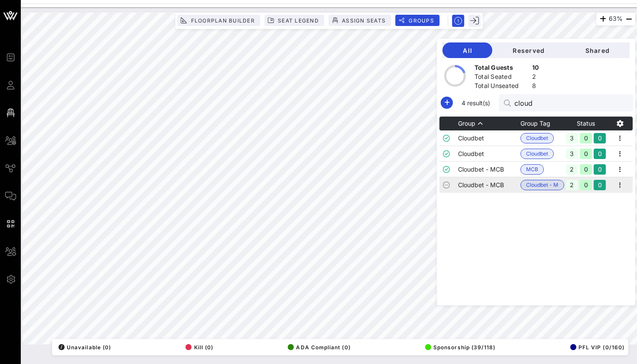
click at [513, 186] on td "Cloudbet - MCB" at bounding box center [489, 185] width 62 height 16
click at [625, 186] on icon "button" at bounding box center [620, 185] width 10 height 10
click at [611, 198] on div "Edit" at bounding box center [609, 199] width 27 height 7
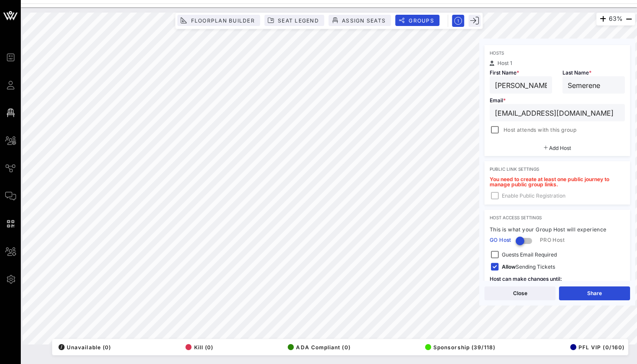
scroll to position [175, 0]
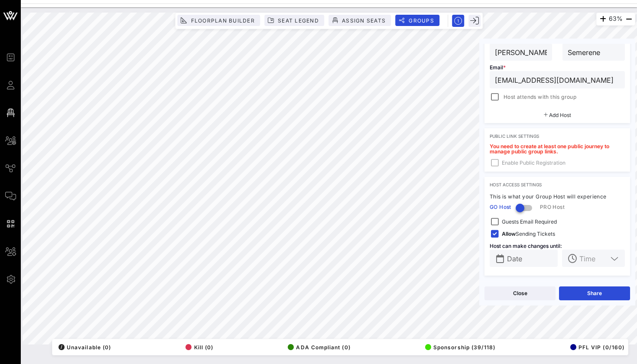
click at [583, 81] on input "[EMAIL_ADDRESS][DOMAIN_NAME]" at bounding box center [557, 79] width 125 height 11
click at [506, 48] on input "[PERSON_NAME]" at bounding box center [521, 51] width 52 height 11
click at [595, 53] on input "Semerene" at bounding box center [594, 51] width 52 height 11
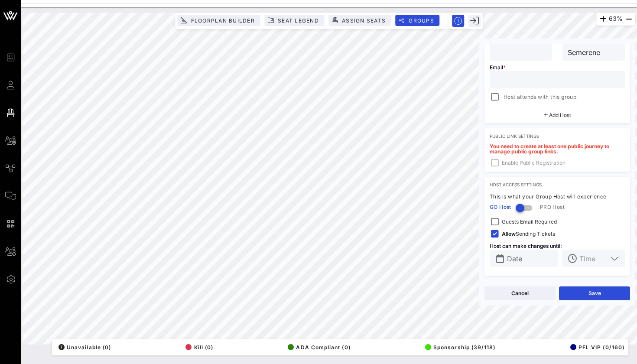
click at [595, 53] on input "Semerene" at bounding box center [594, 51] width 52 height 11
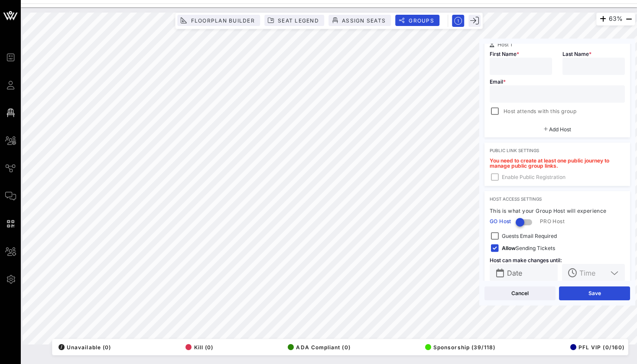
scroll to position [146, 0]
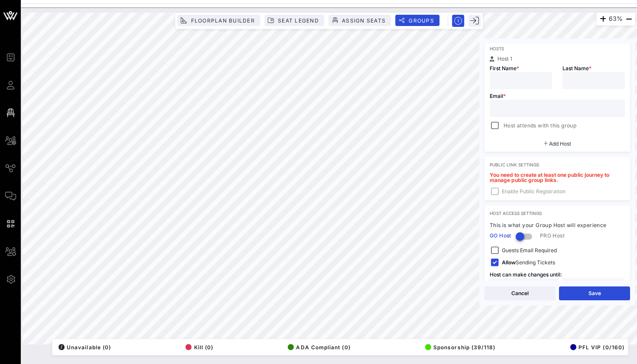
click at [528, 77] on input "text" at bounding box center [521, 80] width 52 height 11
type input "G"
click at [598, 92] on div "Email * Host attends with this group" at bounding box center [558, 110] width 146 height 42
click at [597, 84] on input "text" at bounding box center [594, 80] width 52 height 11
type input "Z"
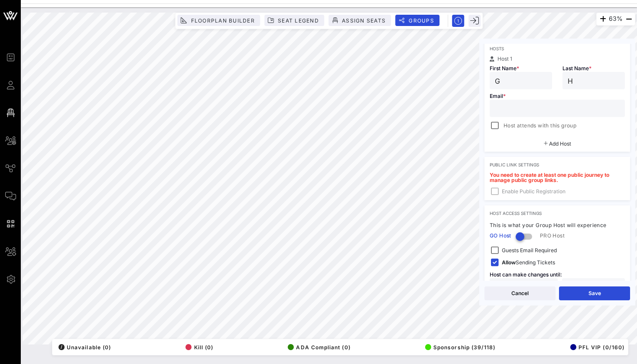
type input "H"
click at [367, 0] on div at bounding box center [329, 1] width 617 height 3
click at [538, 98] on div "Email * Host attends with this group" at bounding box center [558, 110] width 146 height 42
click at [536, 112] on input "text" at bounding box center [557, 108] width 125 height 11
paste input "[EMAIL_ADDRESS][DOMAIN_NAME]"
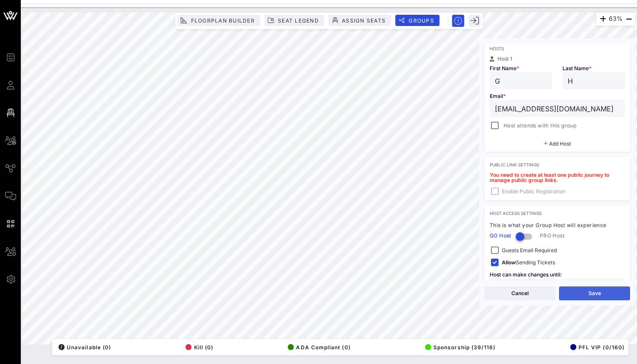
type input "[EMAIL_ADDRESS][DOMAIN_NAME]"
click at [585, 289] on button "Save" at bounding box center [594, 294] width 71 height 14
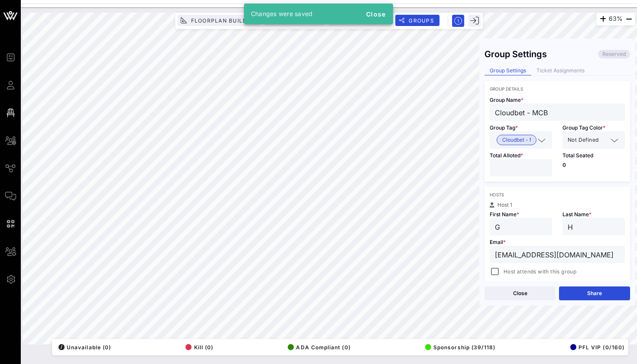
scroll to position [0, 0]
click at [555, 66] on div "Ticket Assignments" at bounding box center [561, 70] width 59 height 9
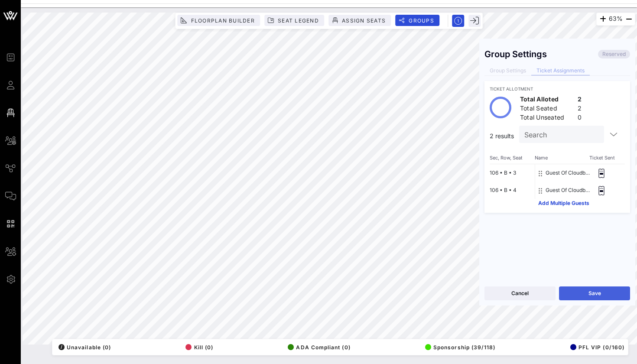
click at [576, 295] on button "Save" at bounding box center [594, 294] width 71 height 14
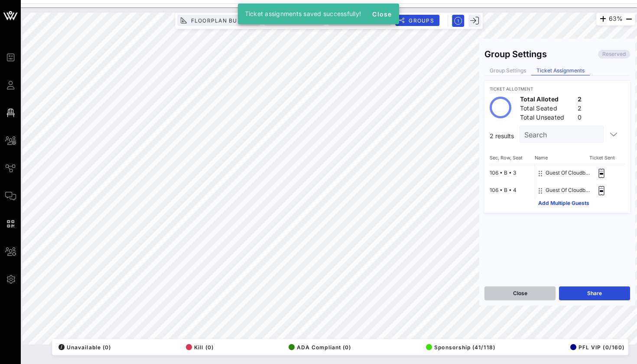
click at [514, 291] on button "Close" at bounding box center [520, 294] width 71 height 14
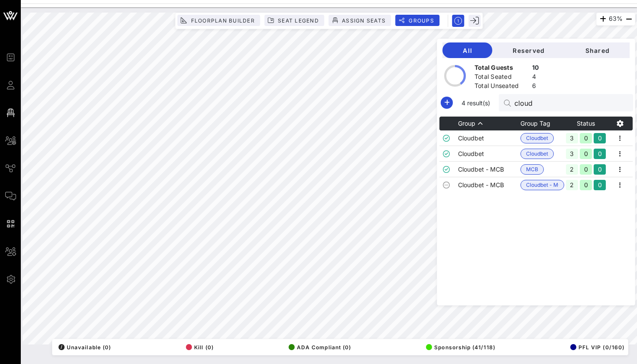
click at [449, 97] on div "4 result(s) cloud" at bounding box center [536, 102] width 194 height 17
click at [529, 106] on input "cloud" at bounding box center [565, 102] width 101 height 11
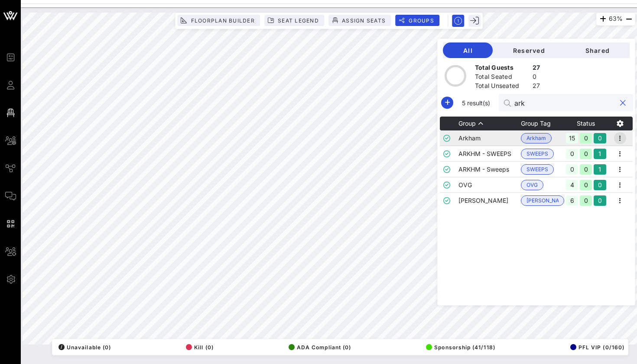
type input "ark"
click at [619, 138] on icon "button" at bounding box center [620, 138] width 10 height 10
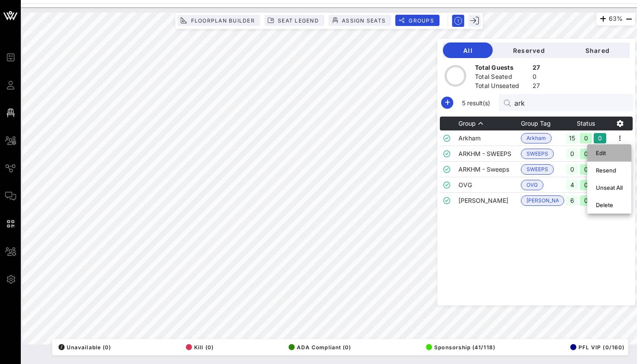
click at [619, 160] on div "Edit" at bounding box center [610, 152] width 44 height 17
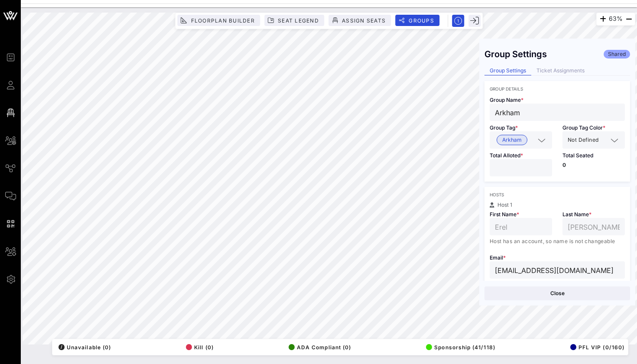
click at [566, 64] on div "Group Settings Shared Group Settings Ticket Assignments Group Details Group Nam…" at bounding box center [558, 162] width 156 height 237
click at [562, 71] on div "Ticket Assignments" at bounding box center [561, 70] width 59 height 9
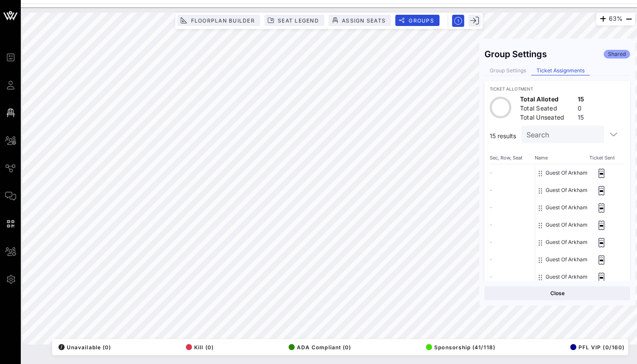
click at [390, 364] on div "63% Floorplan Builder Seat Legend Assign Seats Groups Exit Group Settings Share…" at bounding box center [329, 185] width 617 height 357
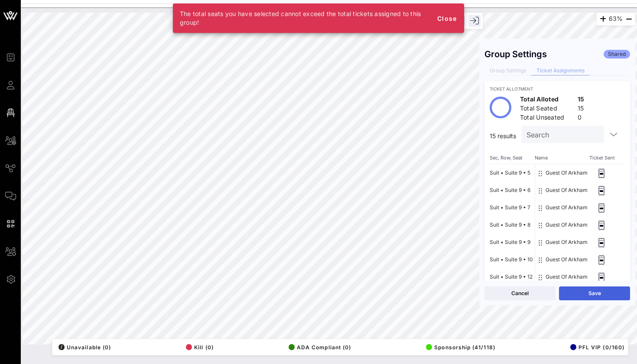
click at [565, 289] on button "Save" at bounding box center [594, 294] width 71 height 14
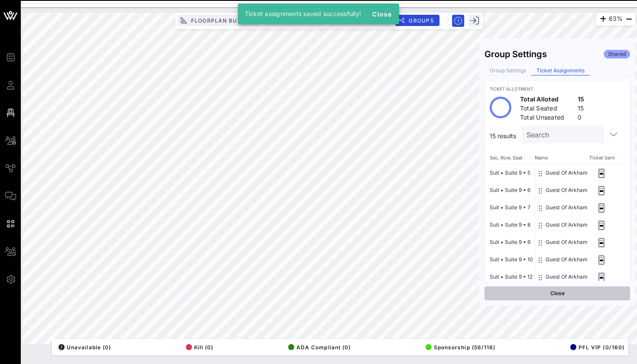
click at [529, 296] on button "Close" at bounding box center [558, 294] width 146 height 14
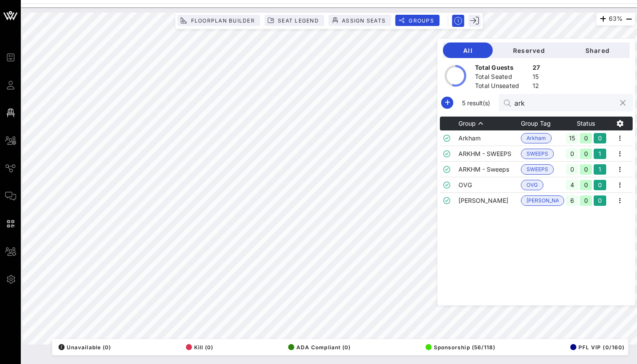
click at [523, 105] on input "ark" at bounding box center [565, 102] width 101 height 11
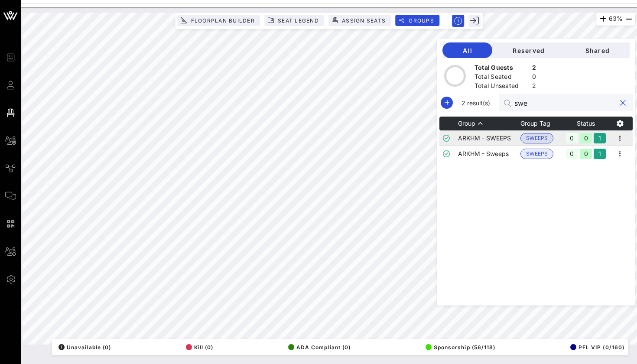
type input "swe"
click at [481, 142] on td "ARKHM - SWEEPS" at bounding box center [489, 139] width 62 height 16
click at [624, 140] on icon "button" at bounding box center [620, 138] width 10 height 10
click at [602, 157] on div "Edit" at bounding box center [609, 153] width 27 height 14
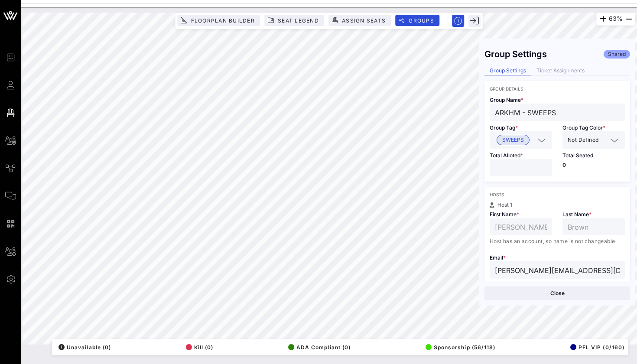
click at [575, 0] on html "Event Builder Guests Floor Plan All Groups Journeys Comms QR Scanner Team Setti…" at bounding box center [318, 182] width 637 height 364
click at [451, 0] on html "Event Builder Guests Floor Plan All Groups Journeys Comms QR Scanner Team Setti…" at bounding box center [318, 182] width 637 height 364
click at [549, 68] on div "Ticket Assignments" at bounding box center [561, 70] width 59 height 9
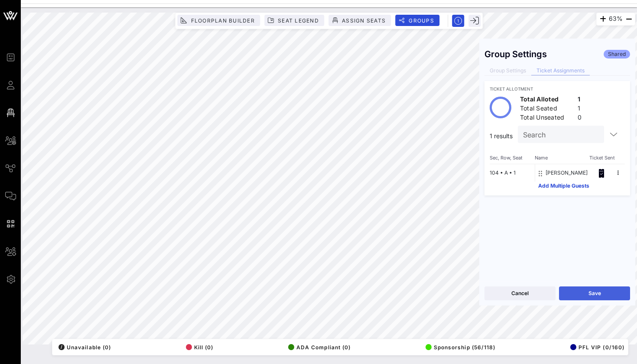
click at [598, 293] on button "Save" at bounding box center [594, 294] width 71 height 14
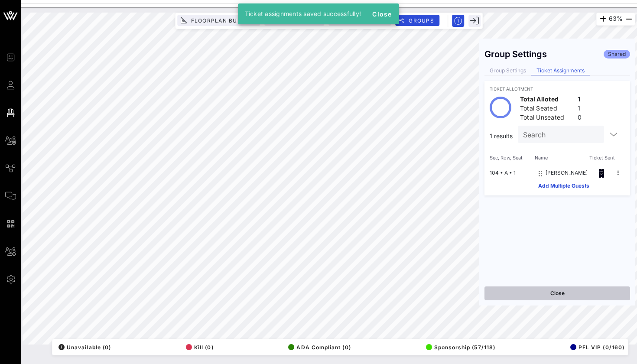
click at [523, 293] on button "Close" at bounding box center [558, 294] width 146 height 14
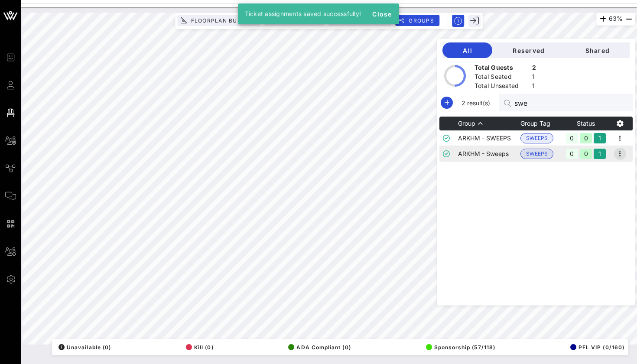
click at [621, 153] on icon "button" at bounding box center [620, 154] width 10 height 10
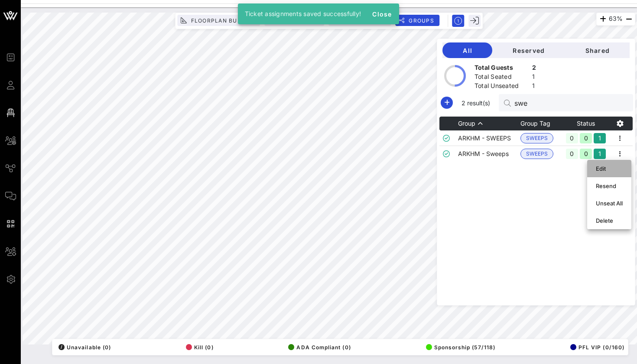
click at [617, 165] on div "Edit" at bounding box center [609, 169] width 27 height 14
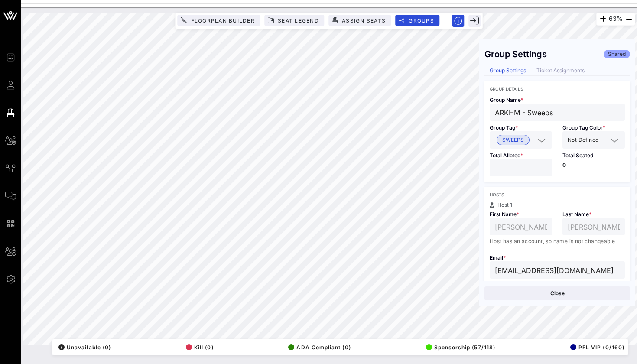
click at [579, 71] on div "Ticket Assignments" at bounding box center [561, 70] width 59 height 9
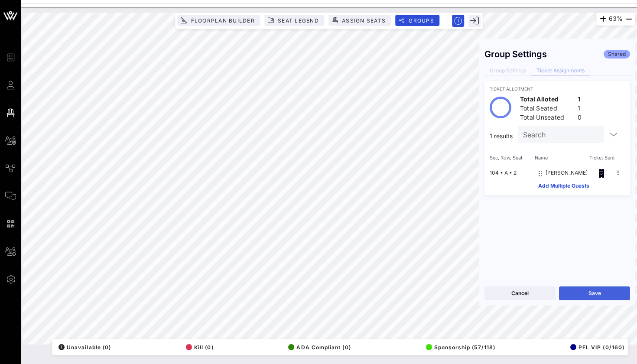
click at [573, 290] on button "Save" at bounding box center [594, 294] width 71 height 14
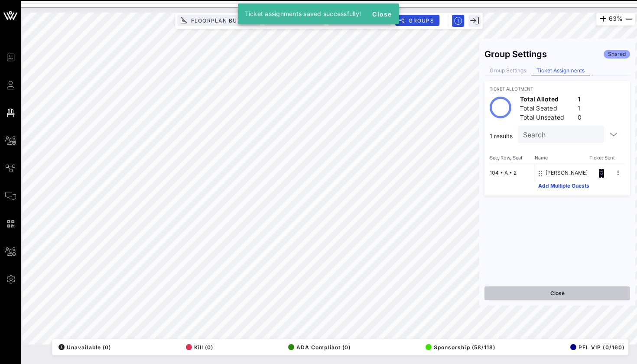
click at [542, 291] on button "Close" at bounding box center [558, 294] width 146 height 14
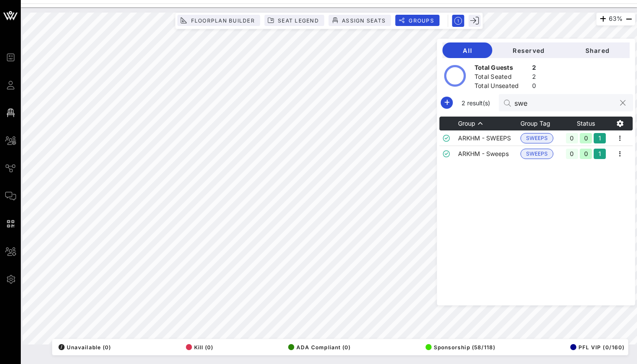
click at [521, 98] on input "swe" at bounding box center [565, 102] width 101 height 11
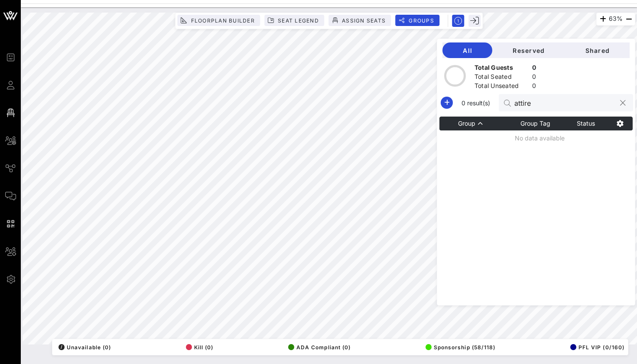
click at [578, 99] on input "attire" at bounding box center [565, 102] width 101 height 11
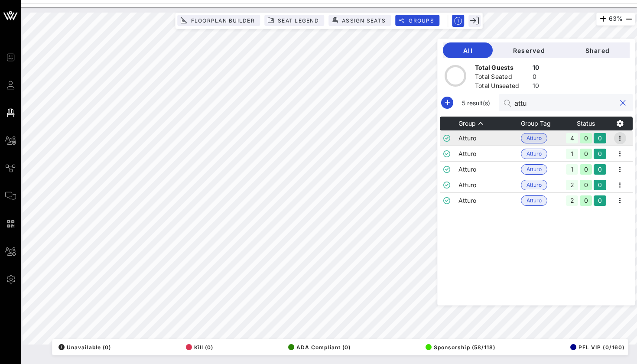
type input "attu"
click at [620, 136] on icon "button" at bounding box center [620, 138] width 10 height 10
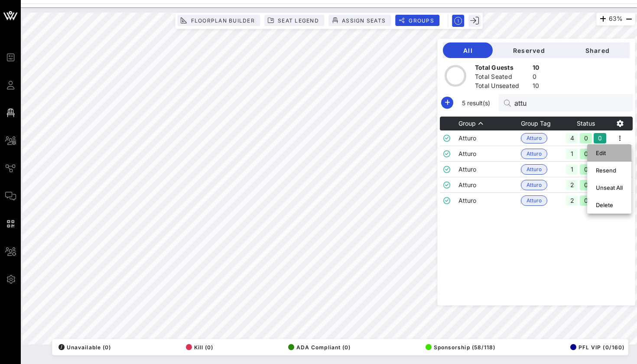
click at [618, 154] on div "Edit" at bounding box center [609, 153] width 27 height 7
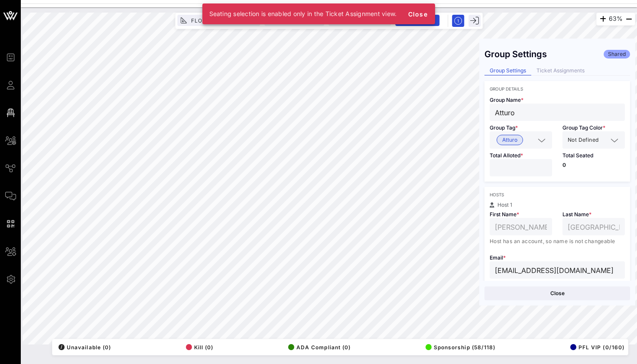
click at [558, 66] on div "Group Settings Shared Group Settings Ticket Assignments Group Details Group Nam…" at bounding box center [558, 162] width 156 height 237
click at [556, 68] on div "Ticket Assignments" at bounding box center [561, 70] width 59 height 9
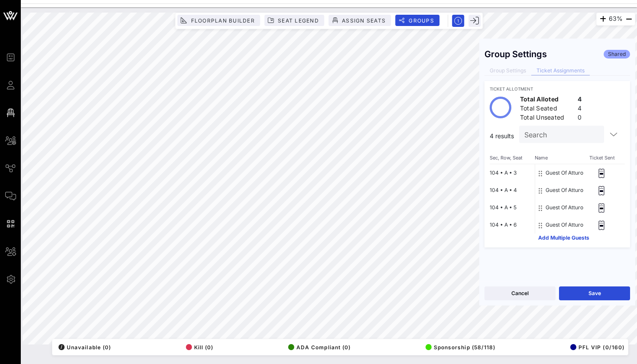
click at [594, 281] on div "Group Settings Shared Group Settings Ticket Assignments Ticket Allotment Total …" at bounding box center [558, 162] width 156 height 237
click at [594, 288] on button "Save" at bounding box center [594, 294] width 71 height 14
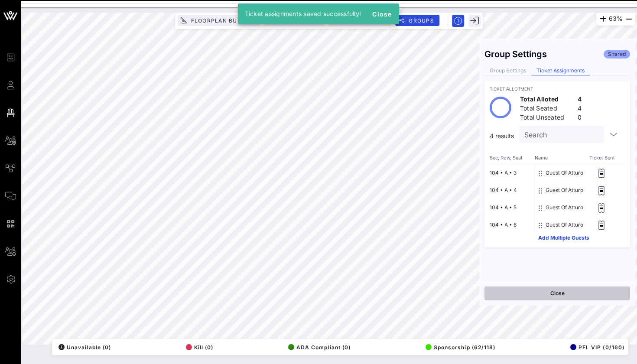
click at [534, 293] on button "Close" at bounding box center [558, 294] width 146 height 14
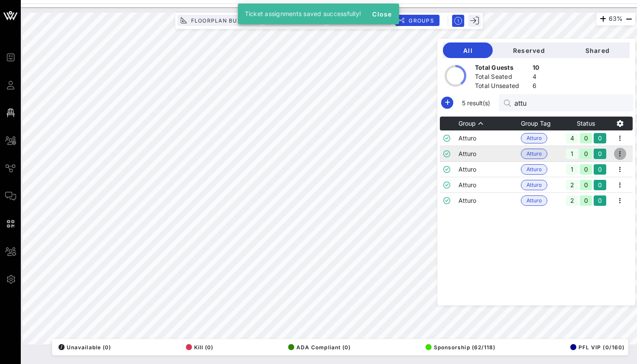
click at [621, 151] on icon "button" at bounding box center [620, 154] width 10 height 10
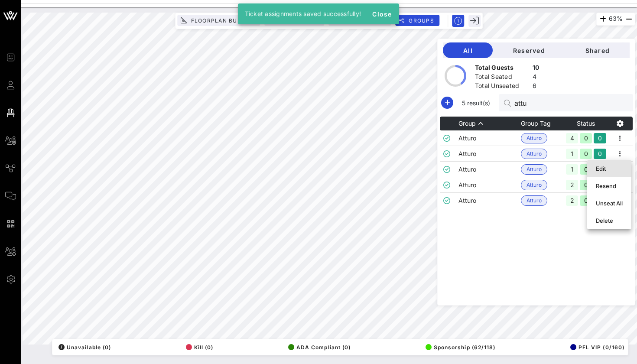
click at [613, 163] on div "Edit" at bounding box center [609, 169] width 27 height 14
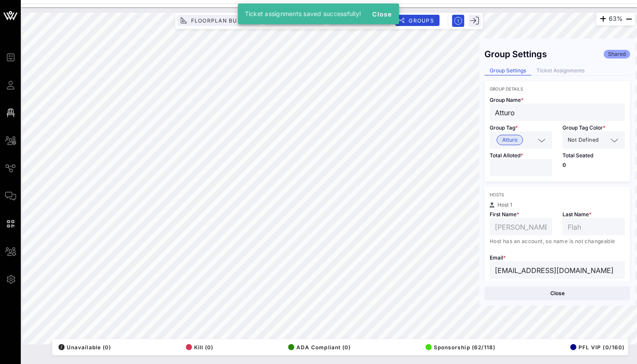
click at [572, 66] on div "Group Settings Shared Group Settings Ticket Assignments Group Details Group Nam…" at bounding box center [558, 162] width 156 height 237
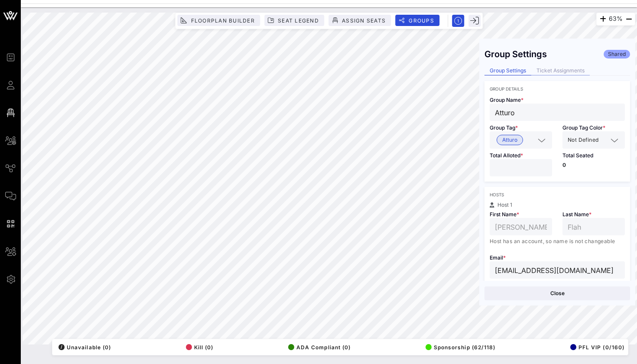
click at [570, 72] on div "Ticket Assignments" at bounding box center [561, 70] width 59 height 9
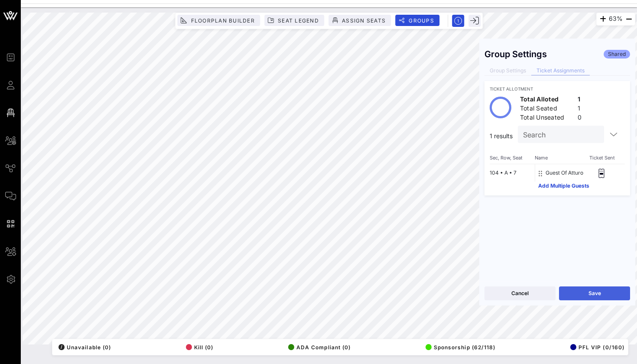
click at [589, 291] on button "Save" at bounding box center [594, 294] width 71 height 14
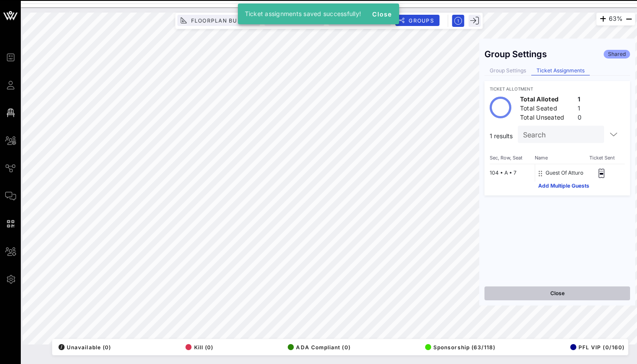
click at [542, 297] on button "Close" at bounding box center [558, 294] width 146 height 14
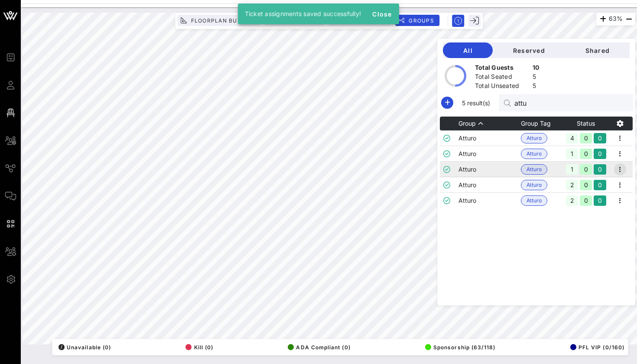
click at [616, 171] on icon "button" at bounding box center [620, 169] width 10 height 10
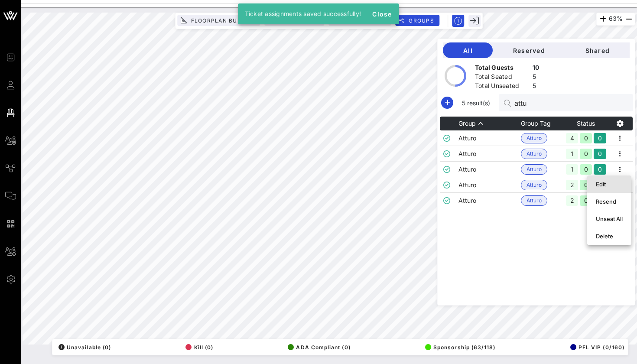
click at [617, 182] on div "Edit" at bounding box center [609, 184] width 27 height 7
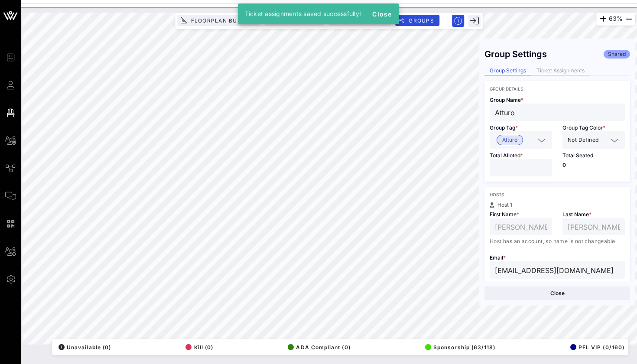
click at [572, 69] on div "Ticket Assignments" at bounding box center [561, 70] width 59 height 9
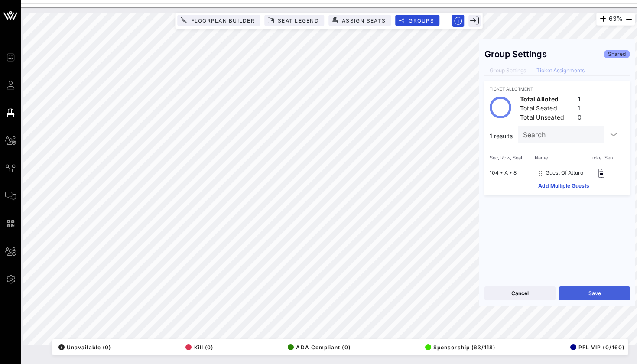
click at [570, 297] on button "Save" at bounding box center [594, 294] width 71 height 14
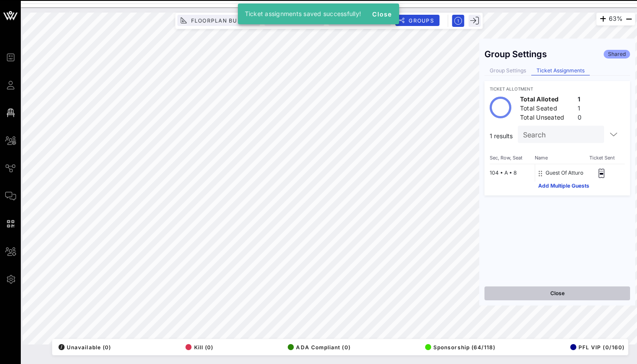
click at [529, 297] on button "Close" at bounding box center [558, 294] width 146 height 14
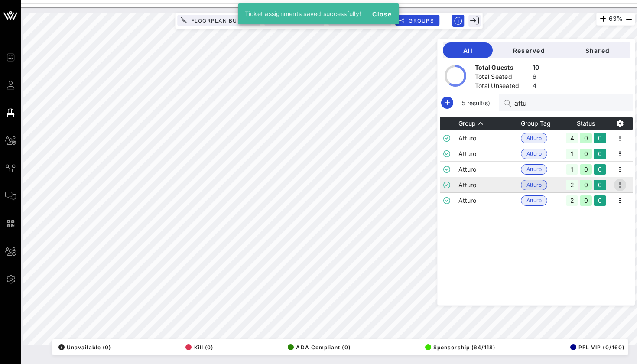
click at [623, 184] on icon "button" at bounding box center [620, 185] width 10 height 10
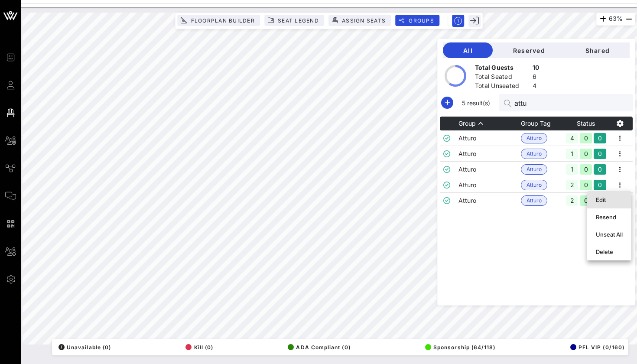
click at [606, 198] on div "Edit" at bounding box center [609, 199] width 27 height 7
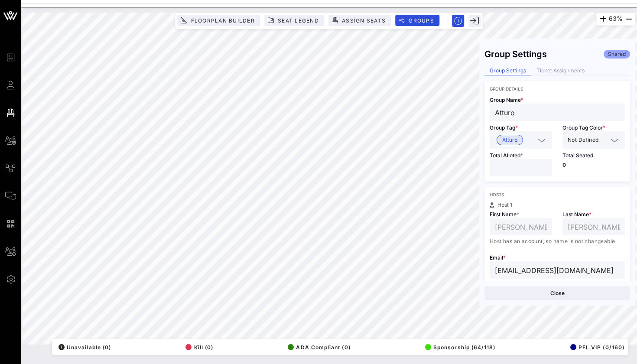
click at [558, 65] on div "Group Settings Shared Group Settings Ticket Assignments Group Details Group Nam…" at bounding box center [558, 162] width 156 height 237
click at [558, 69] on div "Ticket Assignments" at bounding box center [561, 70] width 59 height 9
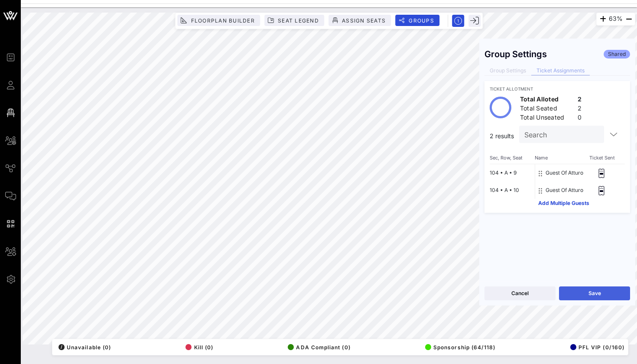
click at [560, 294] on button "Save" at bounding box center [594, 294] width 71 height 14
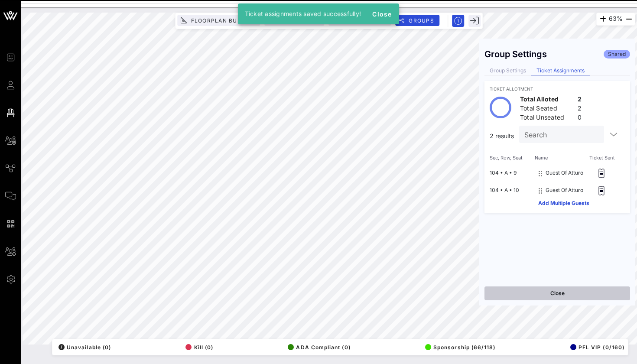
click at [550, 295] on button "Close" at bounding box center [558, 294] width 146 height 14
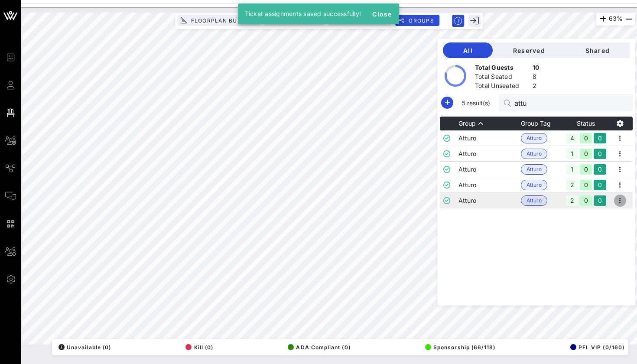
click at [619, 199] on icon "button" at bounding box center [620, 201] width 10 height 10
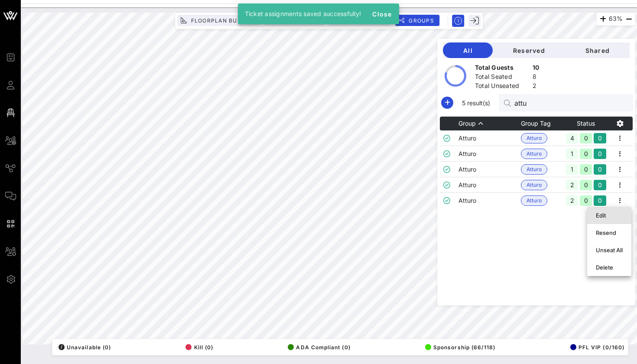
click at [615, 214] on div "Edit" at bounding box center [609, 215] width 27 height 7
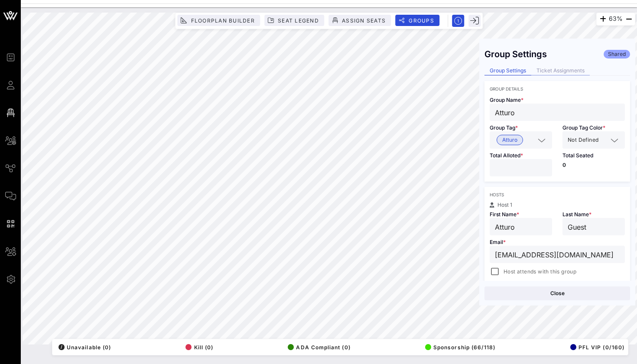
click at [568, 69] on div "Ticket Assignments" at bounding box center [561, 70] width 59 height 9
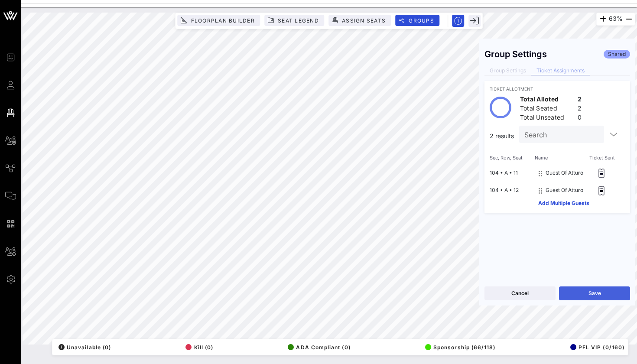
click at [601, 297] on button "Save" at bounding box center [594, 294] width 71 height 14
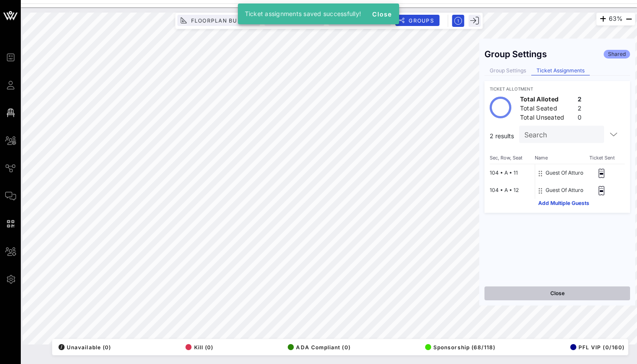
click at [555, 292] on button "Close" at bounding box center [558, 294] width 146 height 14
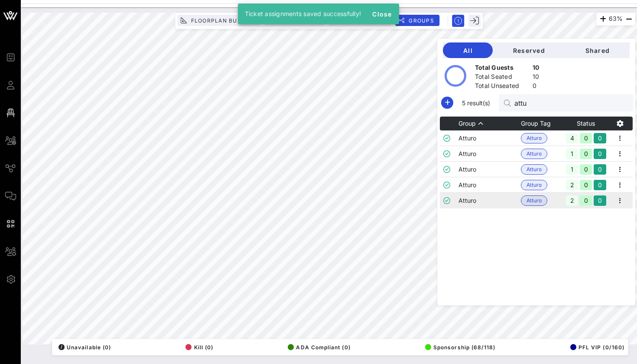
click at [505, 208] on td "Atturo" at bounding box center [490, 201] width 62 height 16
click at [495, 185] on td "Atturo" at bounding box center [490, 185] width 62 height 16
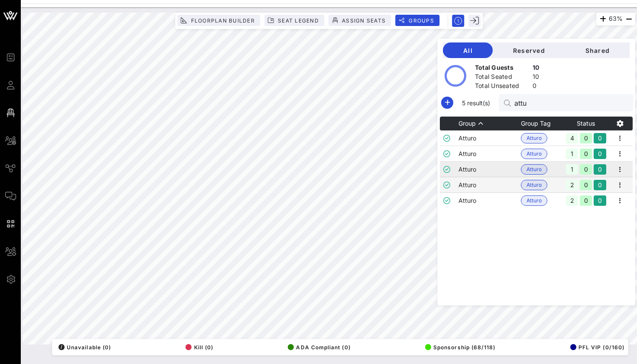
click at [493, 174] on td "Atturo" at bounding box center [490, 170] width 62 height 16
click at [490, 156] on td "Atturo" at bounding box center [490, 154] width 62 height 16
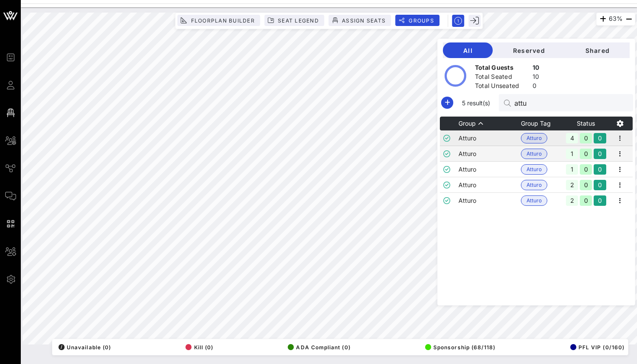
click at [489, 143] on td "Atturo" at bounding box center [490, 139] width 62 height 16
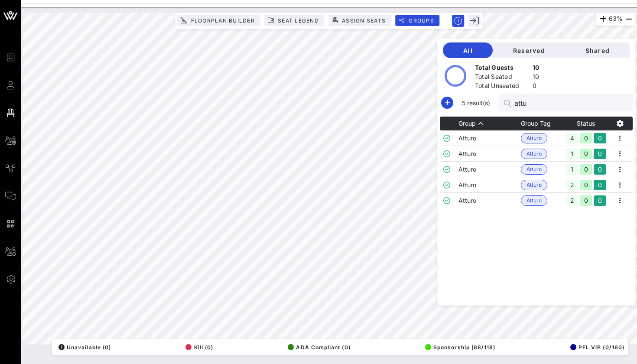
click at [246, 364] on div "63% Floorplan Builder Seat Legend Assign Seats Groups Exit All Reserved Shared …" at bounding box center [329, 185] width 617 height 357
click at [577, 102] on input "attu" at bounding box center [565, 102] width 101 height 11
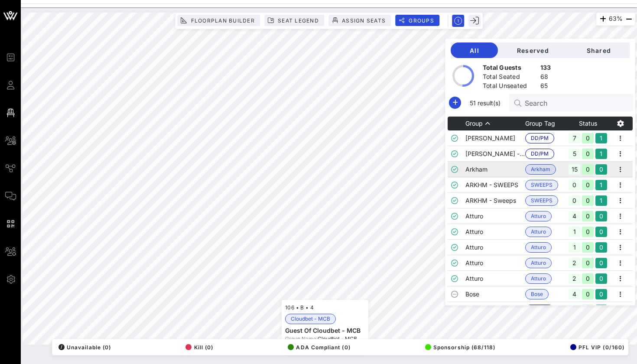
scroll to position [162, 0]
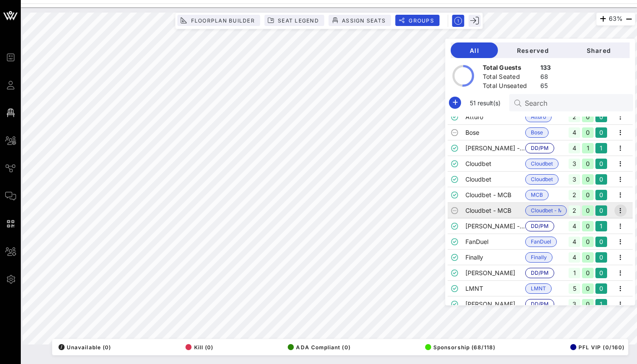
click at [621, 207] on icon "button" at bounding box center [621, 211] width 10 height 10
click at [617, 221] on div "Edit" at bounding box center [609, 226] width 27 height 14
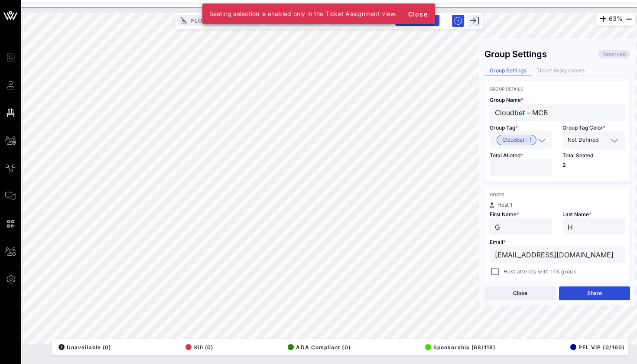
click at [555, 62] on div "Group Settings Reserved Group Settings Ticket Assignments Group Details Group N…" at bounding box center [558, 162] width 156 height 237
click at [553, 70] on div "Ticket Assignments" at bounding box center [561, 70] width 59 height 9
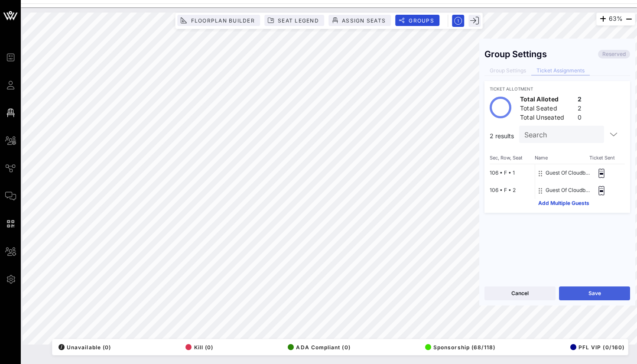
click at [587, 287] on button "Save" at bounding box center [594, 294] width 71 height 14
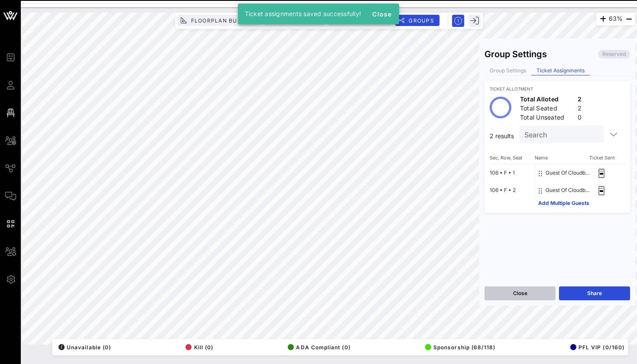
click at [519, 294] on button "Close" at bounding box center [520, 294] width 71 height 14
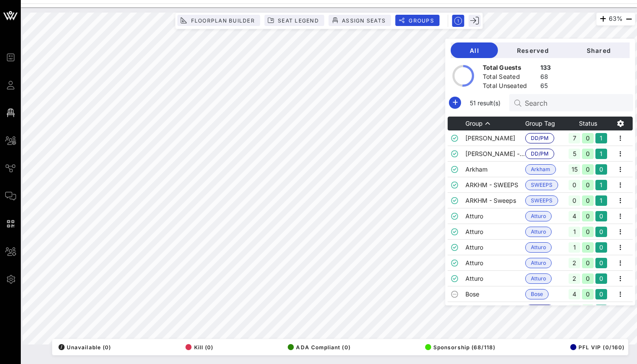
click at [540, 97] on div "Search" at bounding box center [575, 102] width 101 height 17
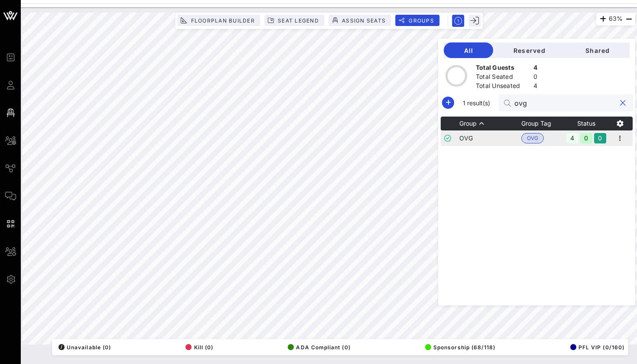
type input "ovg"
click at [489, 135] on td "OVG" at bounding box center [491, 139] width 62 height 16
click at [618, 134] on icon "button" at bounding box center [620, 138] width 10 height 10
click at [609, 153] on div "Edit" at bounding box center [609, 153] width 27 height 7
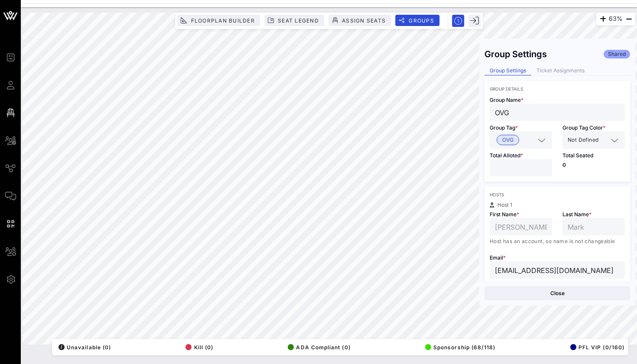
click at [571, 64] on div "Group Settings Shared Group Settings Ticket Assignments Group Details Group Nam…" at bounding box center [558, 162] width 156 height 237
click at [567, 70] on div "Ticket Assignments" at bounding box center [561, 70] width 59 height 9
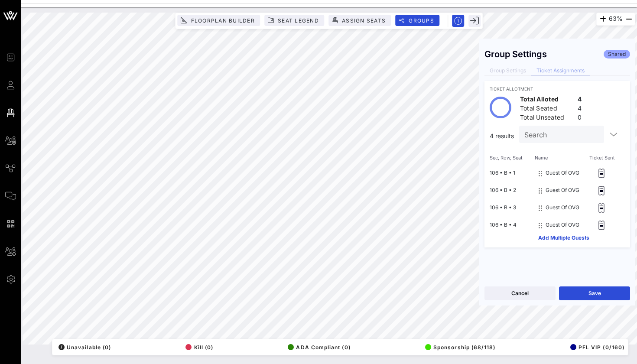
click at [577, 286] on div "Cancel Save" at bounding box center [558, 293] width 156 height 25
click at [574, 290] on button "Save" at bounding box center [594, 294] width 71 height 14
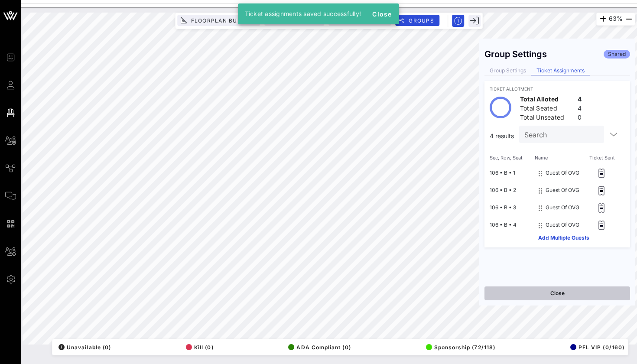
click at [528, 294] on button "Close" at bounding box center [558, 294] width 146 height 14
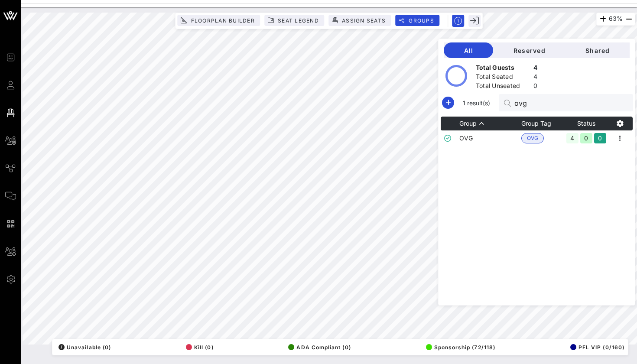
click at [538, 112] on div "All Reserved Shared Total Guests 4 Total Seated 4 Total Unseated 0 1 result(s) …" at bounding box center [536, 172] width 197 height 267
click at [538, 102] on input "ovg" at bounding box center [565, 102] width 101 height 11
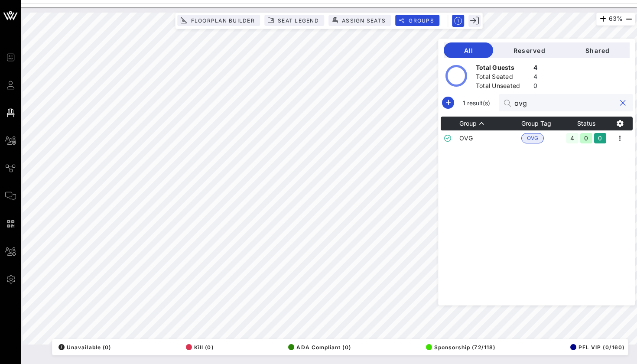
click at [538, 102] on input "ovg" at bounding box center [565, 102] width 101 height 11
click at [559, 99] on input "swap" at bounding box center [565, 102] width 101 height 11
type input "swae"
click at [620, 135] on icon "button" at bounding box center [620, 138] width 10 height 10
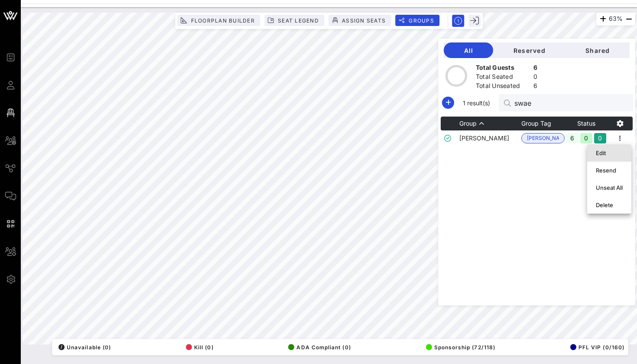
click at [616, 148] on div "Edit" at bounding box center [609, 153] width 27 height 14
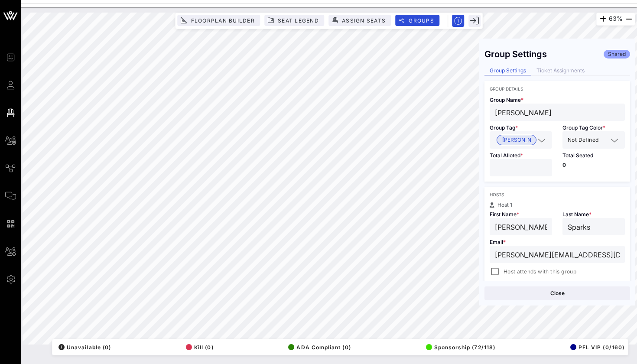
click at [576, 81] on div "Group Details Group Name * [PERSON_NAME] Group Tag * Swae Lee Group Tag Color *…" at bounding box center [558, 131] width 146 height 101
click at [574, 68] on div "Ticket Assignments" at bounding box center [561, 70] width 59 height 9
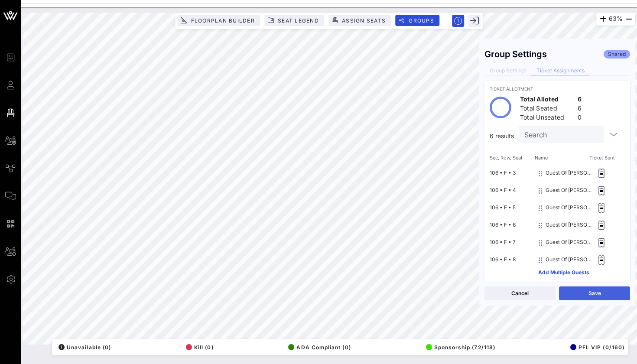
click at [581, 291] on button "Save" at bounding box center [594, 294] width 71 height 14
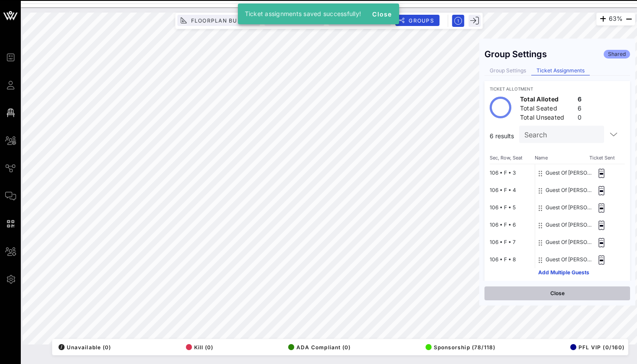
click at [508, 298] on button "Close" at bounding box center [558, 294] width 146 height 14
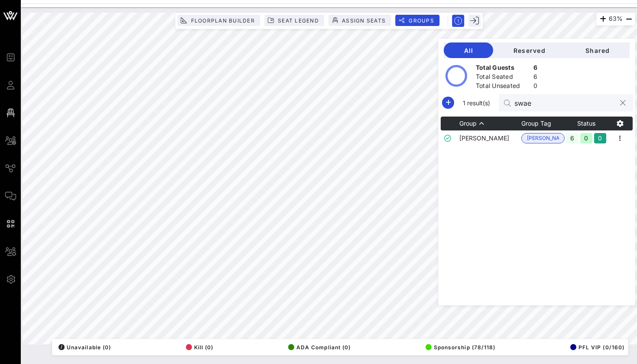
click at [550, 106] on input "swae" at bounding box center [565, 102] width 101 height 11
type input "fandu"
click at [624, 137] on icon "button" at bounding box center [620, 138] width 10 height 10
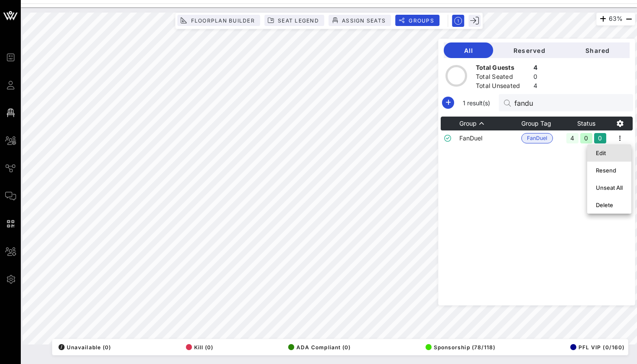
click at [615, 150] on div "Edit" at bounding box center [609, 153] width 27 height 7
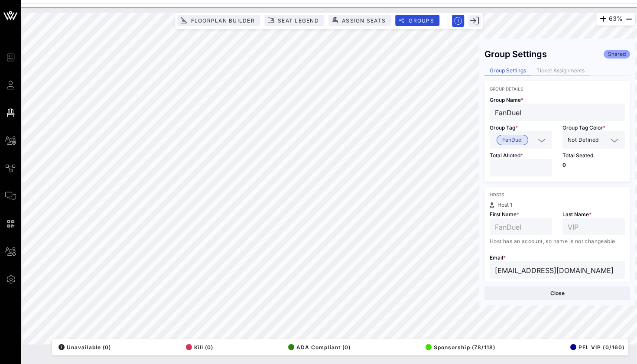
click at [555, 69] on div "Ticket Assignments" at bounding box center [561, 70] width 59 height 9
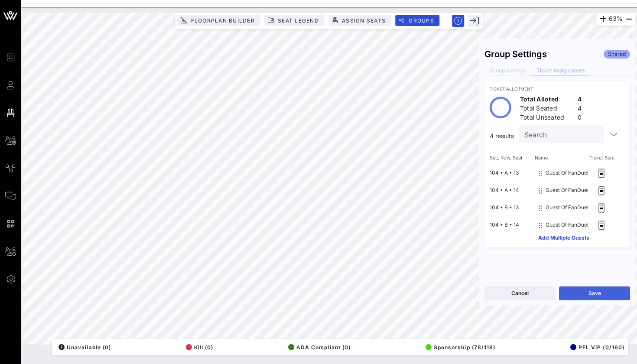
click at [588, 296] on button "Save" at bounding box center [594, 294] width 71 height 14
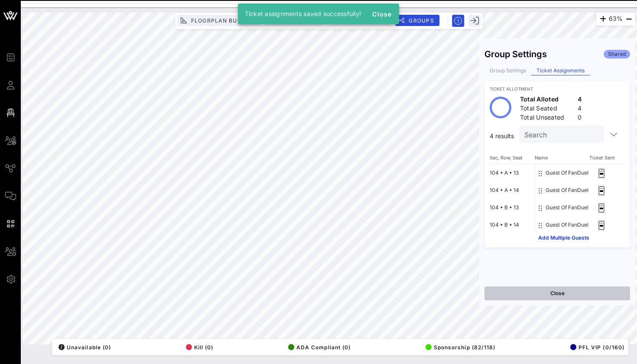
click at [516, 293] on button "Close" at bounding box center [558, 294] width 146 height 14
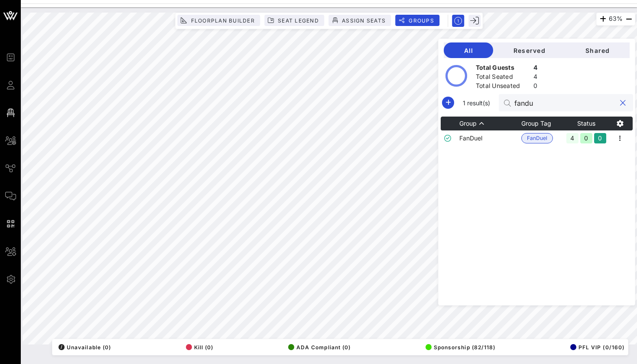
click at [546, 98] on input "fandu" at bounding box center [565, 102] width 101 height 11
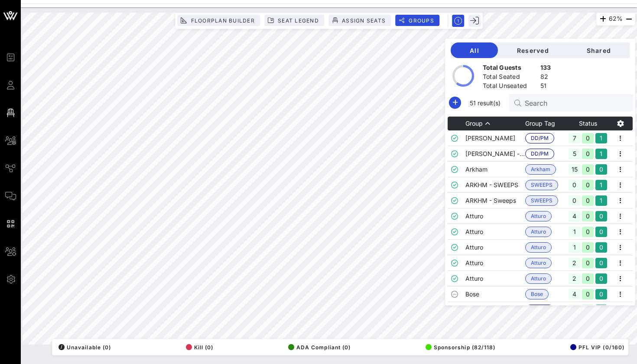
scroll to position [0, 0]
click at [525, 97] on input "text" at bounding box center [575, 102] width 101 height 11
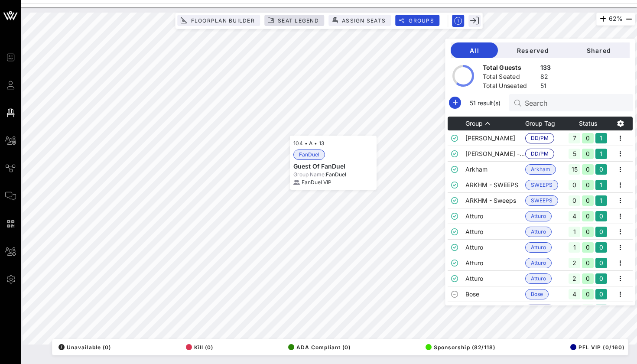
scroll to position [193, 0]
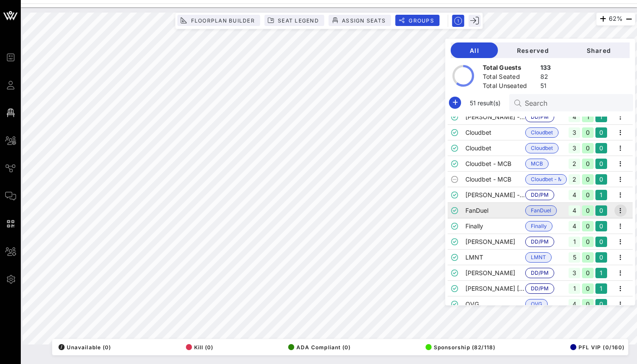
click at [621, 207] on icon "button" at bounding box center [621, 211] width 10 height 10
click at [614, 225] on div "Edit" at bounding box center [609, 225] width 27 height 7
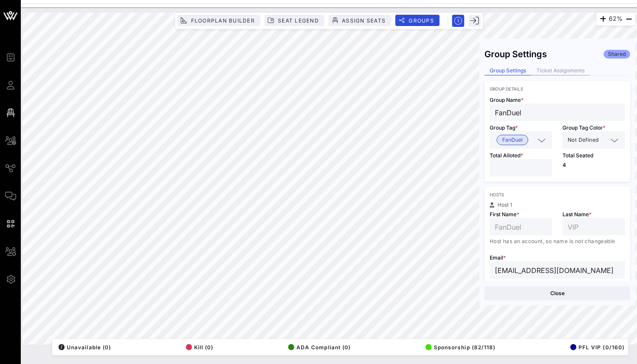
click at [564, 73] on div "Ticket Assignments" at bounding box center [561, 70] width 59 height 9
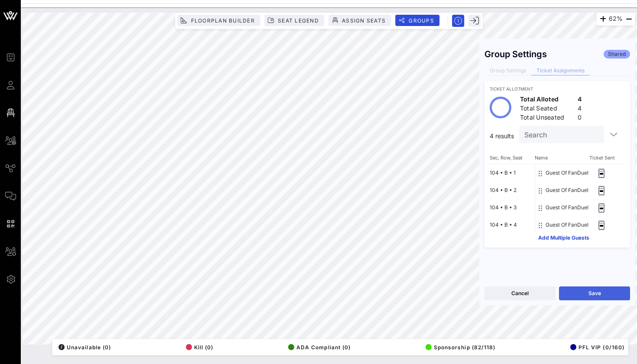
click at [596, 294] on button "Save" at bounding box center [594, 294] width 71 height 14
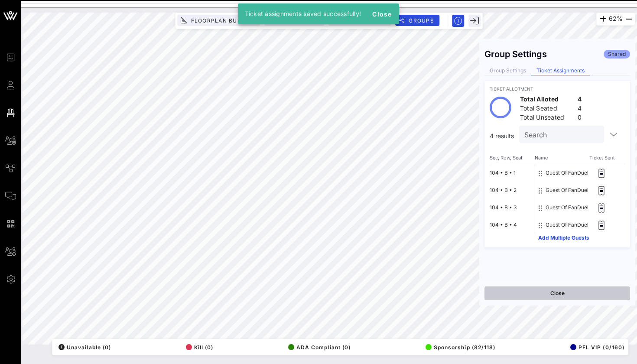
click at [522, 293] on button "Close" at bounding box center [558, 294] width 146 height 14
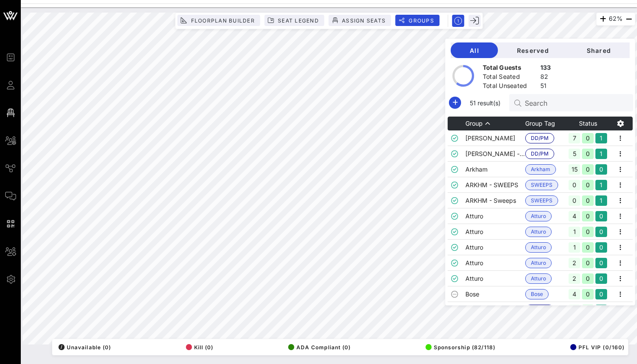
click at [534, 105] on input "Search" at bounding box center [575, 102] width 101 height 11
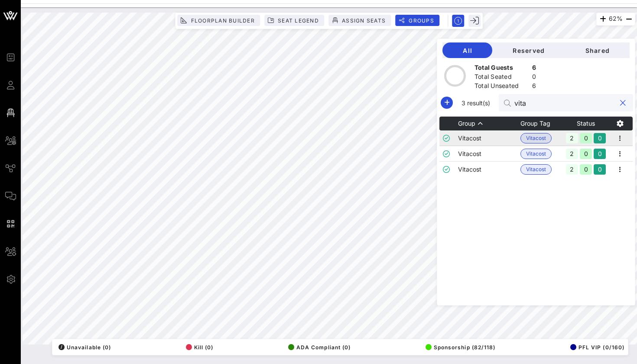
type input "vita"
click at [497, 135] on td "Vitacost" at bounding box center [489, 139] width 62 height 16
click at [620, 140] on icon "button" at bounding box center [620, 138] width 10 height 10
click at [600, 161] on div "Edit" at bounding box center [610, 152] width 44 height 17
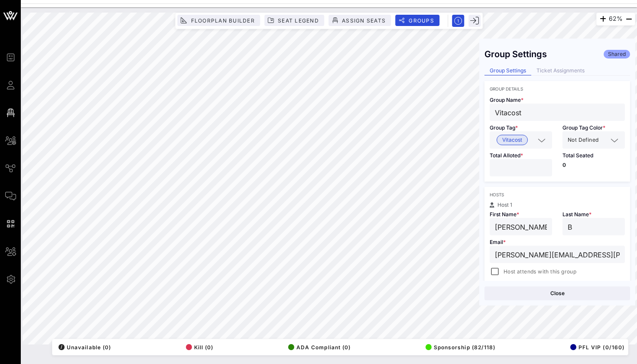
click at [564, 66] on div "Group Settings Shared Group Settings Ticket Assignments Group Details Group Nam…" at bounding box center [558, 162] width 156 height 237
click at [562, 75] on div "Ticket Assignments" at bounding box center [561, 70] width 59 height 9
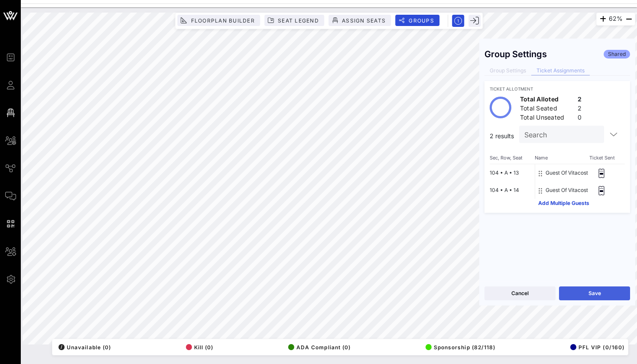
click at [585, 290] on button "Save" at bounding box center [594, 294] width 71 height 14
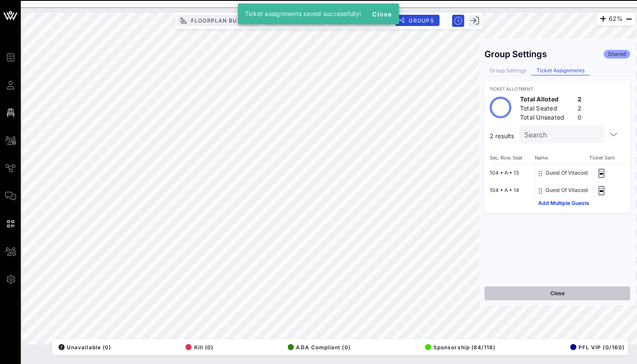
click at [523, 292] on button "Close" at bounding box center [558, 294] width 146 height 14
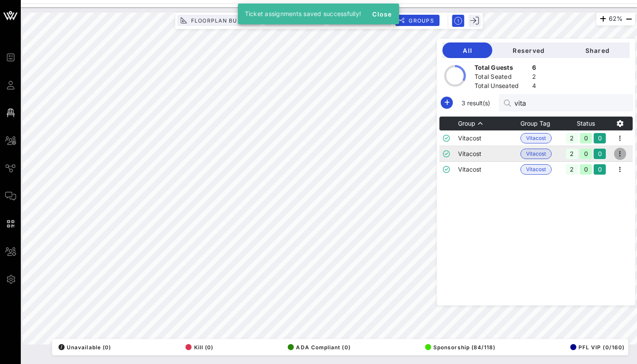
click at [621, 155] on icon "button" at bounding box center [620, 154] width 10 height 10
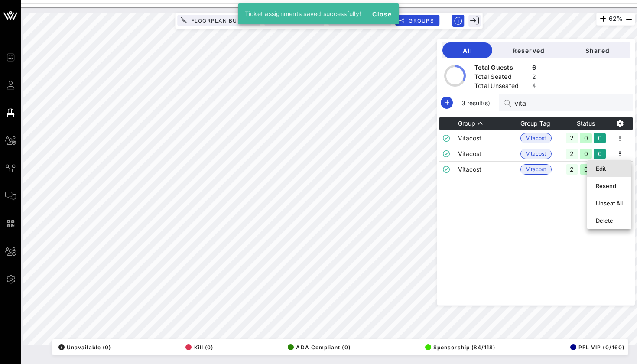
click at [616, 165] on div "Edit" at bounding box center [609, 169] width 27 height 14
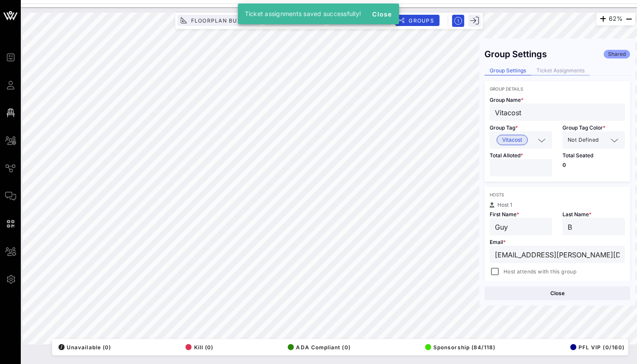
click at [575, 69] on div "Ticket Assignments" at bounding box center [561, 70] width 59 height 9
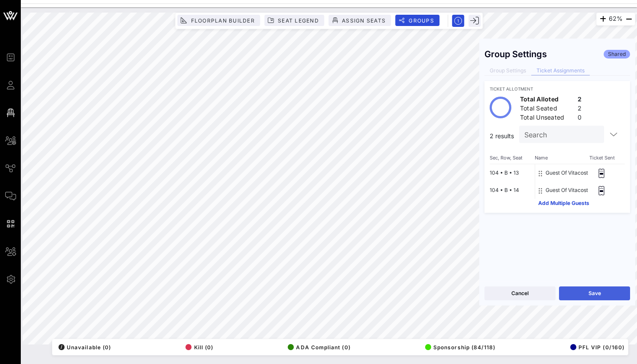
click at [588, 293] on button "Save" at bounding box center [594, 294] width 71 height 14
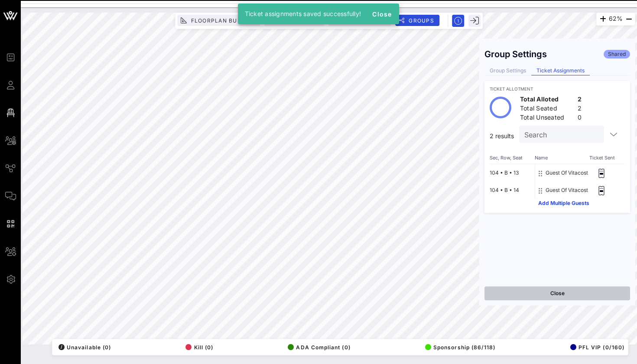
click at [534, 292] on button "Close" at bounding box center [558, 294] width 146 height 14
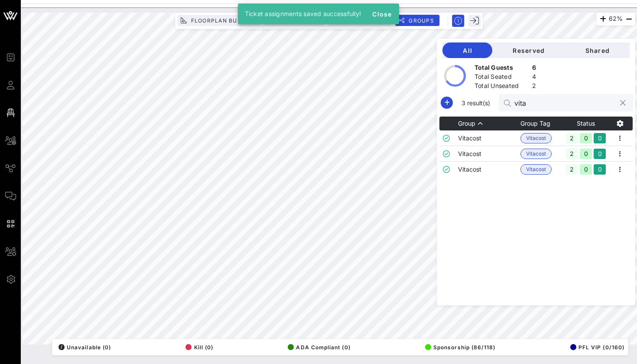
click at [533, 104] on input "vita" at bounding box center [565, 102] width 101 height 11
click at [617, 170] on icon "button" at bounding box center [620, 169] width 10 height 10
click at [617, 185] on div "Edit" at bounding box center [609, 184] width 27 height 7
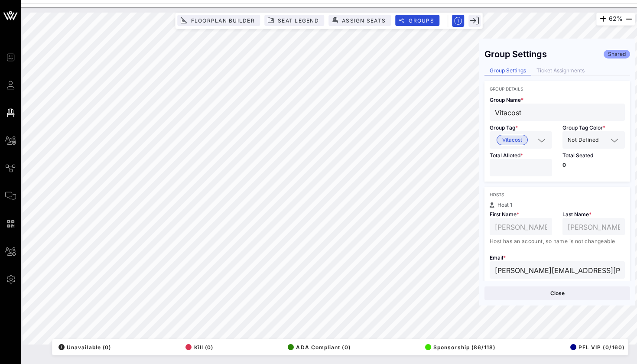
click at [576, 76] on div "Group Settings Shared Group Settings Ticket Assignments Group Details Group Nam…" at bounding box center [558, 162] width 156 height 237
click at [575, 71] on div "Ticket Assignments" at bounding box center [561, 70] width 59 height 9
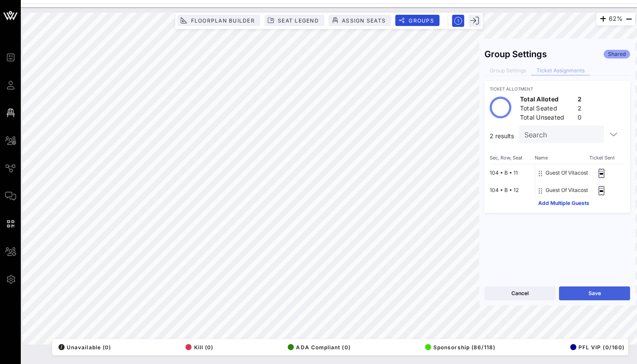
click at [603, 287] on button "Save" at bounding box center [594, 294] width 71 height 14
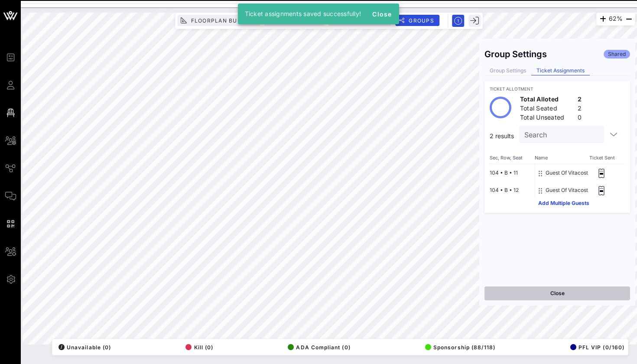
click at [544, 298] on button "Close" at bounding box center [558, 294] width 146 height 14
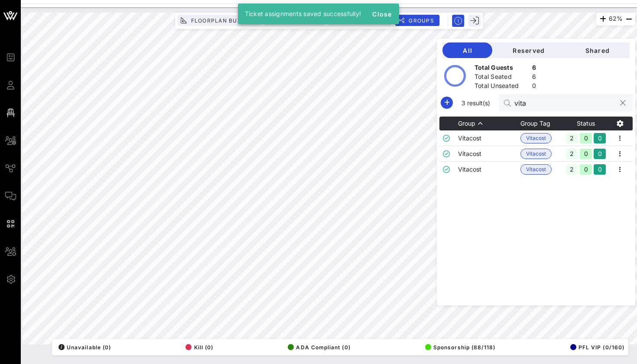
click at [545, 103] on input "vita" at bounding box center [565, 102] width 101 height 11
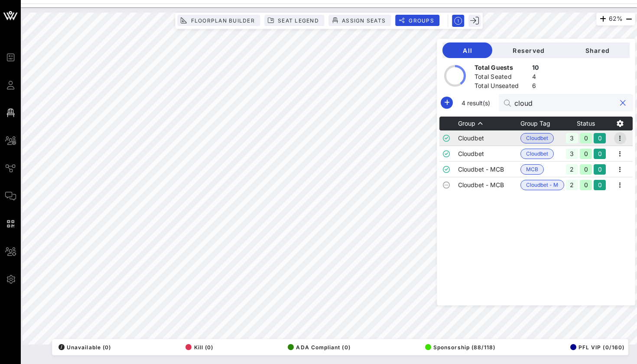
type input "cloud"
click at [622, 136] on icon "button" at bounding box center [620, 138] width 10 height 10
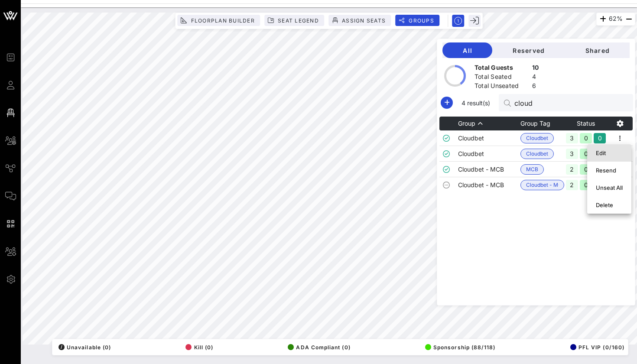
click at [616, 150] on div "Edit" at bounding box center [609, 153] width 27 height 7
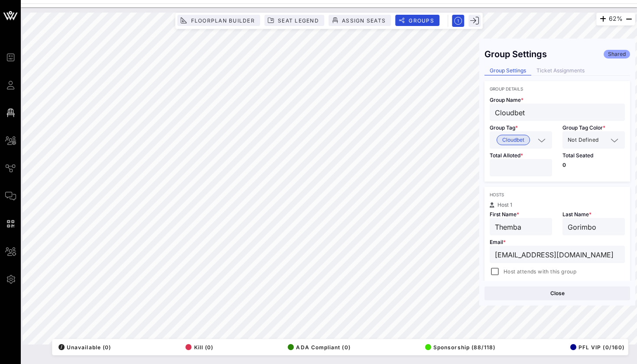
click at [560, 63] on div "Group Settings Shared Group Settings Ticket Assignments Group Details Group Nam…" at bounding box center [558, 162] width 156 height 237
click at [559, 72] on div "Ticket Assignments" at bounding box center [561, 70] width 59 height 9
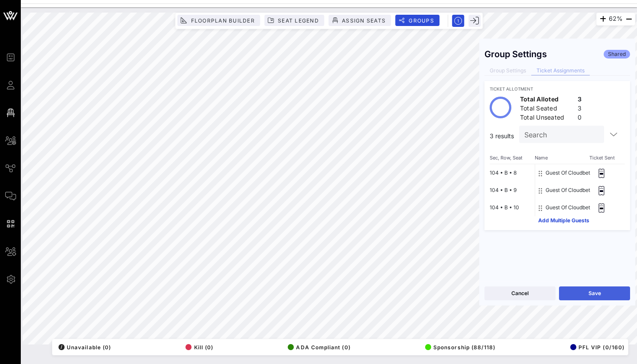
click at [595, 288] on button "Save" at bounding box center [594, 294] width 71 height 14
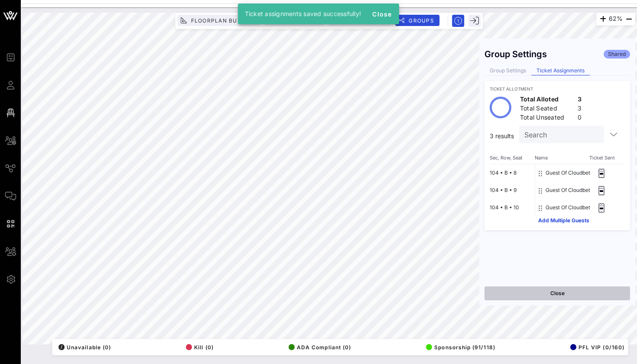
click at [546, 292] on button "Close" at bounding box center [558, 294] width 146 height 14
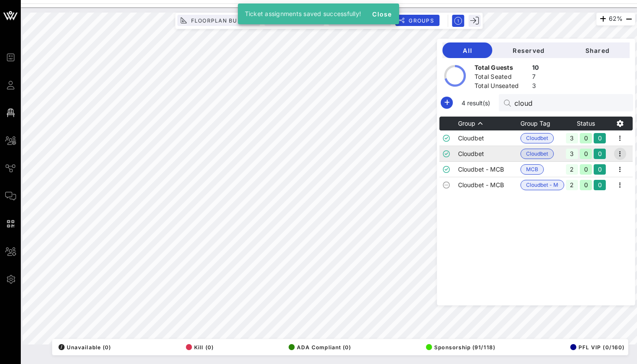
click at [619, 153] on icon "button" at bounding box center [620, 154] width 10 height 10
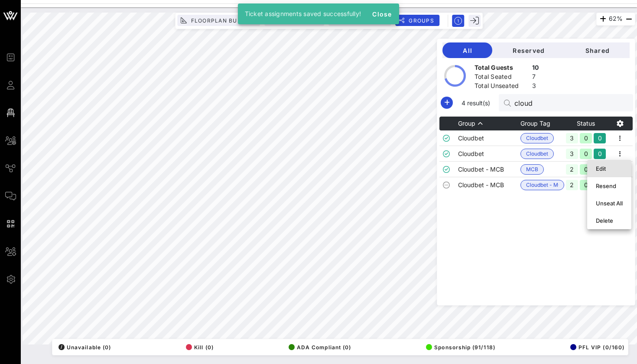
click at [616, 163] on div "Edit" at bounding box center [609, 169] width 27 height 14
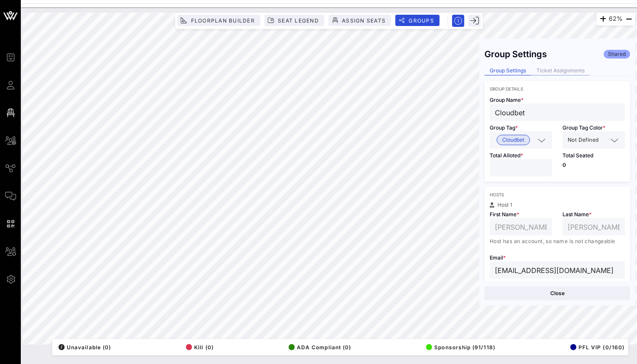
click at [564, 72] on div "Ticket Assignments" at bounding box center [561, 70] width 59 height 9
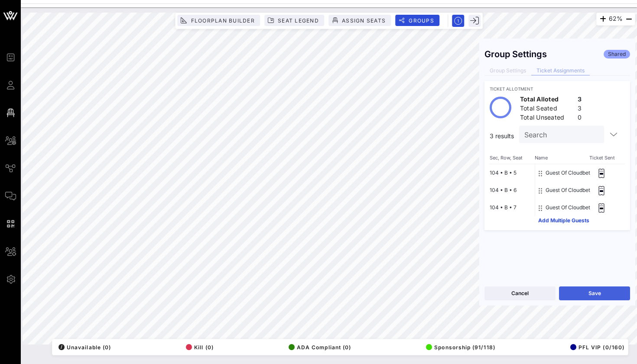
click at [569, 289] on button "Save" at bounding box center [594, 294] width 71 height 14
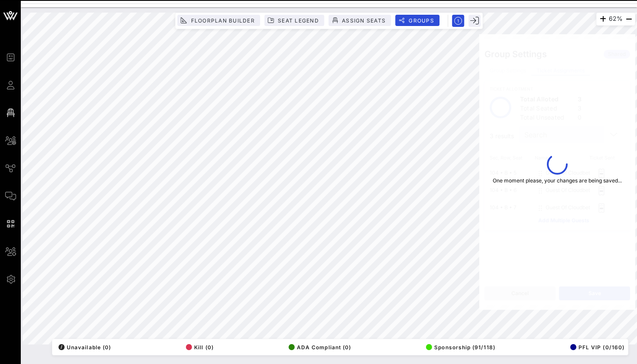
click at [537, 293] on button "Cancel" at bounding box center [520, 294] width 71 height 14
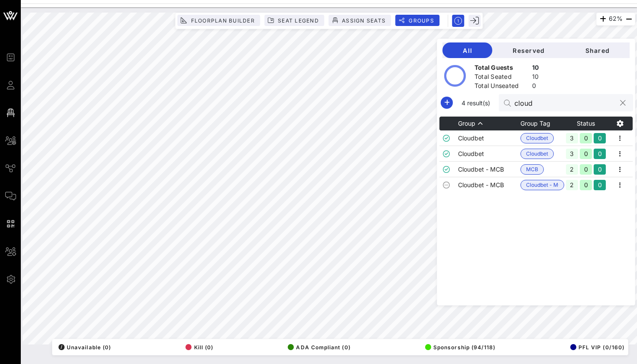
click at [599, 104] on input "cloud" at bounding box center [565, 102] width 101 height 11
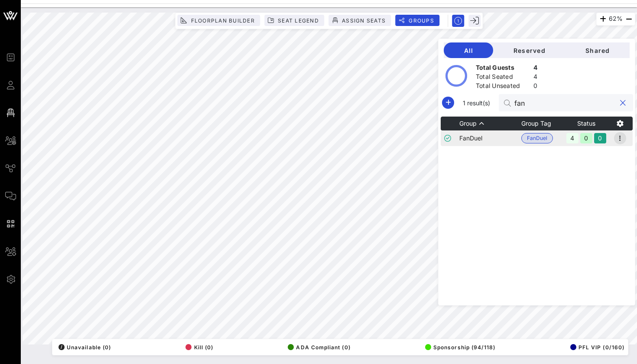
type input "fan"
click at [621, 144] on button "button" at bounding box center [620, 138] width 12 height 12
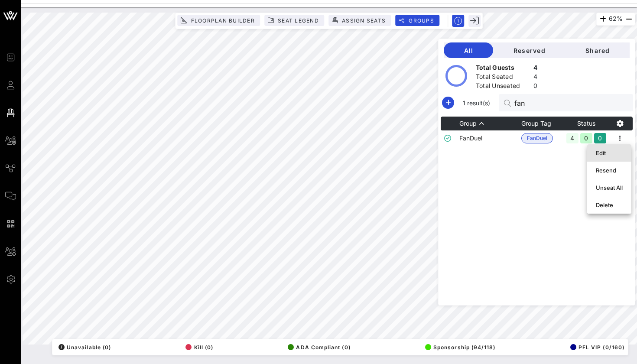
click at [617, 149] on div "Edit" at bounding box center [609, 153] width 27 height 14
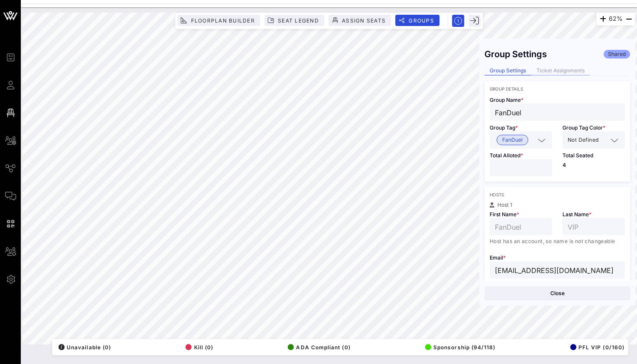
click at [562, 75] on div "Ticket Assignments" at bounding box center [561, 70] width 59 height 9
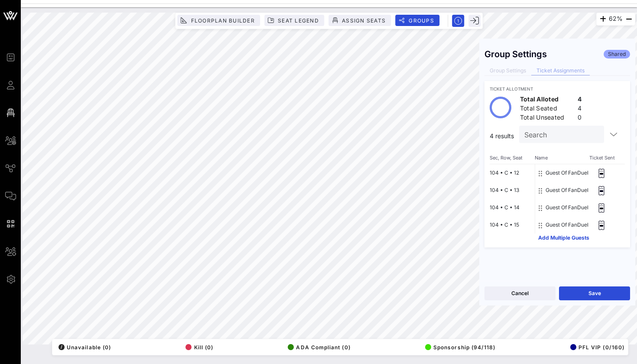
click at [590, 303] on div "Cancel Save" at bounding box center [558, 293] width 156 height 25
click at [590, 297] on button "Save" at bounding box center [594, 294] width 71 height 14
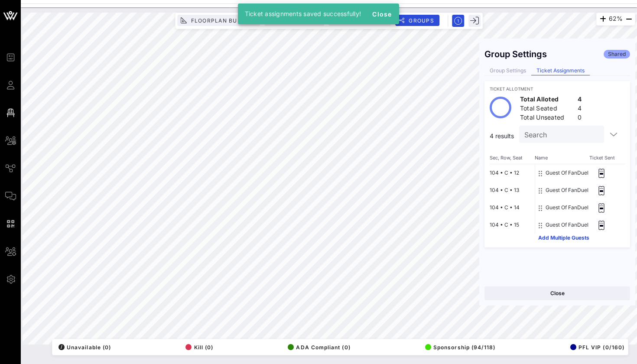
click at [543, 131] on input "Search" at bounding box center [561, 134] width 73 height 11
click at [542, 303] on div "Close" at bounding box center [558, 293] width 156 height 25
click at [542, 293] on button "Close" at bounding box center [558, 294] width 146 height 14
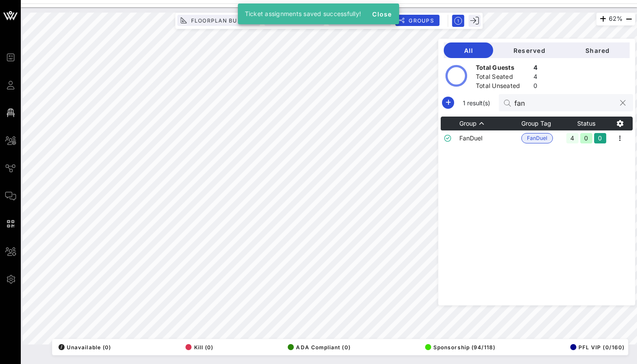
click at [549, 109] on div "fan" at bounding box center [565, 102] width 101 height 17
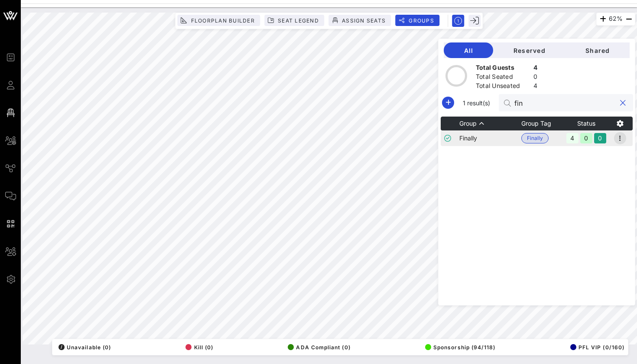
type input "fin"
click at [616, 140] on icon "button" at bounding box center [620, 138] width 10 height 10
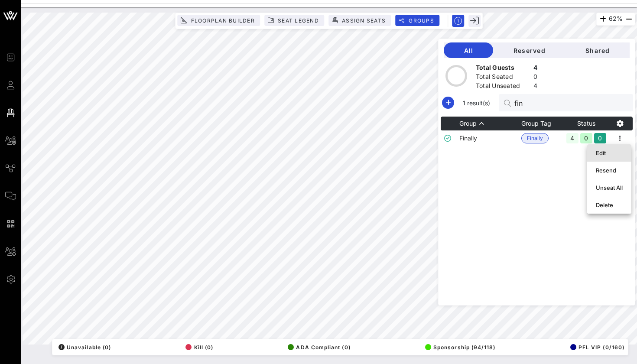
click at [617, 152] on div "Edit" at bounding box center [609, 153] width 27 height 7
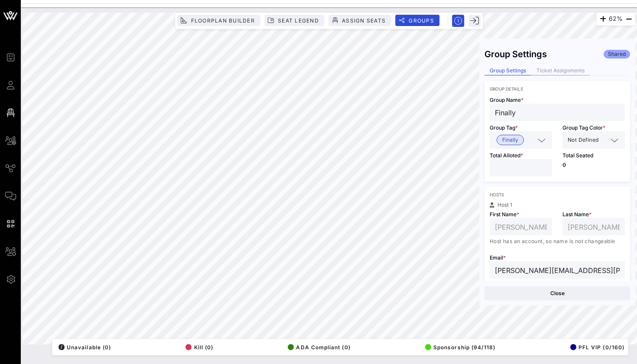
click at [580, 68] on div "Ticket Assignments" at bounding box center [561, 70] width 59 height 9
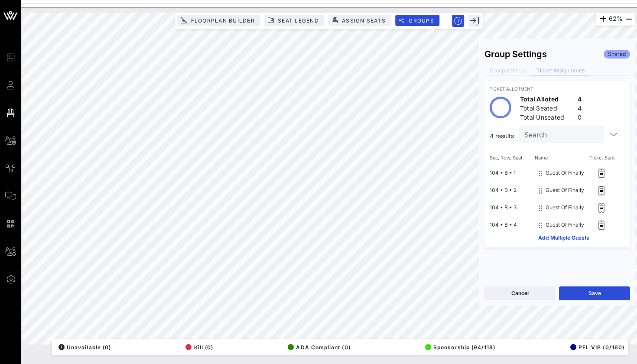
click at [598, 303] on div "Cancel Save" at bounding box center [558, 293] width 156 height 25
click at [598, 299] on button "Save" at bounding box center [594, 294] width 71 height 14
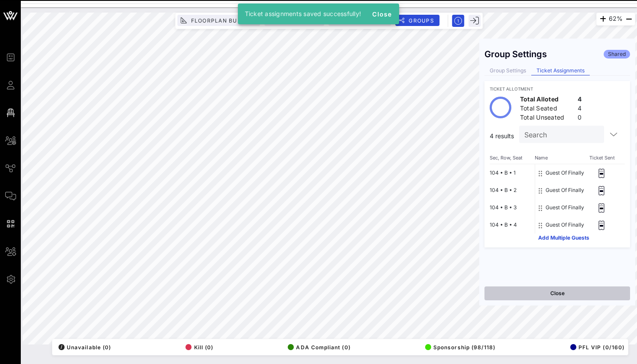
click at [540, 295] on button "Close" at bounding box center [558, 294] width 146 height 14
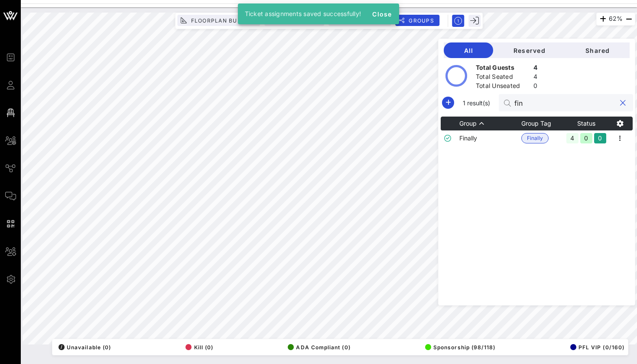
click at [562, 103] on input "fin" at bounding box center [565, 102] width 101 height 11
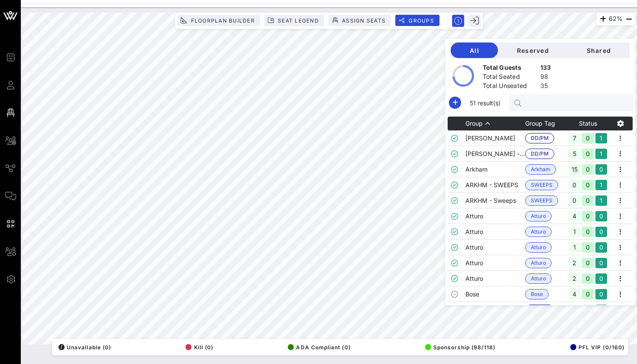
click at [240, 345] on div "/ Unavailable (0) Kill (0) ADA Compliant (0) Sponsorship (98/118) PFL VIP (0/16…" at bounding box center [340, 348] width 576 height 16
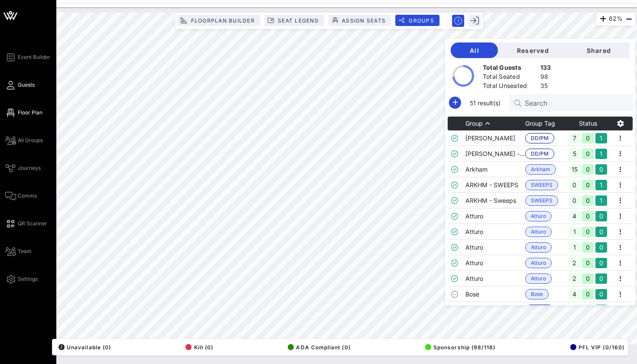
click at [21, 82] on span "Guests" at bounding box center [26, 85] width 17 height 8
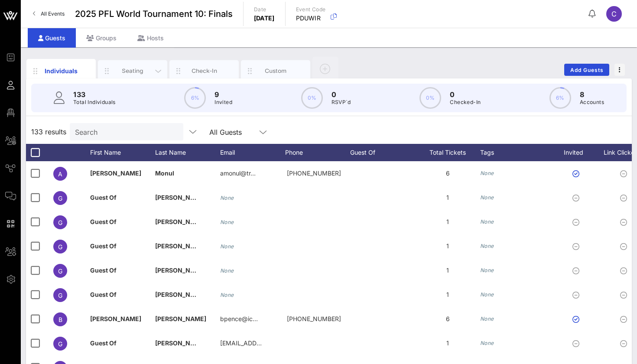
click at [137, 75] on div "Seating" at bounding box center [133, 71] width 39 height 8
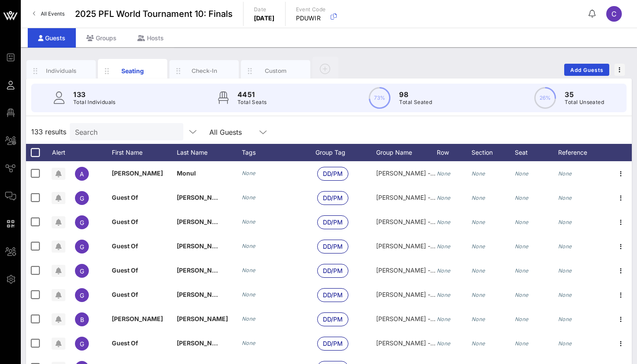
click at [569, 94] on p "35" at bounding box center [584, 94] width 39 height 10
click at [581, 104] on p "Total Unseated" at bounding box center [584, 102] width 39 height 9
click at [557, 98] on div "26% 35 Total Unseated" at bounding box center [570, 98] width 70 height 22
click at [546, 98] on circle at bounding box center [546, 98] width 20 height 20
click at [101, 42] on div "Groups" at bounding box center [101, 38] width 51 height 20
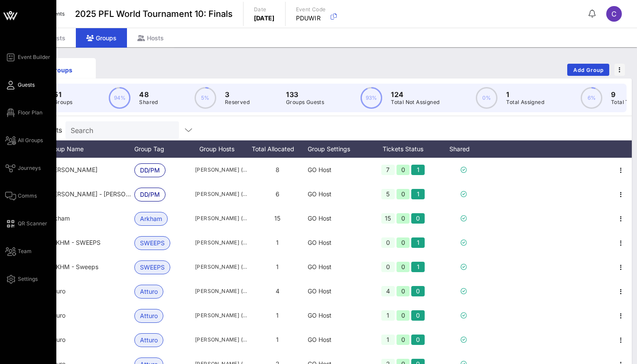
click at [17, 83] on link "Guests" at bounding box center [19, 85] width 29 height 10
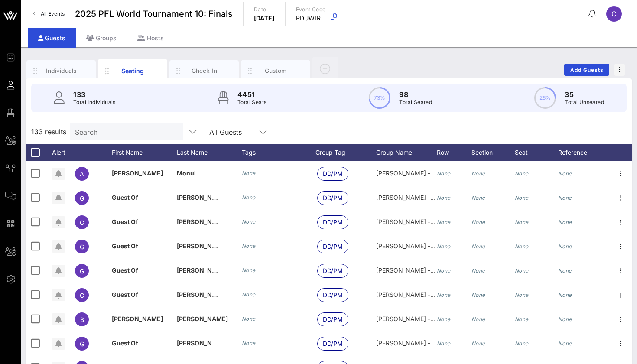
click at [381, 96] on circle at bounding box center [380, 98] width 20 height 20
click at [549, 99] on circle at bounding box center [546, 98] width 20 height 20
click at [572, 96] on p "35" at bounding box center [584, 94] width 39 height 10
click at [72, 64] on div "Individuals" at bounding box center [60, 71] width 69 height 22
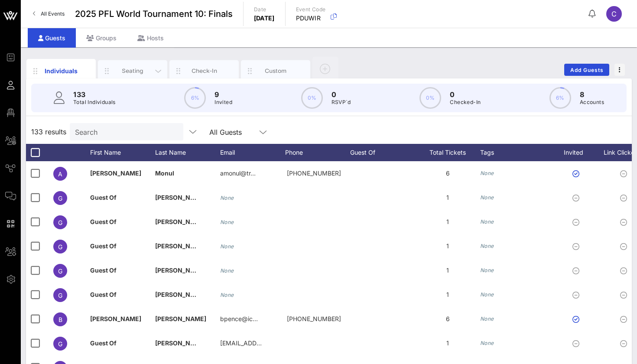
click at [115, 75] on div "Seating" at bounding box center [133, 71] width 39 height 8
